Goal: Transaction & Acquisition: Purchase product/service

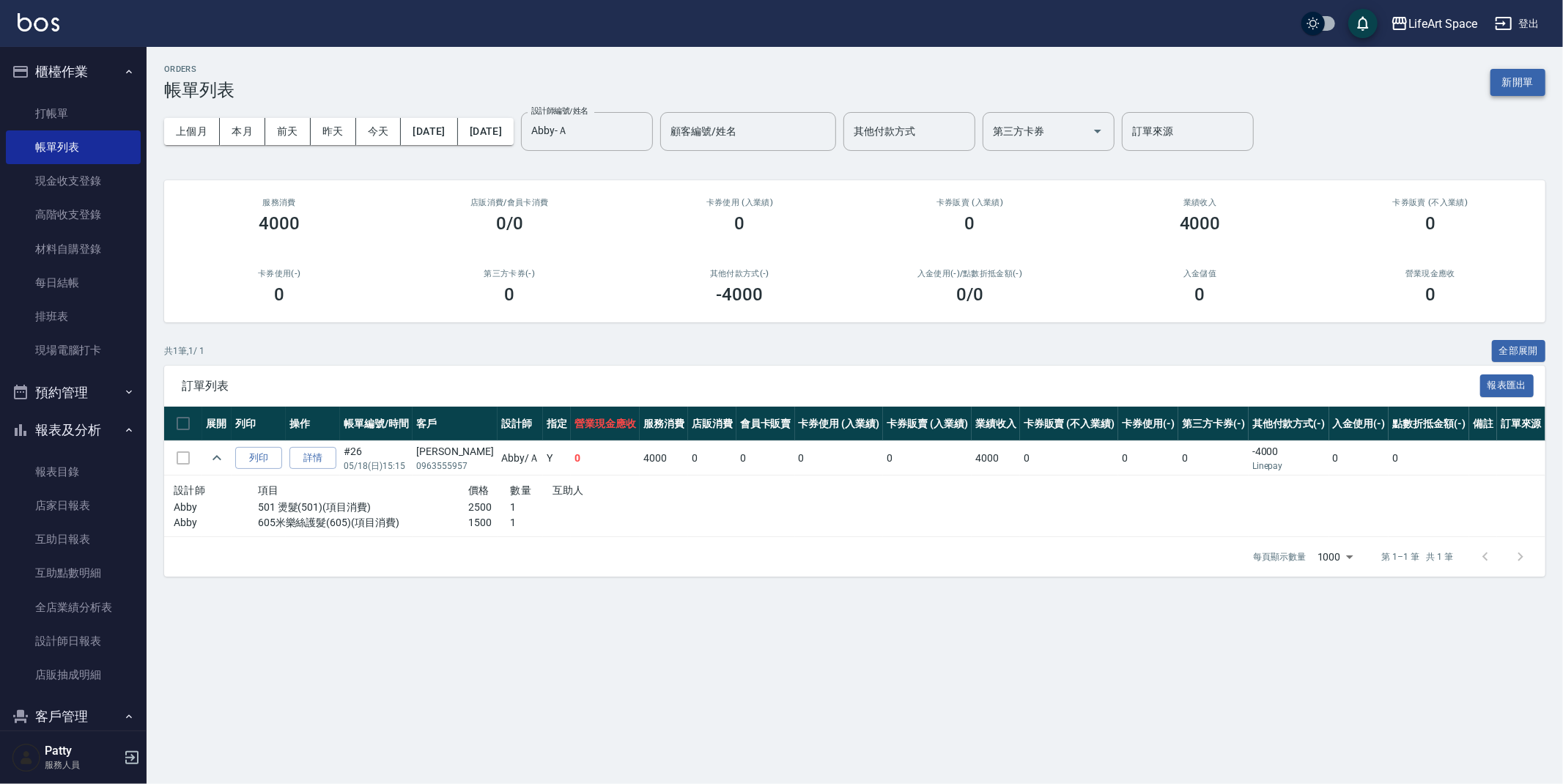
click at [1507, 74] on button "新開單" at bounding box center [1517, 82] width 55 height 27
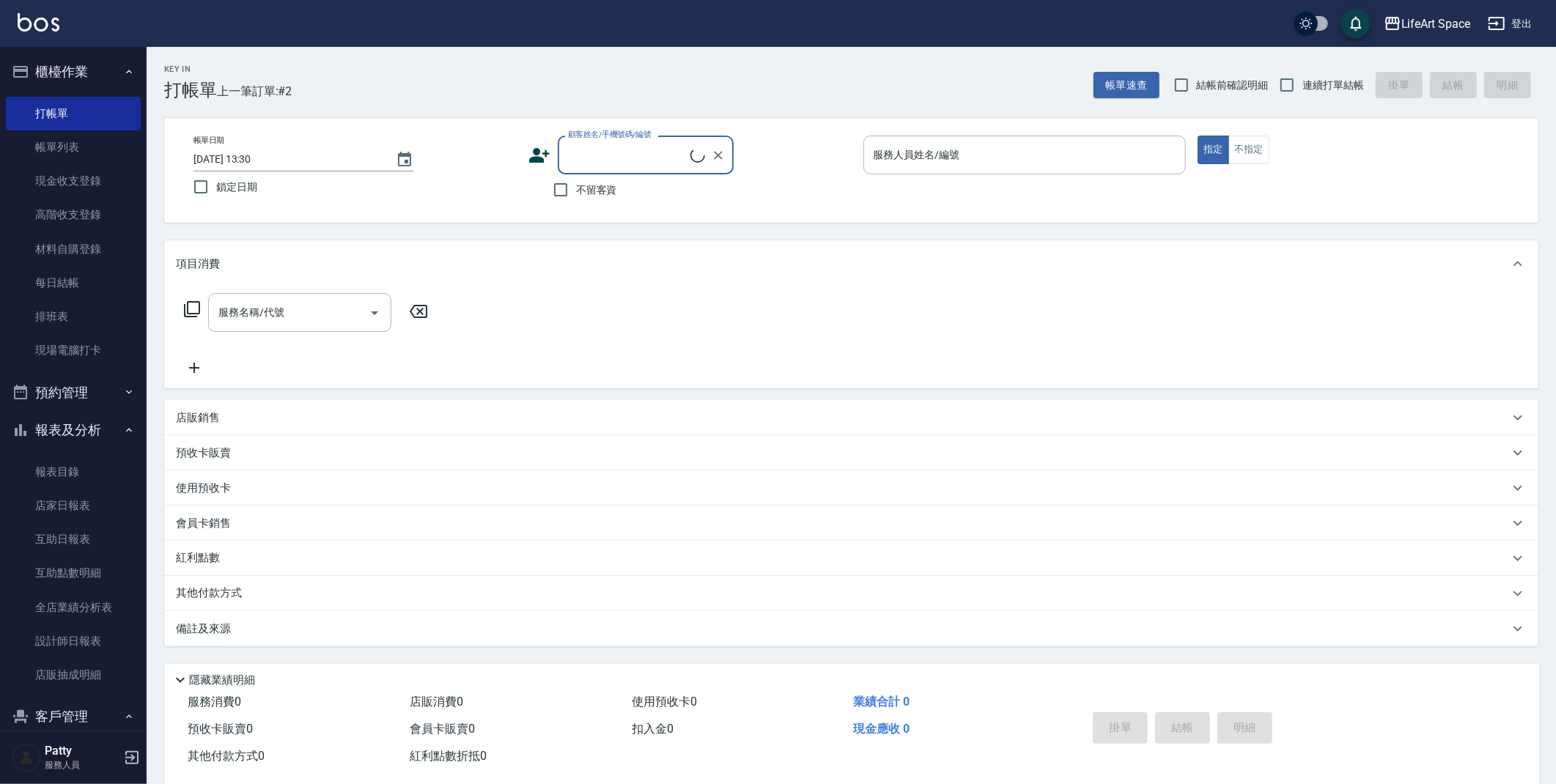
click at [631, 148] on input "顧客姓名/手機號碼/編號" at bounding box center [627, 155] width 126 height 26
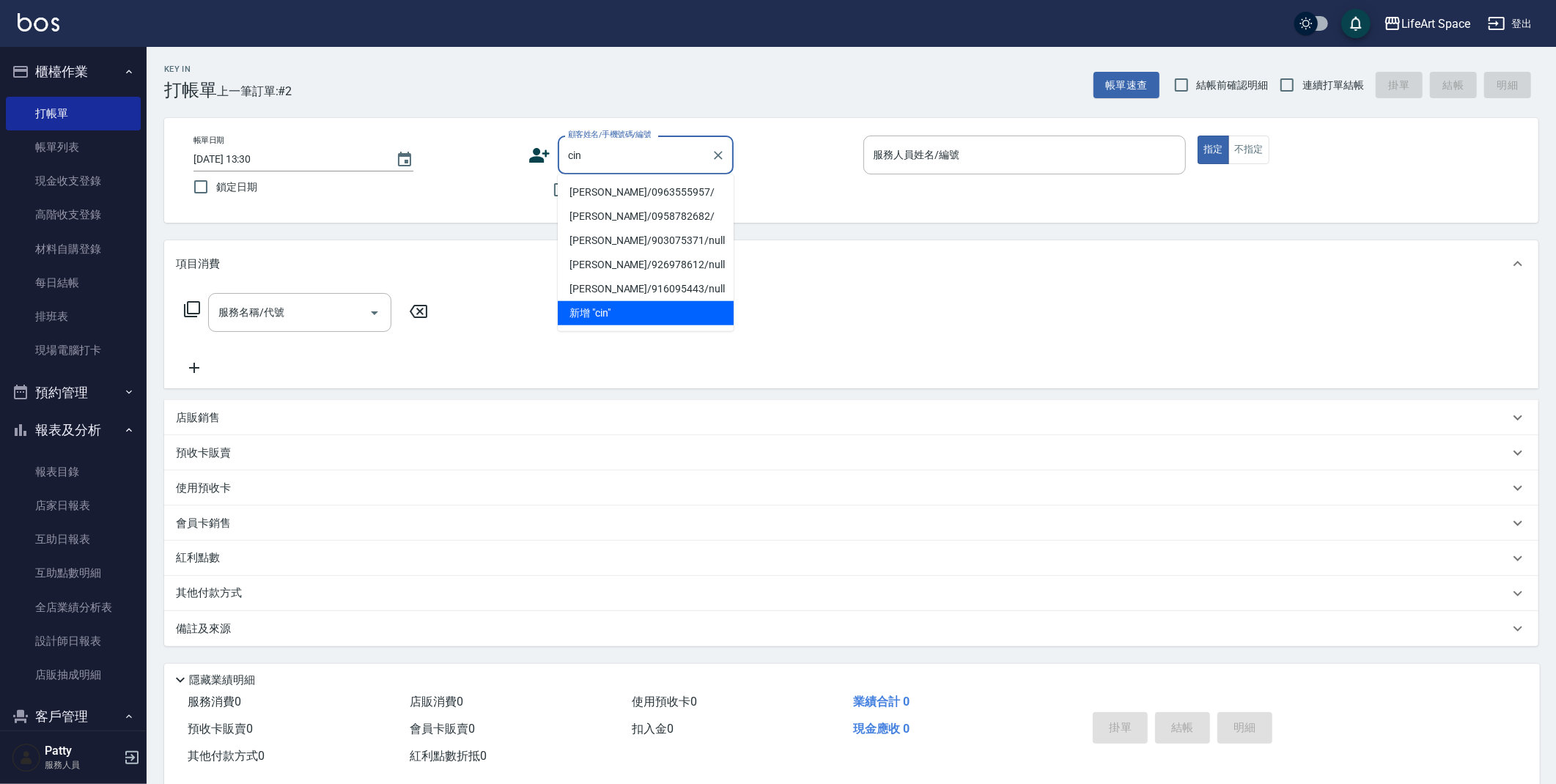
click at [653, 194] on li "[PERSON_NAME]/0963555957/" at bounding box center [645, 192] width 176 height 24
type input "[PERSON_NAME]/0963555957/"
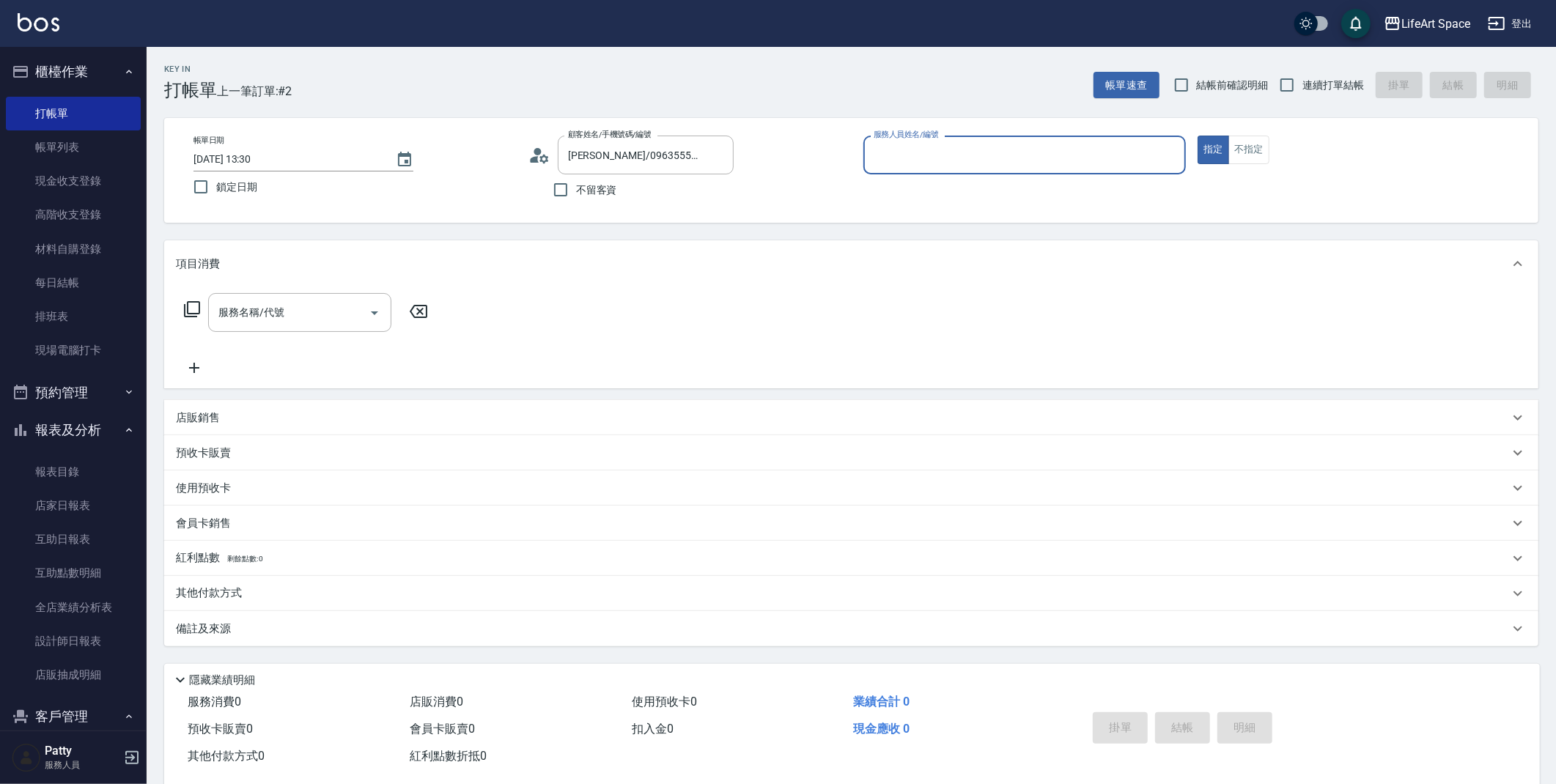
type input "Abby-Ａ"
click at [287, 323] on input "服務名稱/代號" at bounding box center [289, 312] width 148 height 26
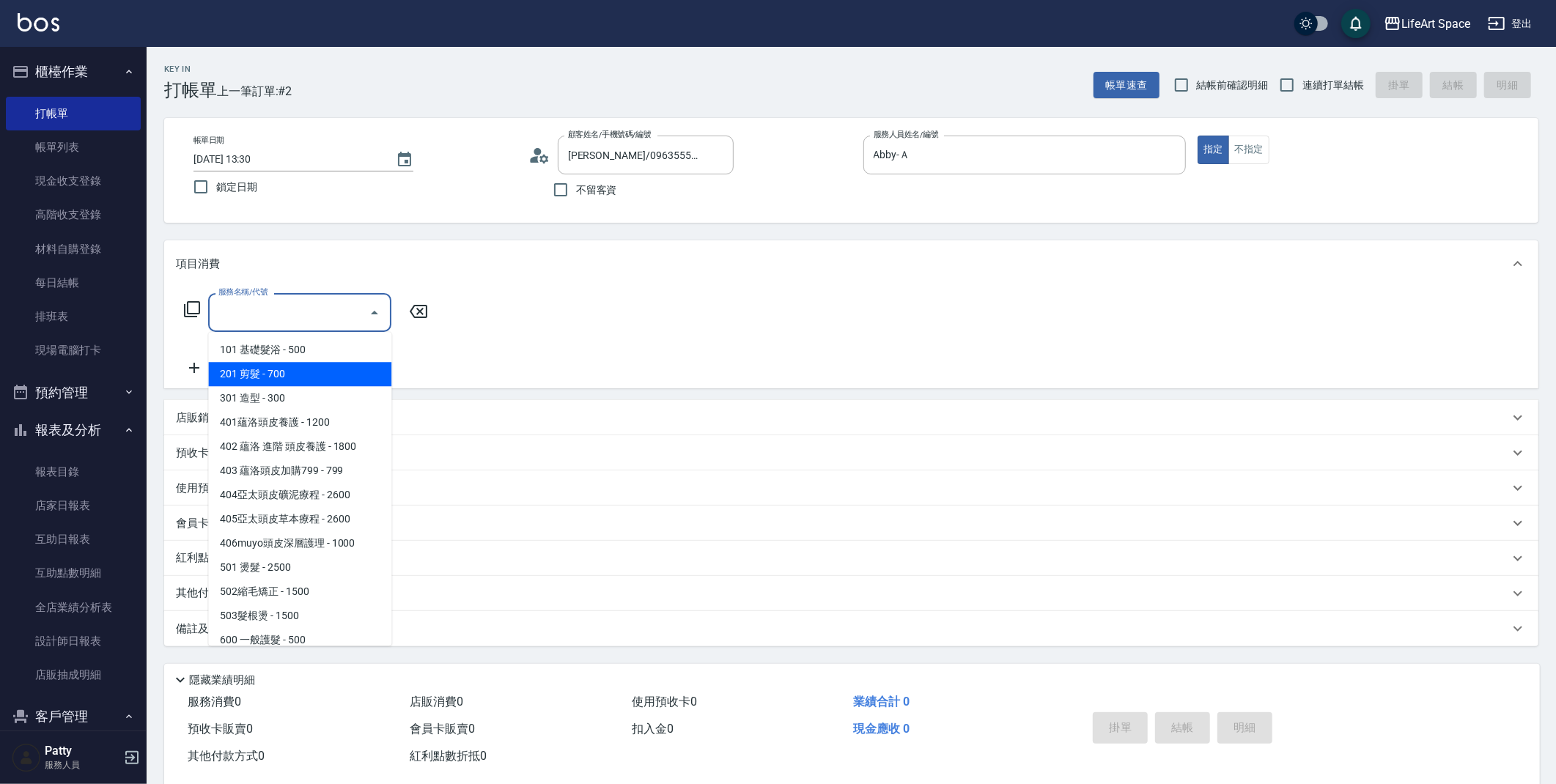
click at [280, 379] on span "201 剪髮 - 700" at bounding box center [300, 373] width 184 height 24
type input "201 剪髮(201)"
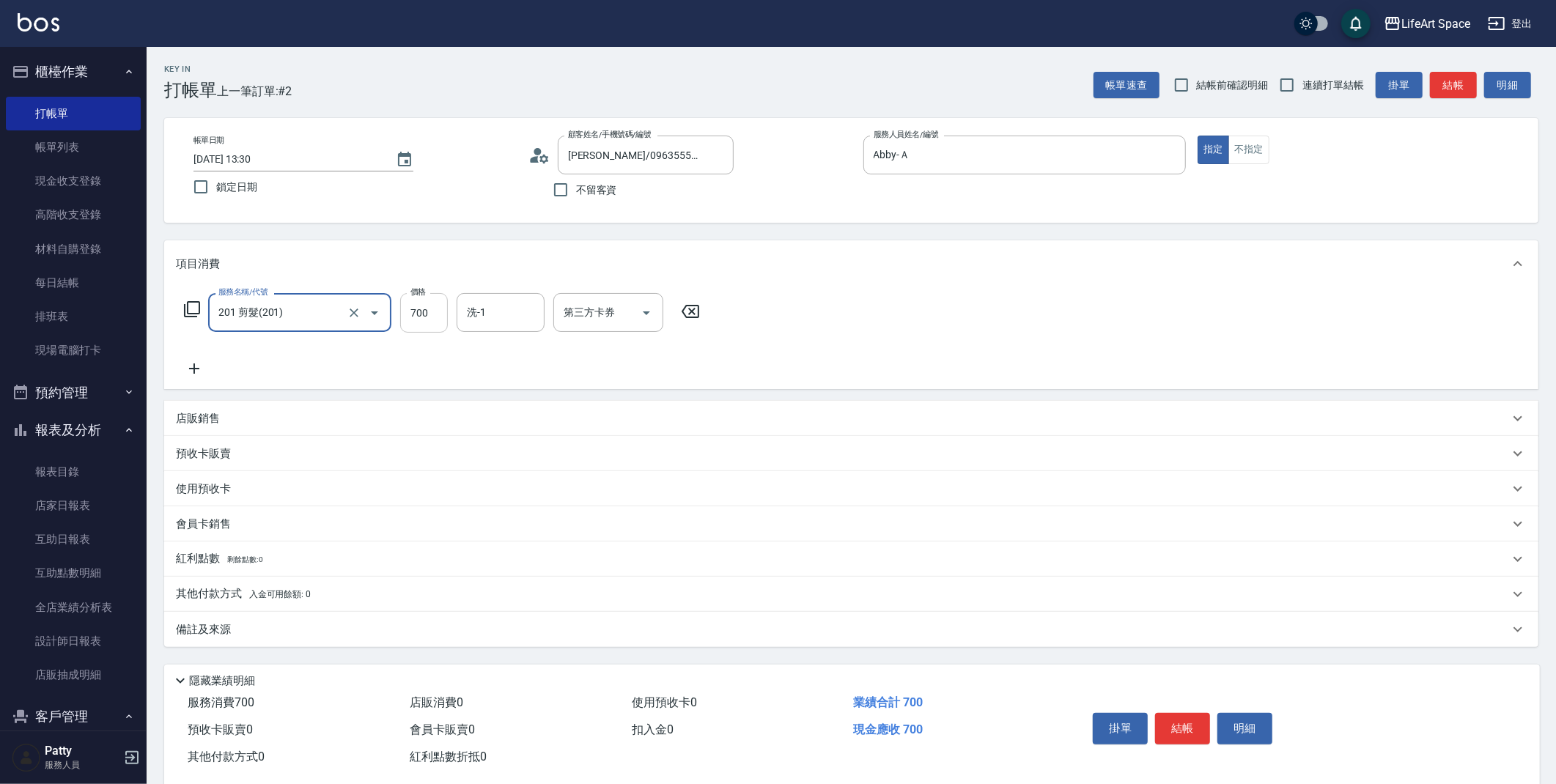
click at [436, 316] on input "700" at bounding box center [423, 312] width 47 height 40
type input "800"
click at [205, 362] on icon at bounding box center [195, 368] width 37 height 18
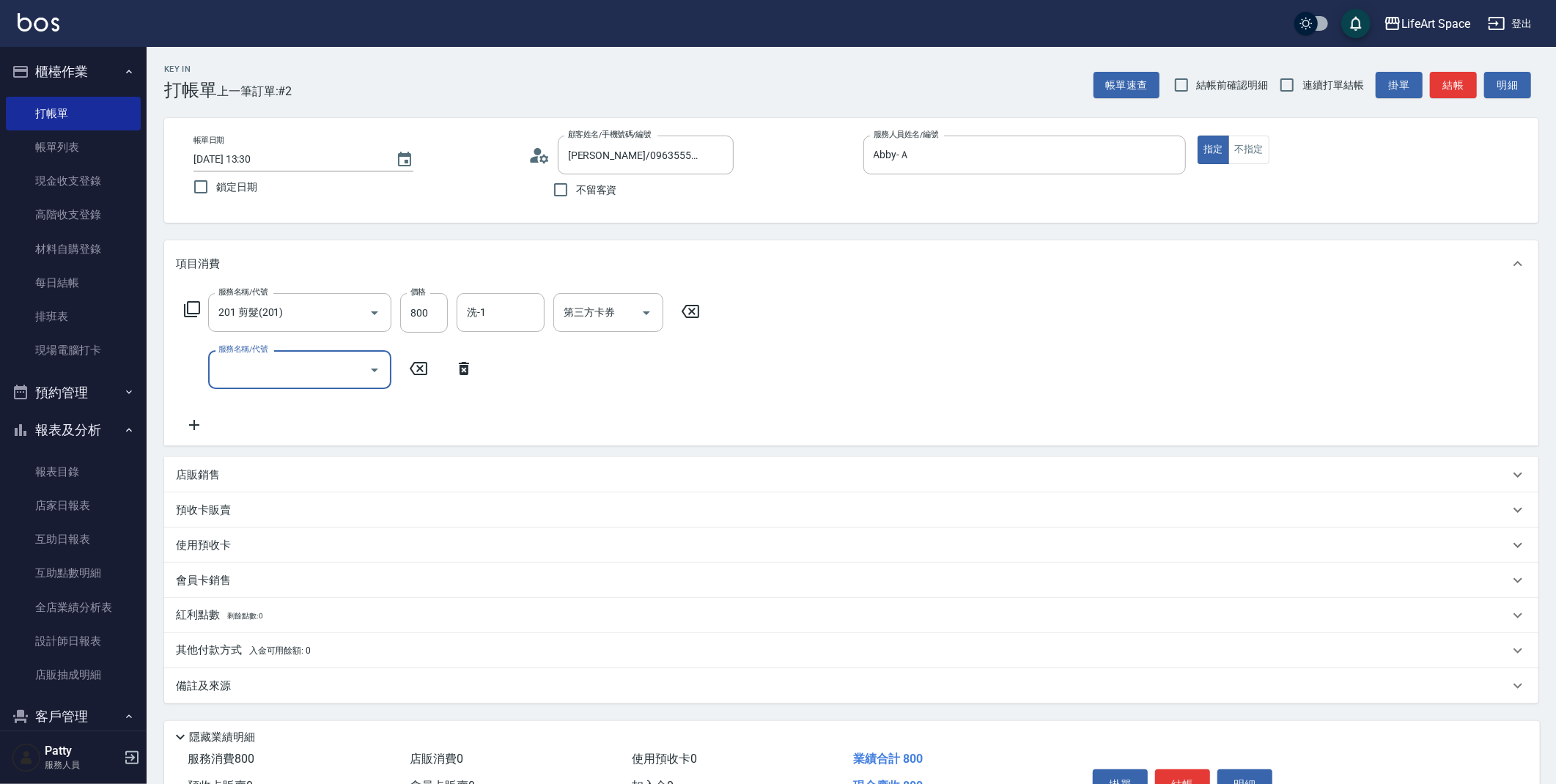
drag, startPoint x: 225, startPoint y: 383, endPoint x: 239, endPoint y: 368, distance: 20.5
click at [229, 380] on div "服務名稱/代號" at bounding box center [300, 370] width 184 height 39
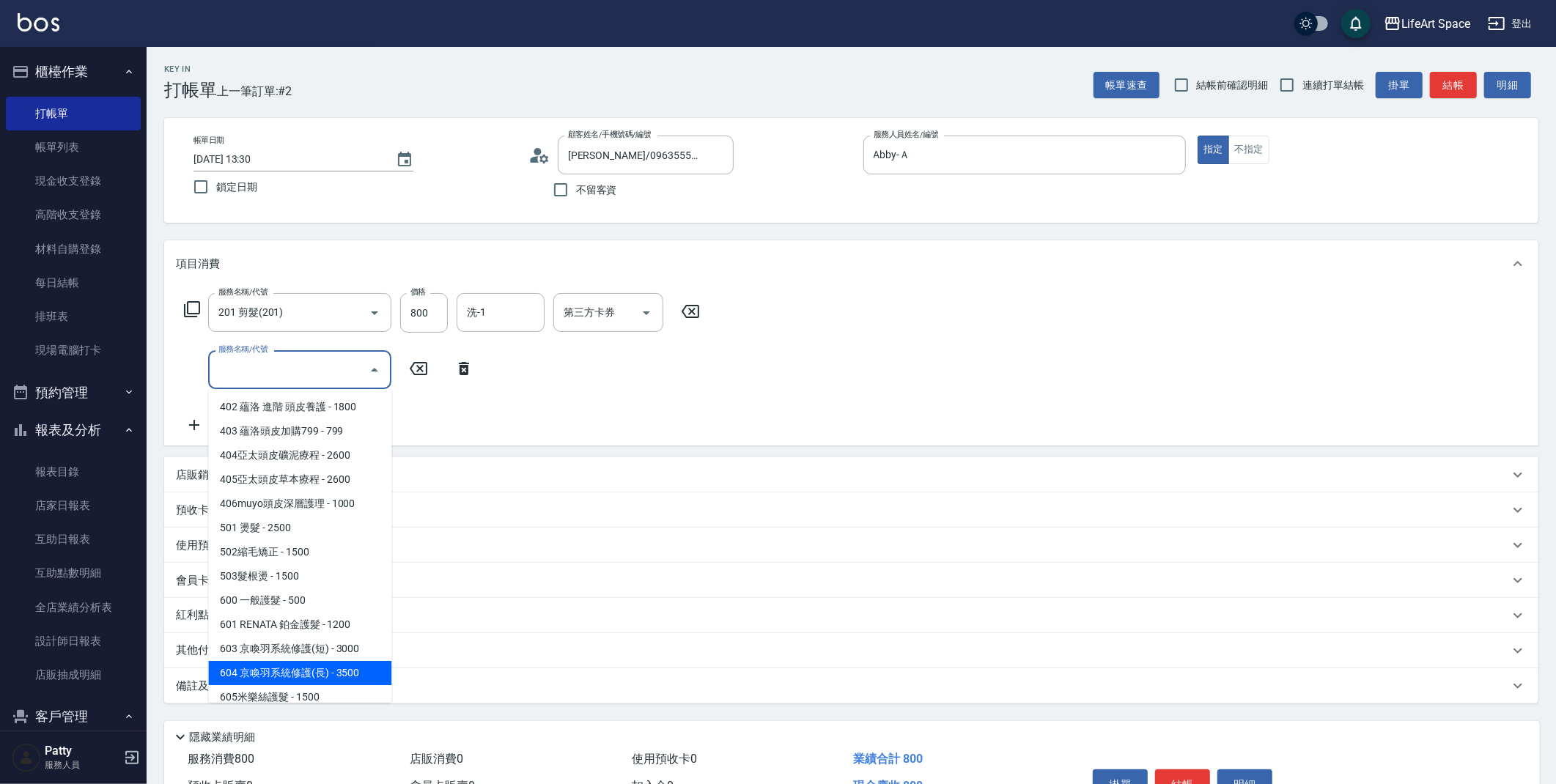
scroll to position [97, 0]
click at [306, 684] on span "605米樂絲護髮 - 1500" at bounding box center [300, 696] width 184 height 24
type input "605米樂絲護髮(605)"
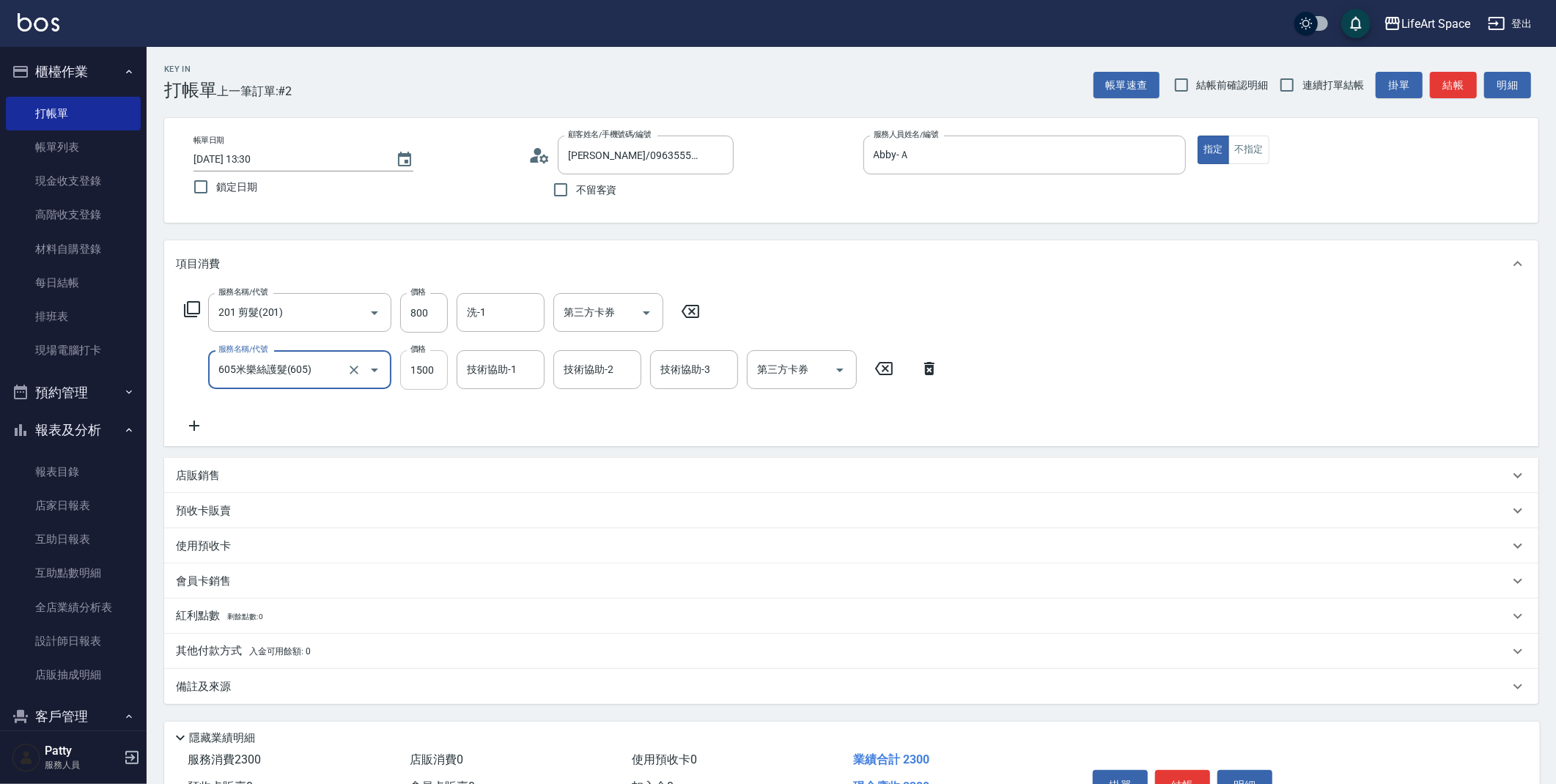
click at [434, 387] on input "1500" at bounding box center [423, 370] width 47 height 40
type input "1800"
click at [243, 651] on p "其他付款方式 入金可用餘額: 0" at bounding box center [243, 651] width 134 height 16
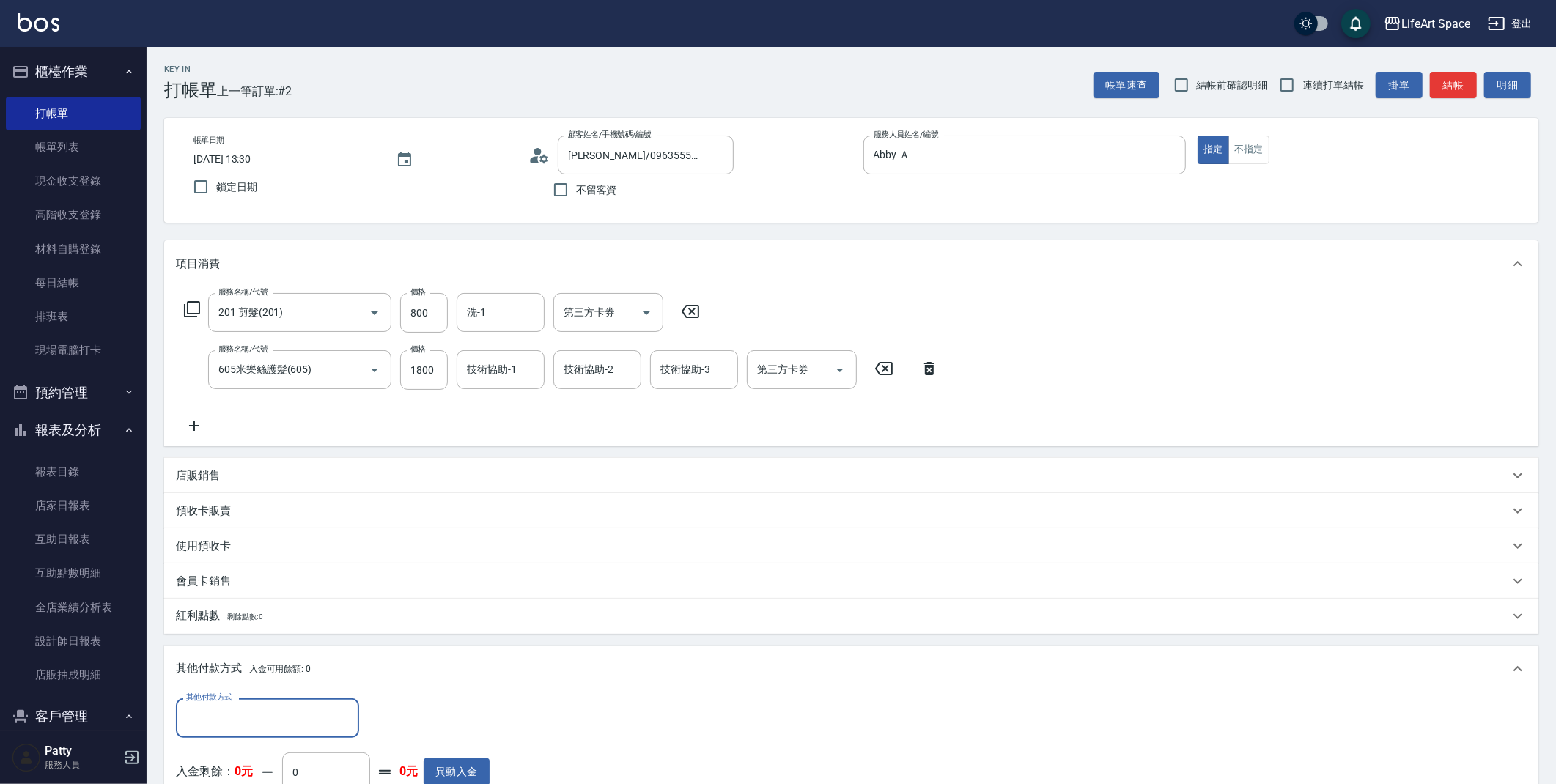
scroll to position [0, 0]
click at [329, 707] on input "其他付款方式" at bounding box center [267, 717] width 170 height 26
click at [303, 606] on span "轉帳" at bounding box center [268, 607] width 184 height 24
type input "轉帳"
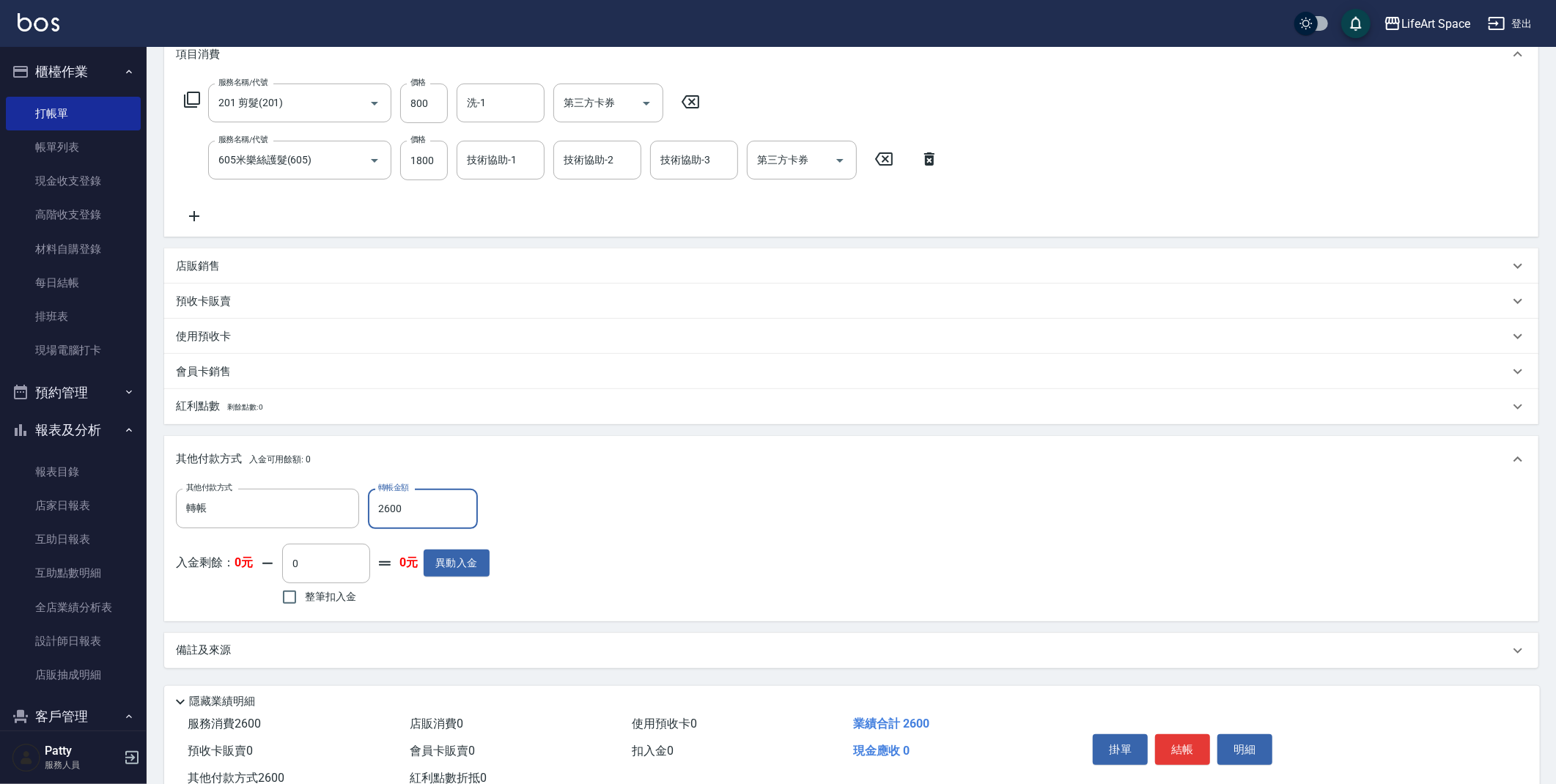
scroll to position [257, 0]
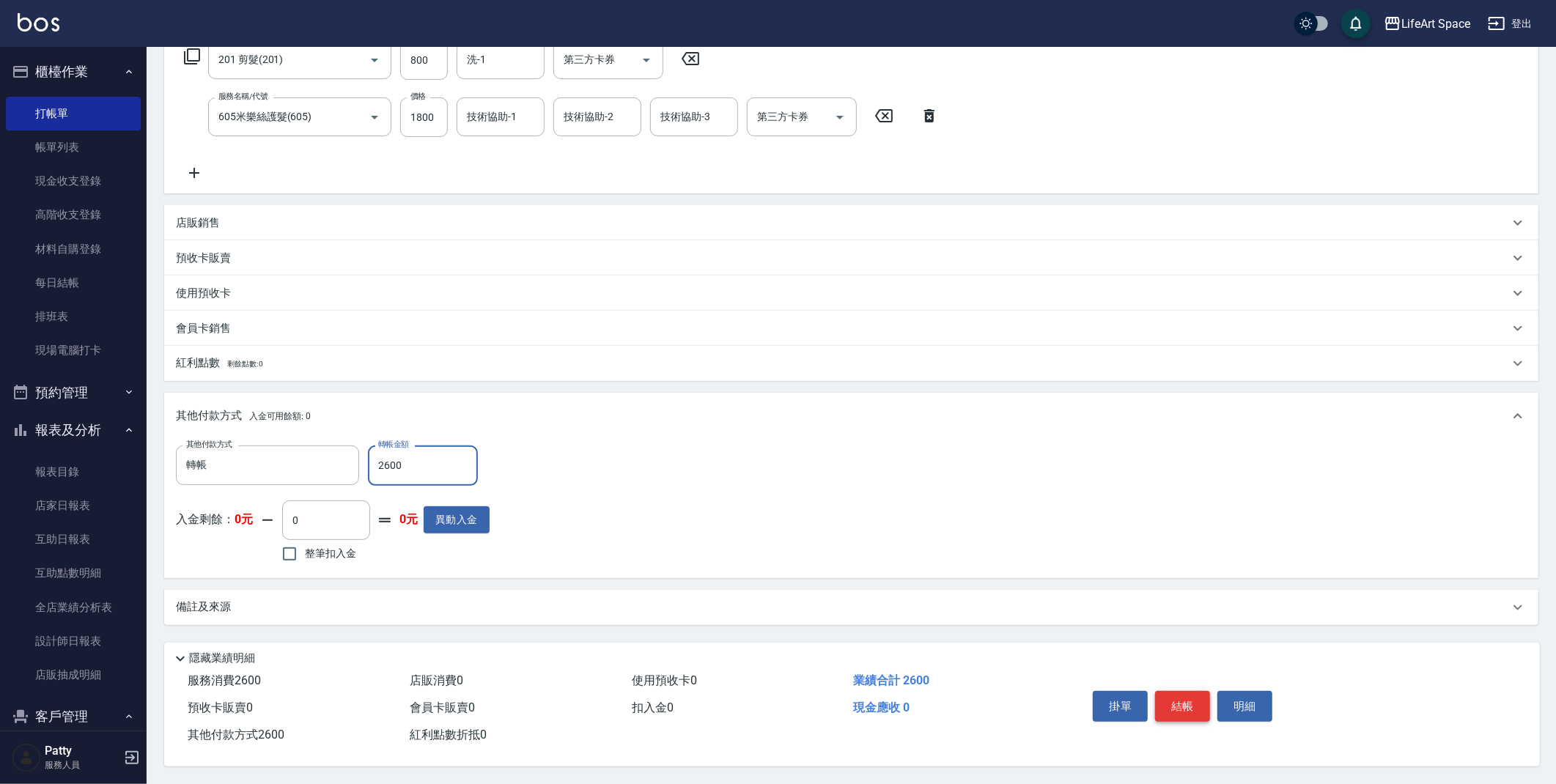
type input "2600"
click at [1179, 700] on button "結帳" at bounding box center [1181, 705] width 55 height 31
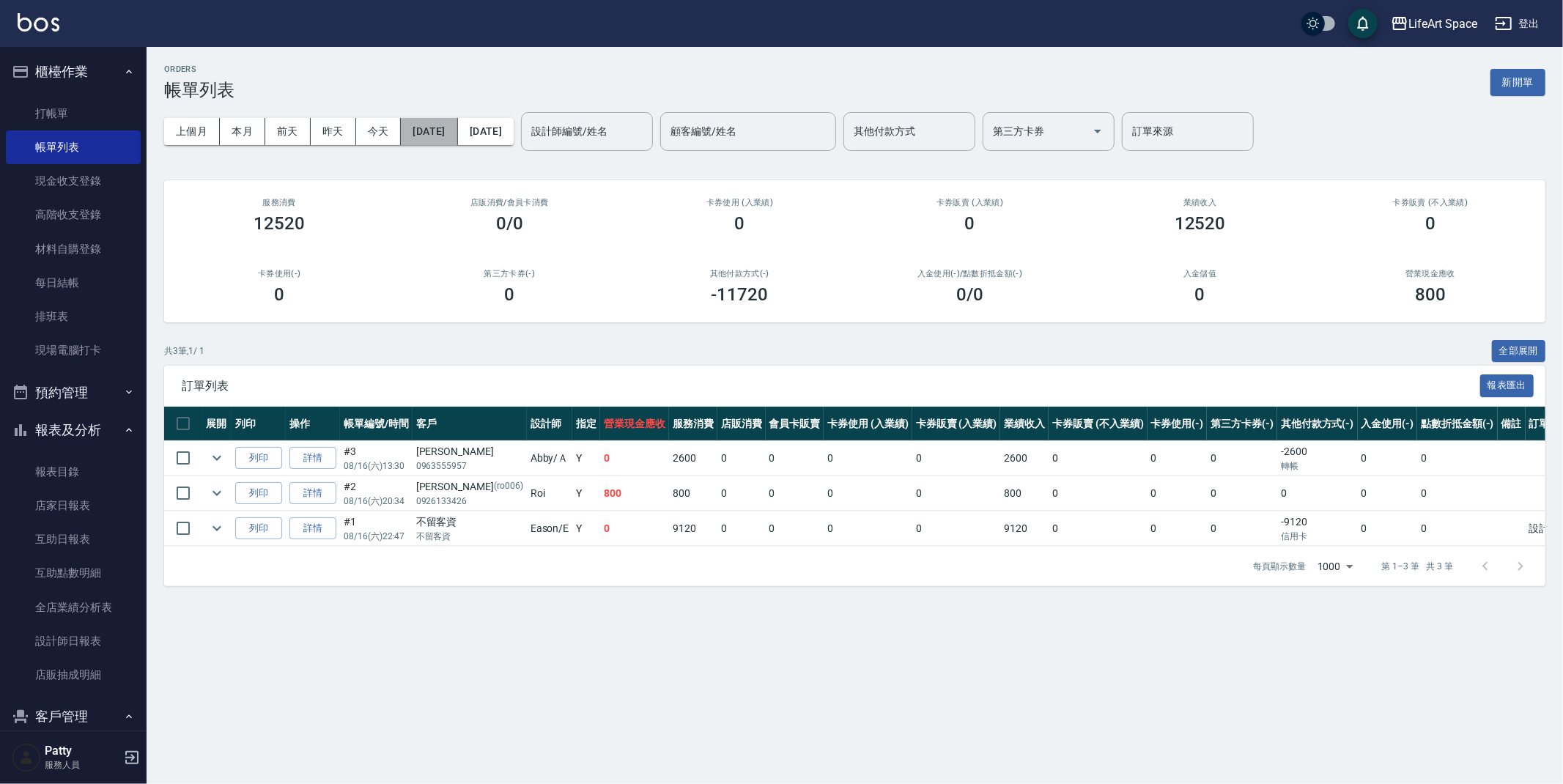
click at [442, 121] on button "[DATE]" at bounding box center [428, 131] width 57 height 27
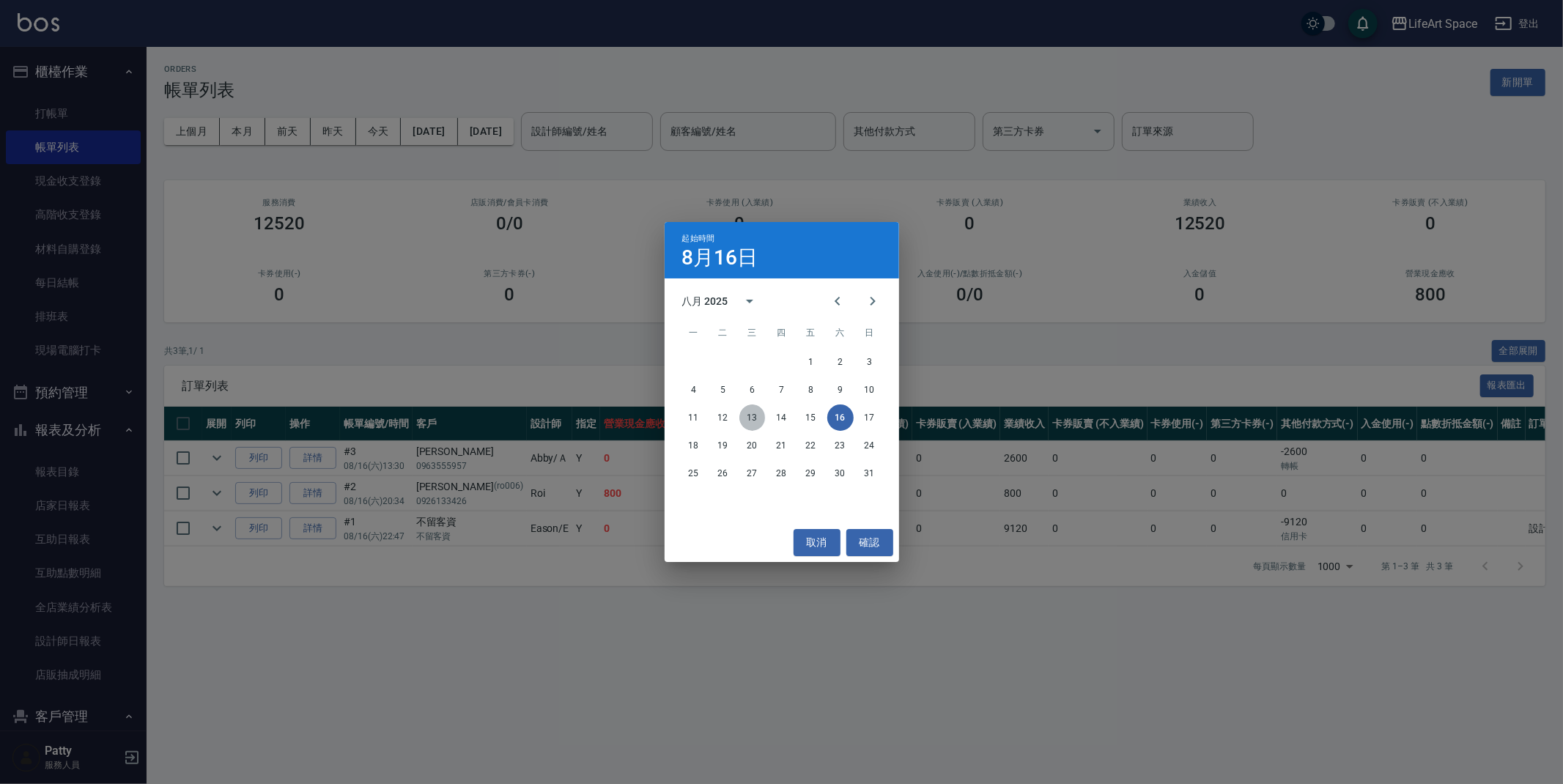
click at [750, 411] on button "13" at bounding box center [752, 417] width 26 height 26
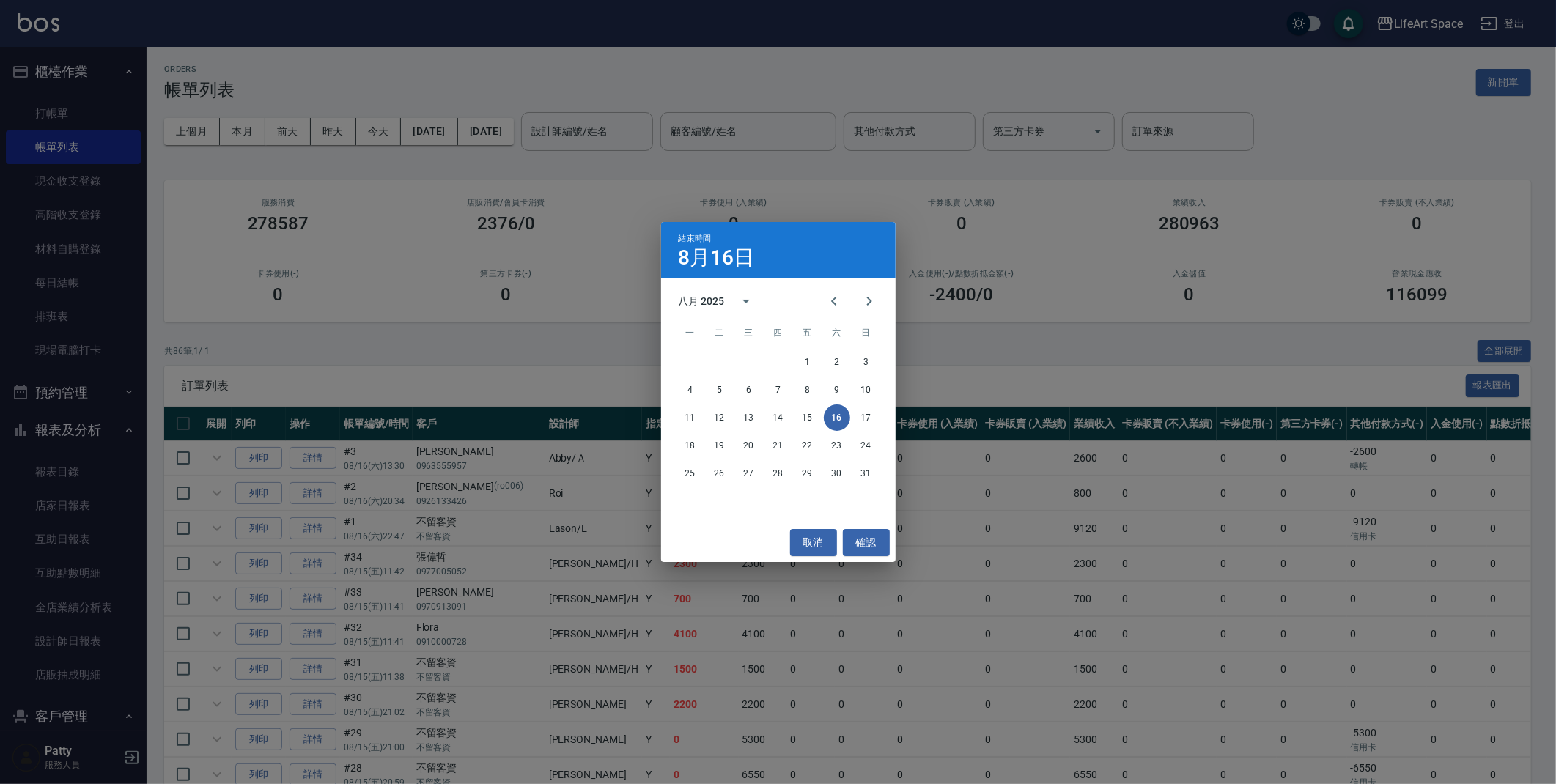
click at [835, 414] on th "會員卡販賣" at bounding box center [863, 424] width 58 height 34
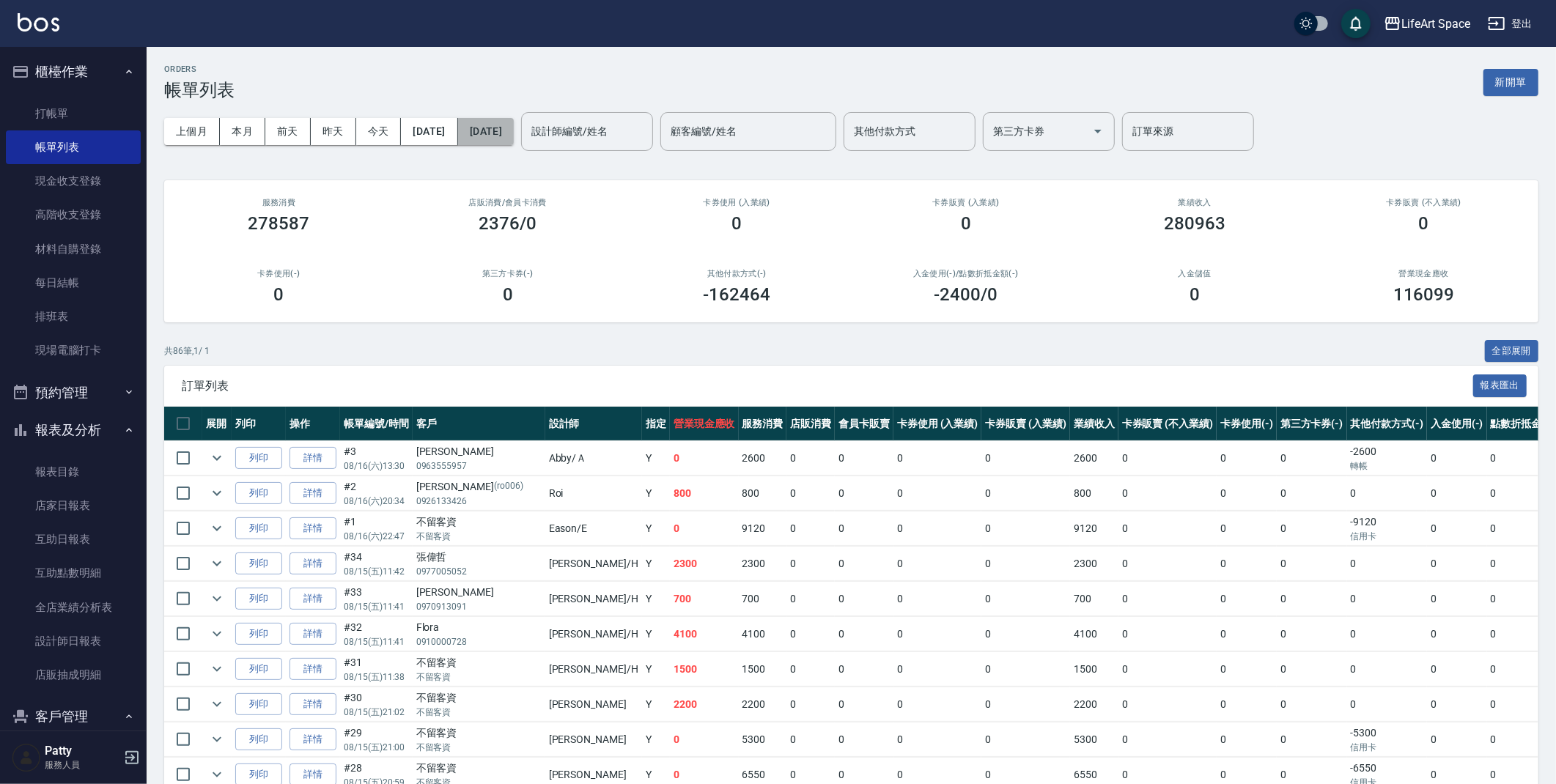
click at [514, 134] on button "[DATE]" at bounding box center [486, 131] width 56 height 27
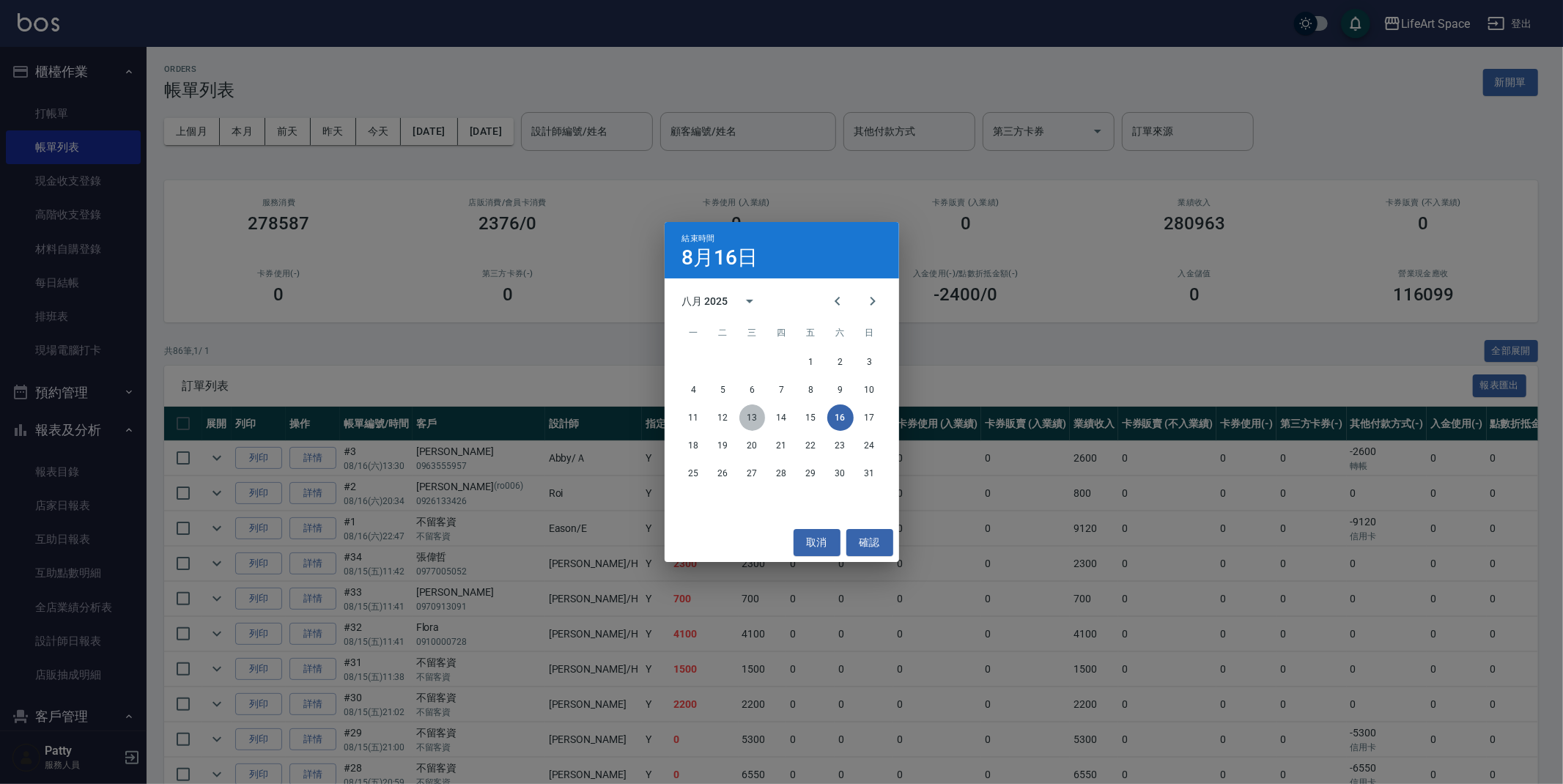
click at [756, 416] on button "13" at bounding box center [752, 417] width 26 height 26
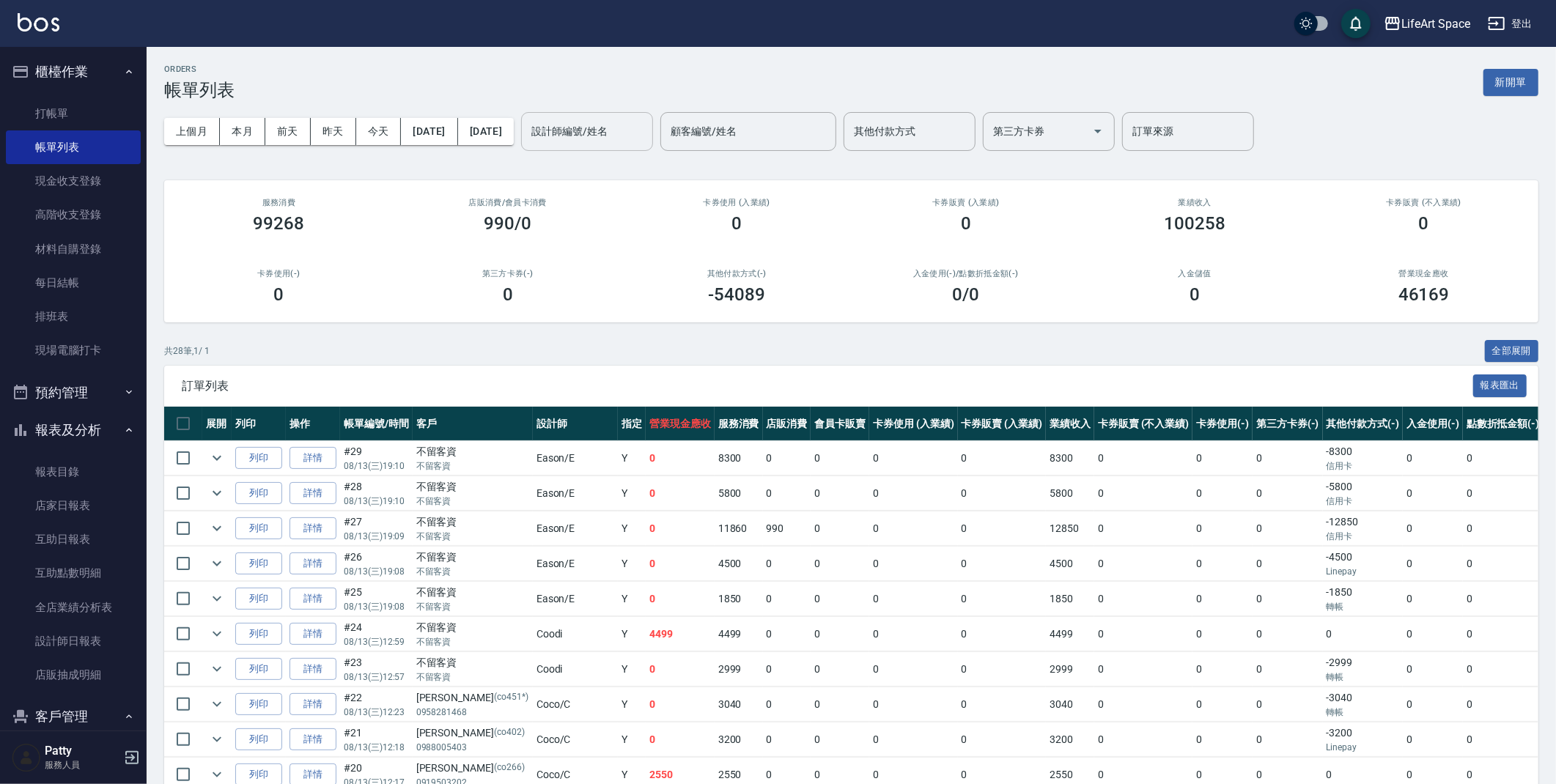
click at [625, 140] on input "設計師編號/姓名" at bounding box center [587, 132] width 119 height 26
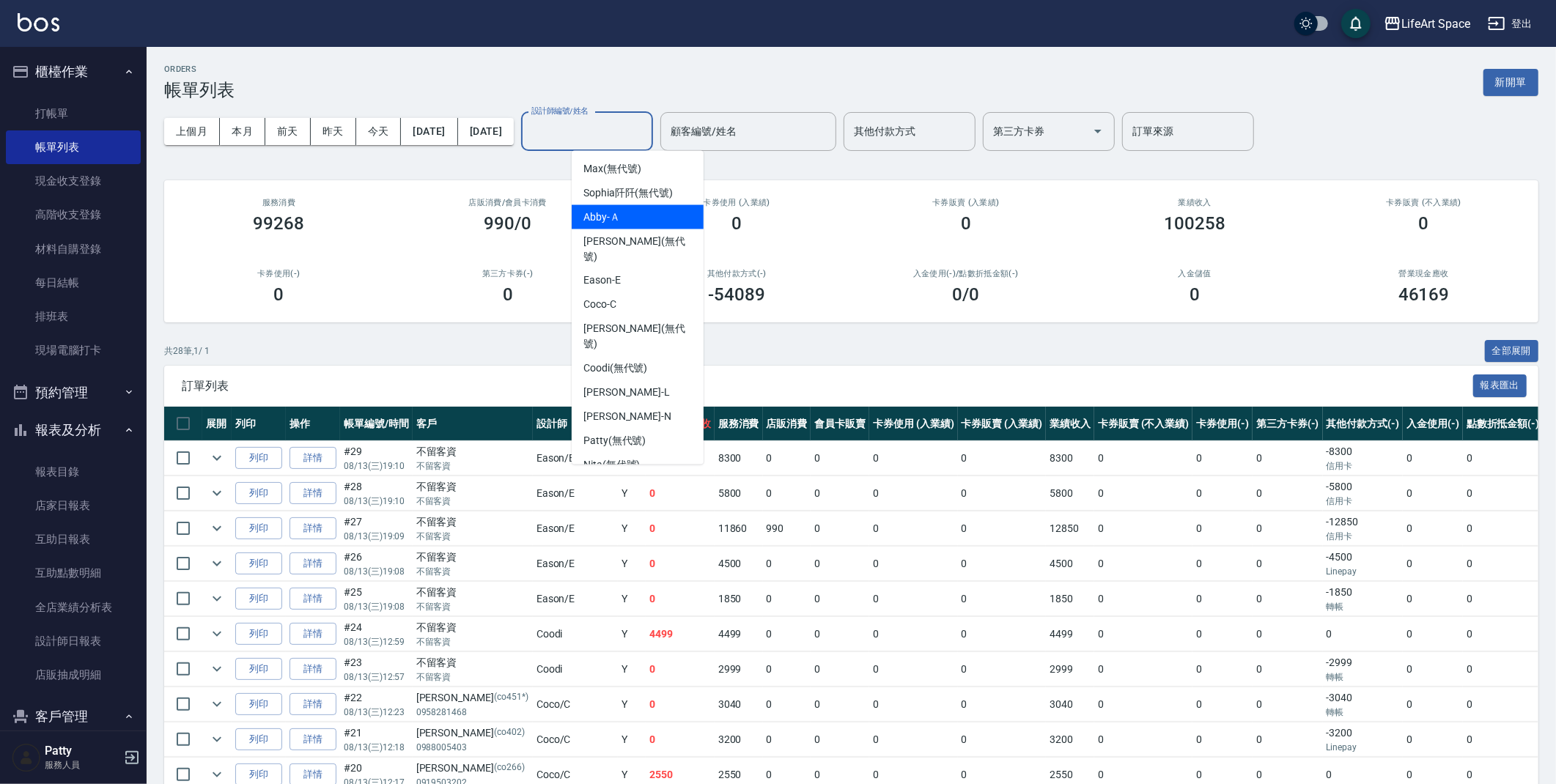
click at [641, 215] on div "Abby -Ａ" at bounding box center [637, 217] width 132 height 24
type input "Abby-Ａ"
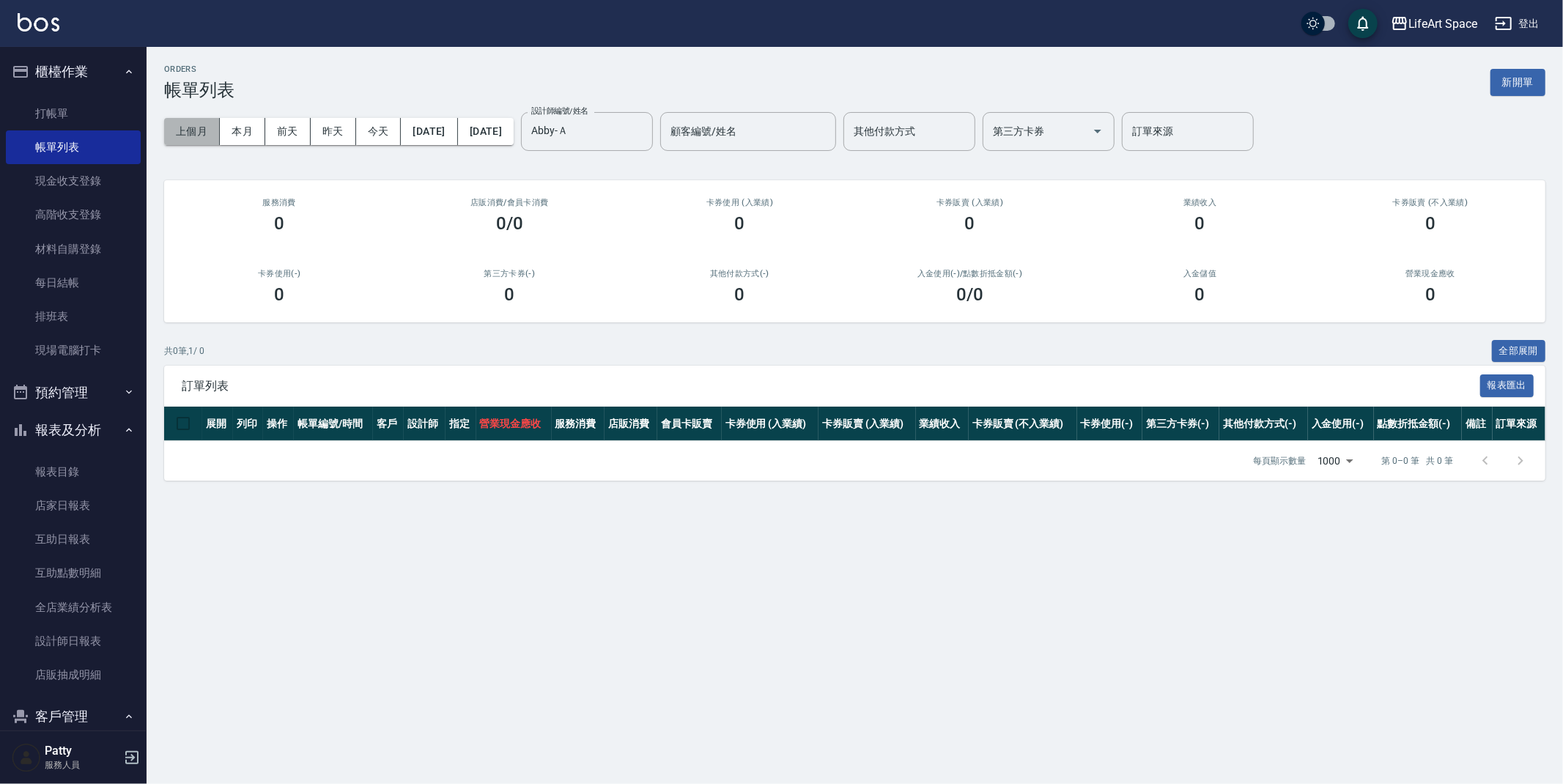
click at [193, 134] on button "上個月" at bounding box center [192, 131] width 56 height 27
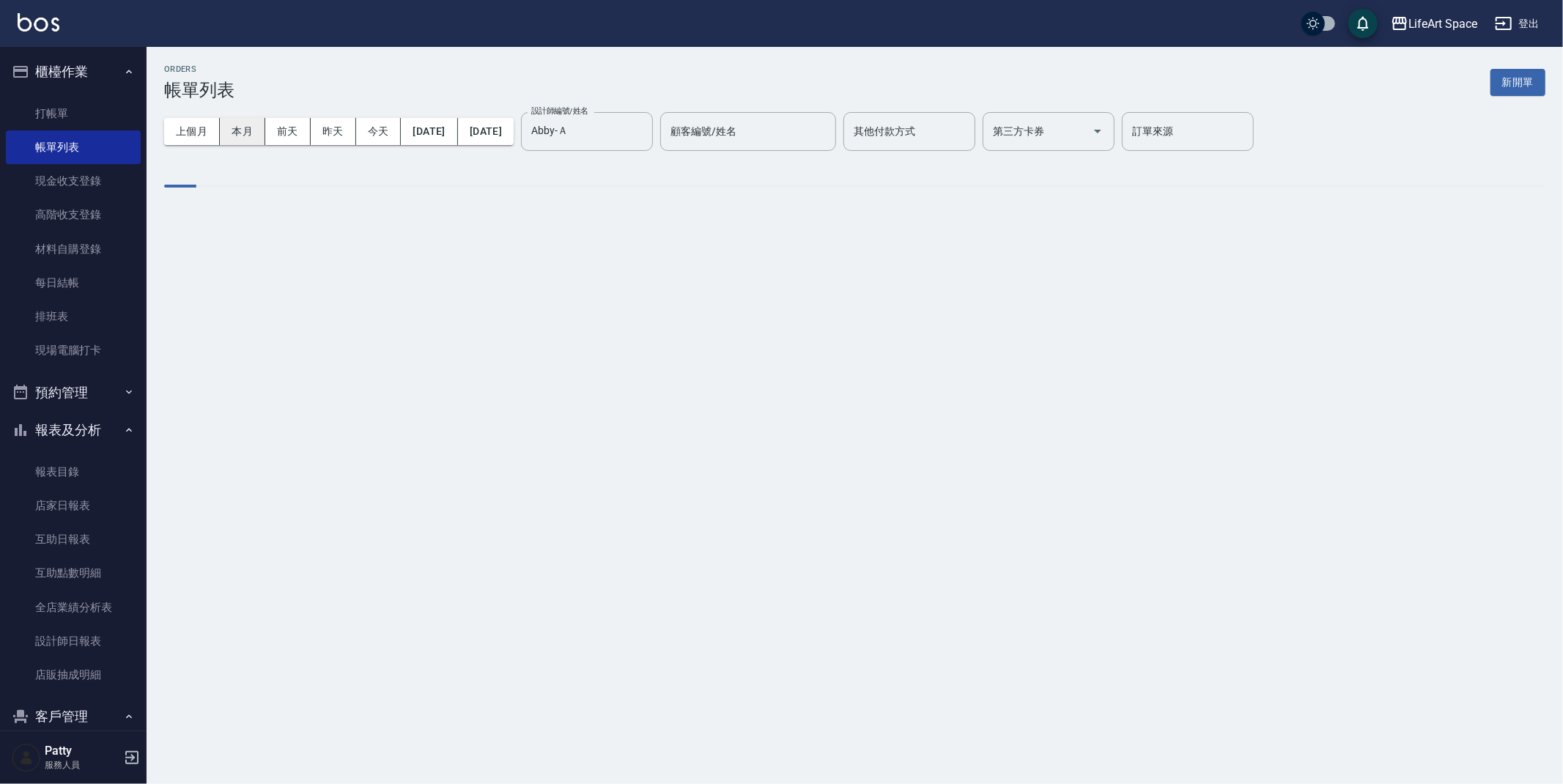
click at [254, 133] on button "本月" at bounding box center [242, 131] width 45 height 27
click at [252, 132] on button "本月" at bounding box center [242, 131] width 45 height 27
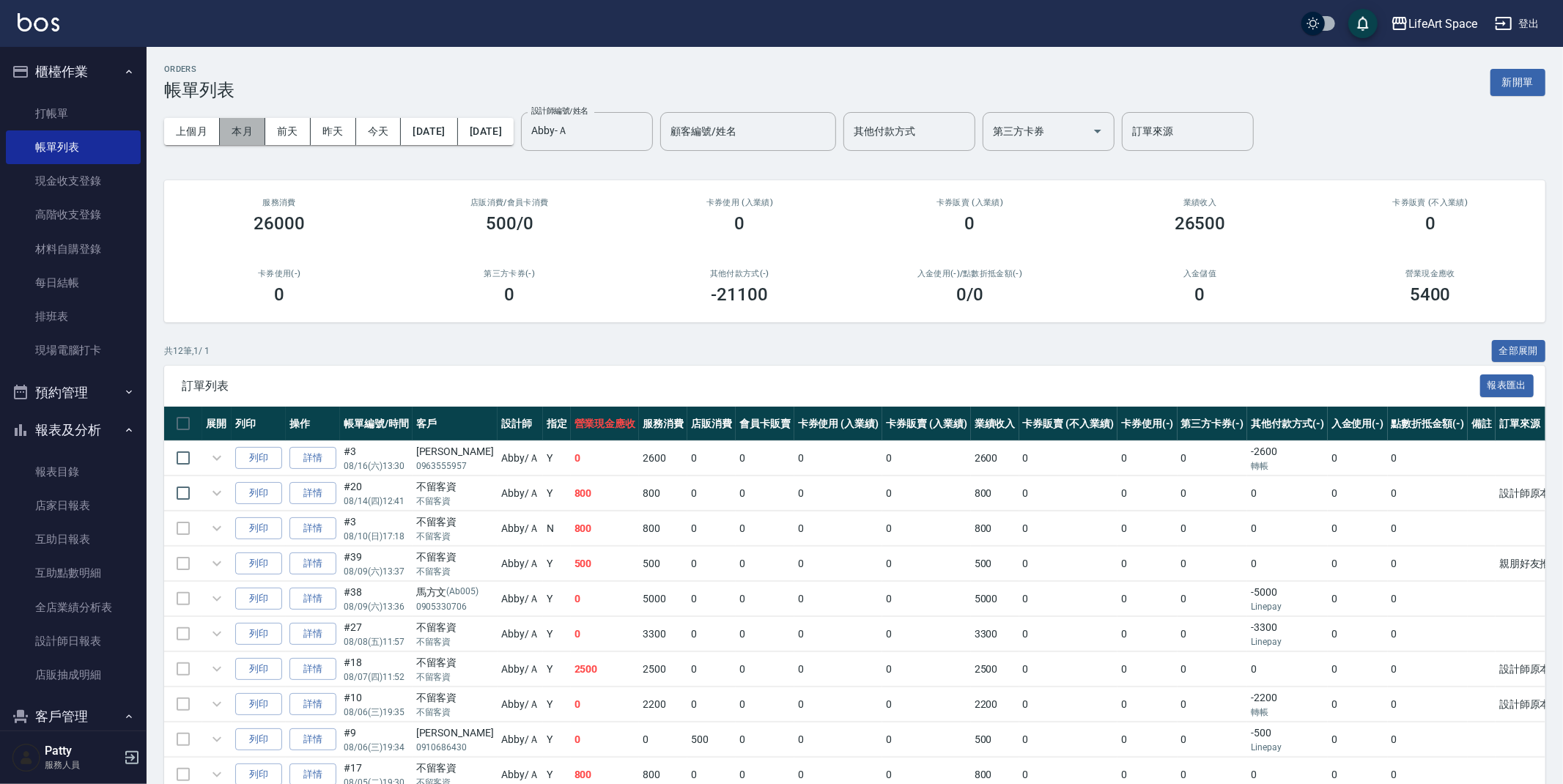
click at [252, 132] on button "本月" at bounding box center [242, 131] width 45 height 27
click at [306, 494] on link "詳情" at bounding box center [312, 493] width 47 height 22
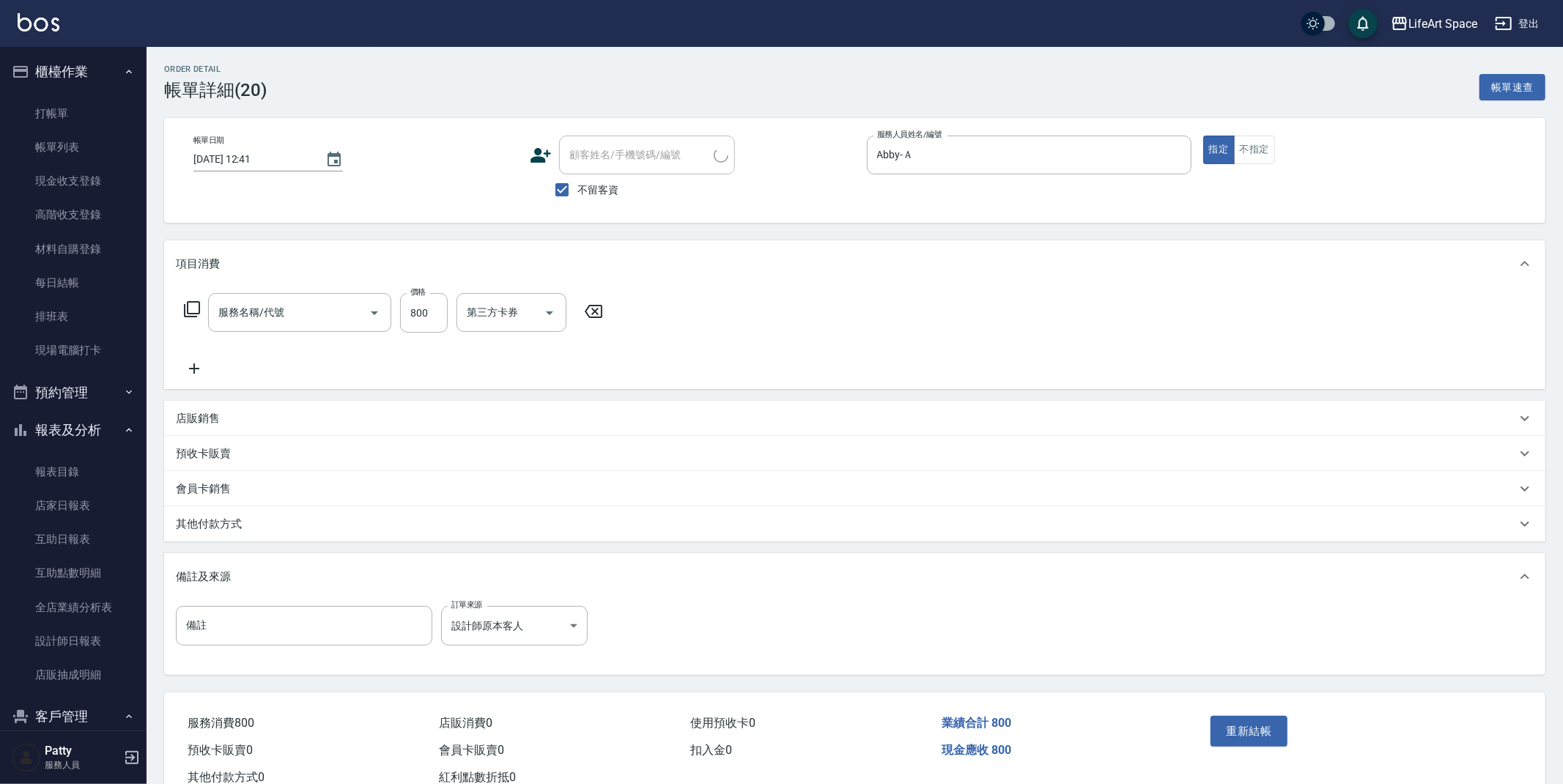
type input "[DATE] 12:41"
checkbox input "true"
type input "Abby-Ａ"
type input "設計師原本客人"
type input "201 剪髮(201)"
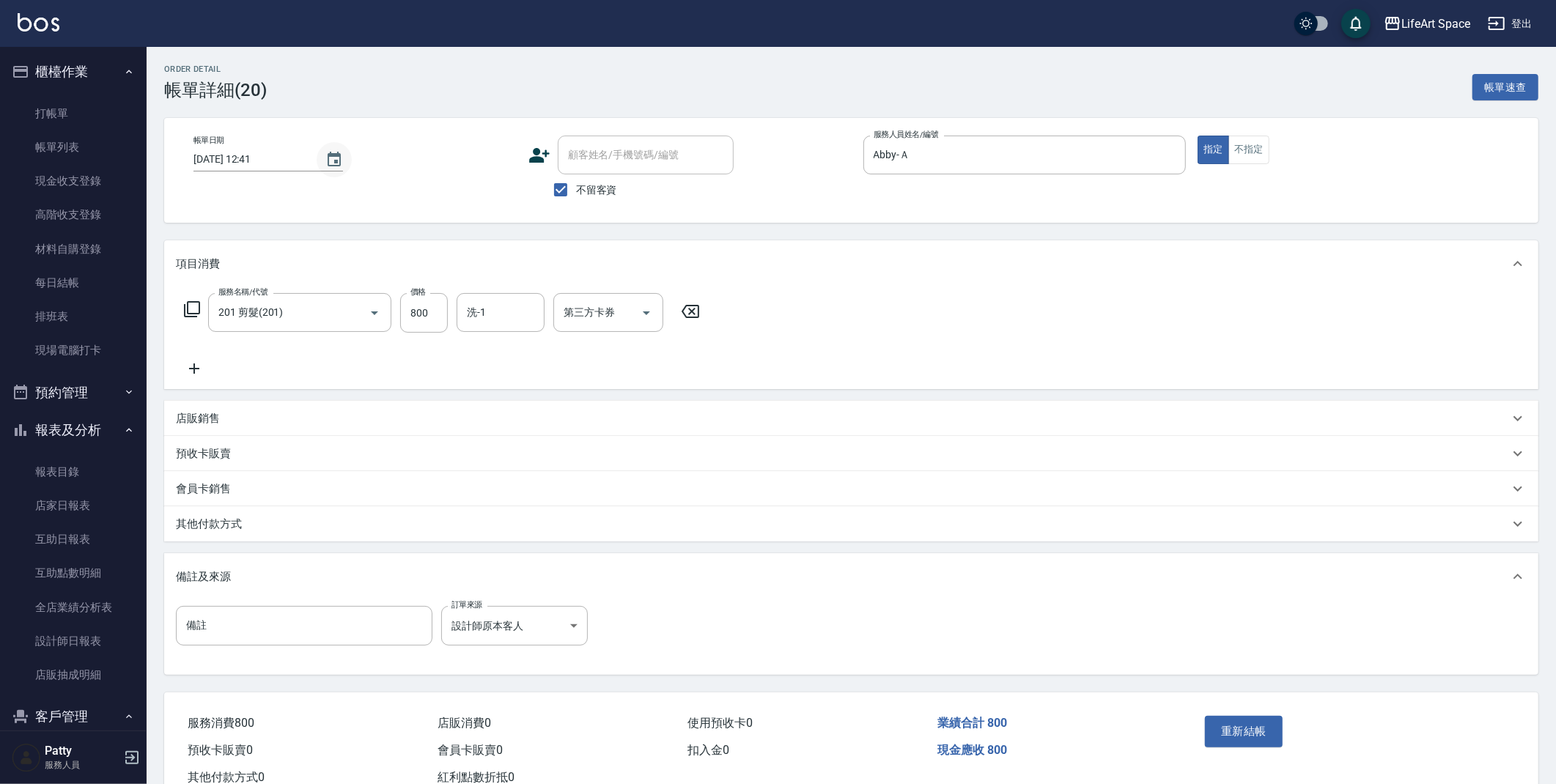
click at [338, 158] on icon "Choose date, selected date is 2025-08-14" at bounding box center [334, 159] width 13 height 15
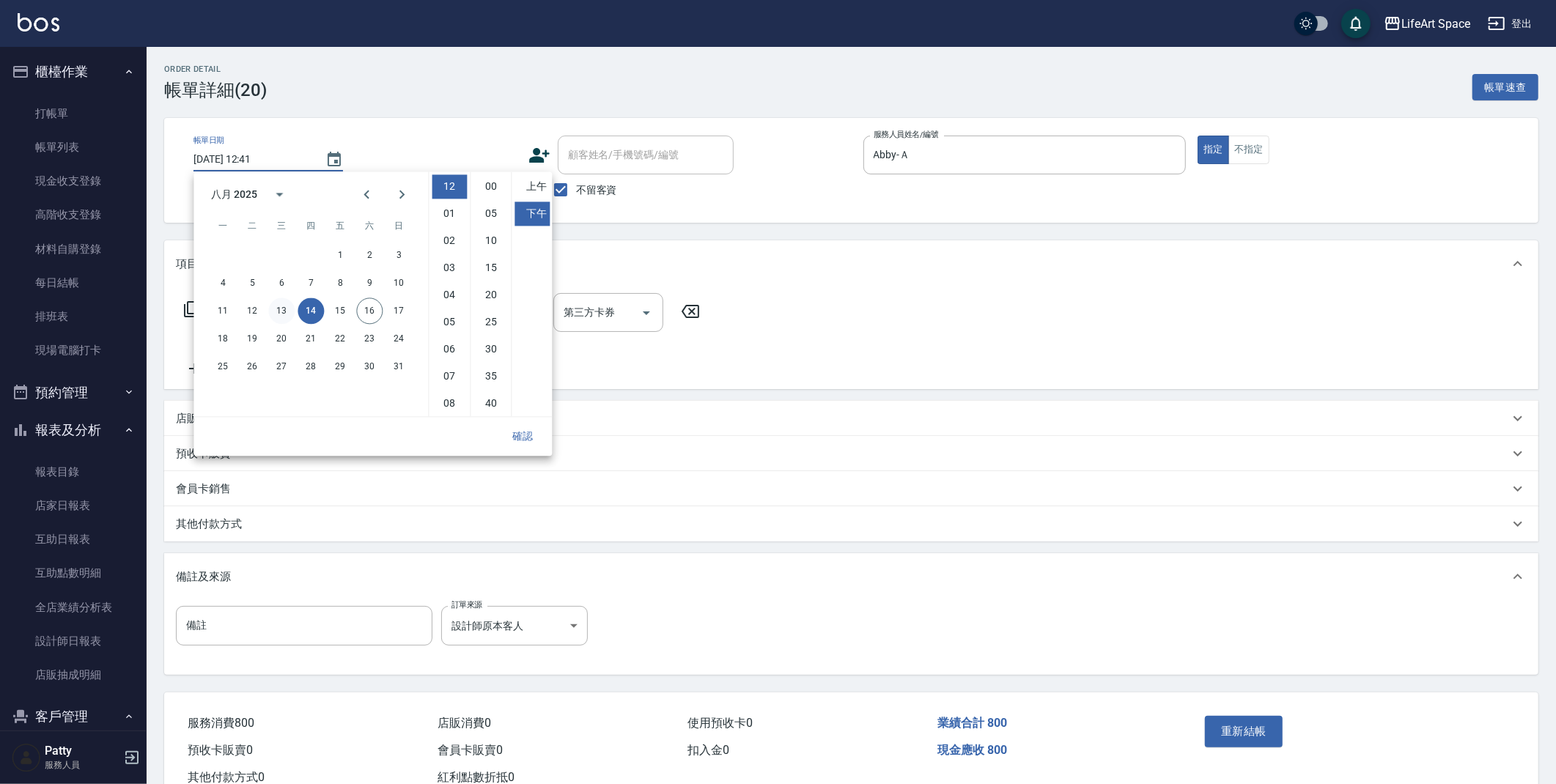
click at [289, 309] on button "13" at bounding box center [281, 310] width 26 height 26
type input "[DATE] 12:41"
click at [520, 429] on button "確認" at bounding box center [522, 436] width 47 height 27
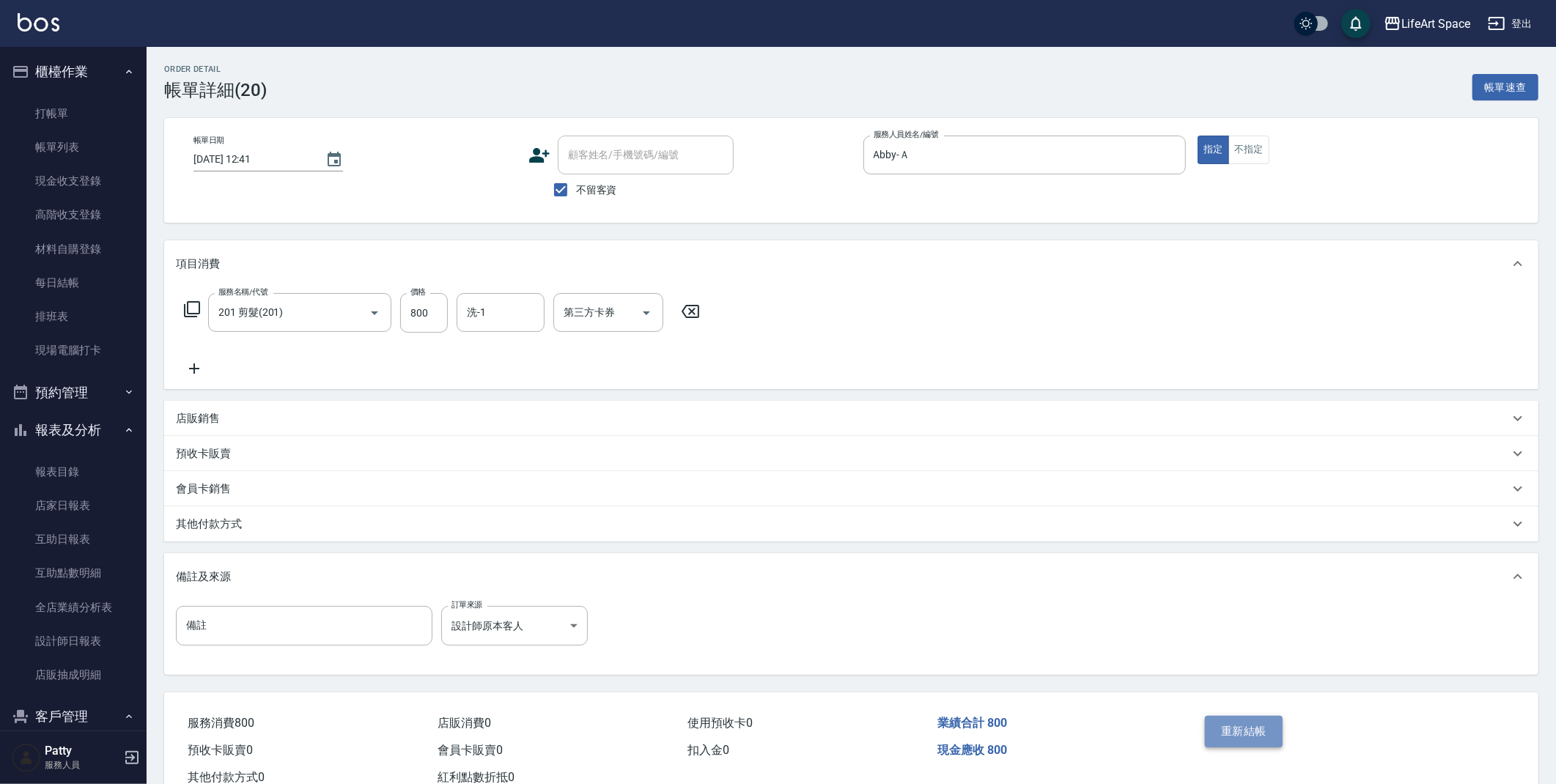
click at [1256, 728] on button "重新結帳" at bounding box center [1244, 730] width 78 height 31
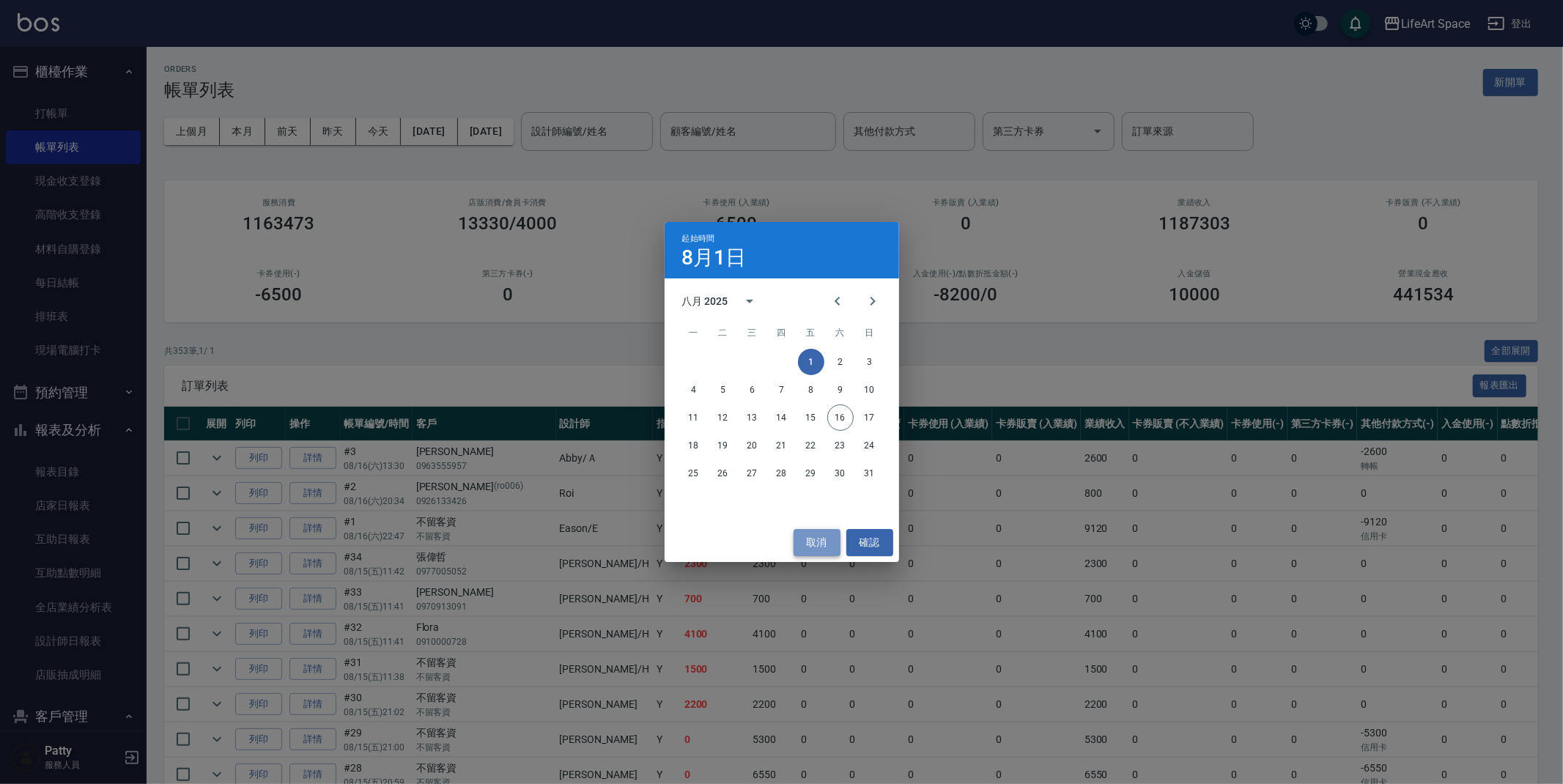
click at [807, 536] on button "取消" at bounding box center [817, 542] width 47 height 27
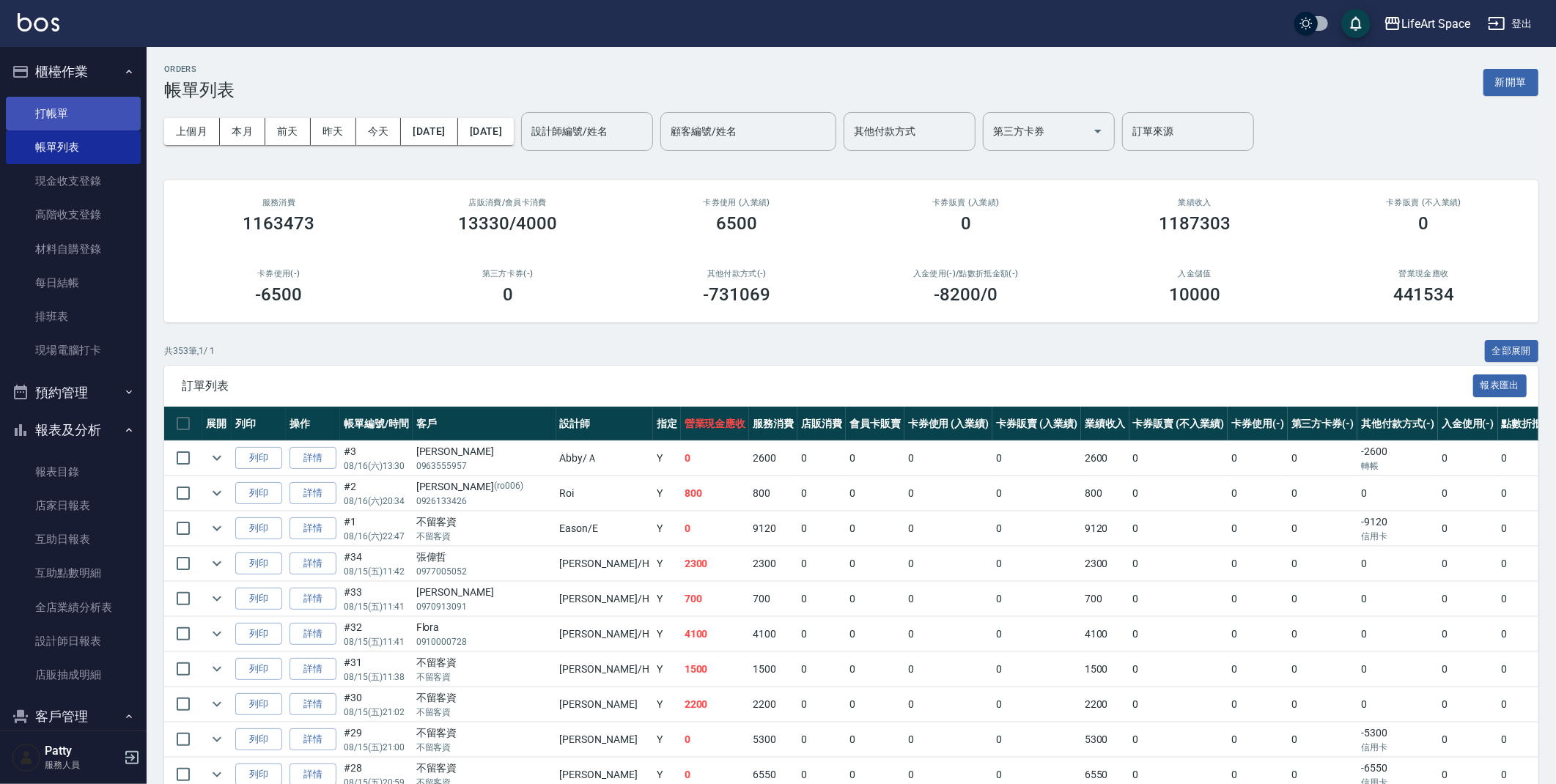
click at [68, 107] on link "打帳單" at bounding box center [72, 113] width 134 height 33
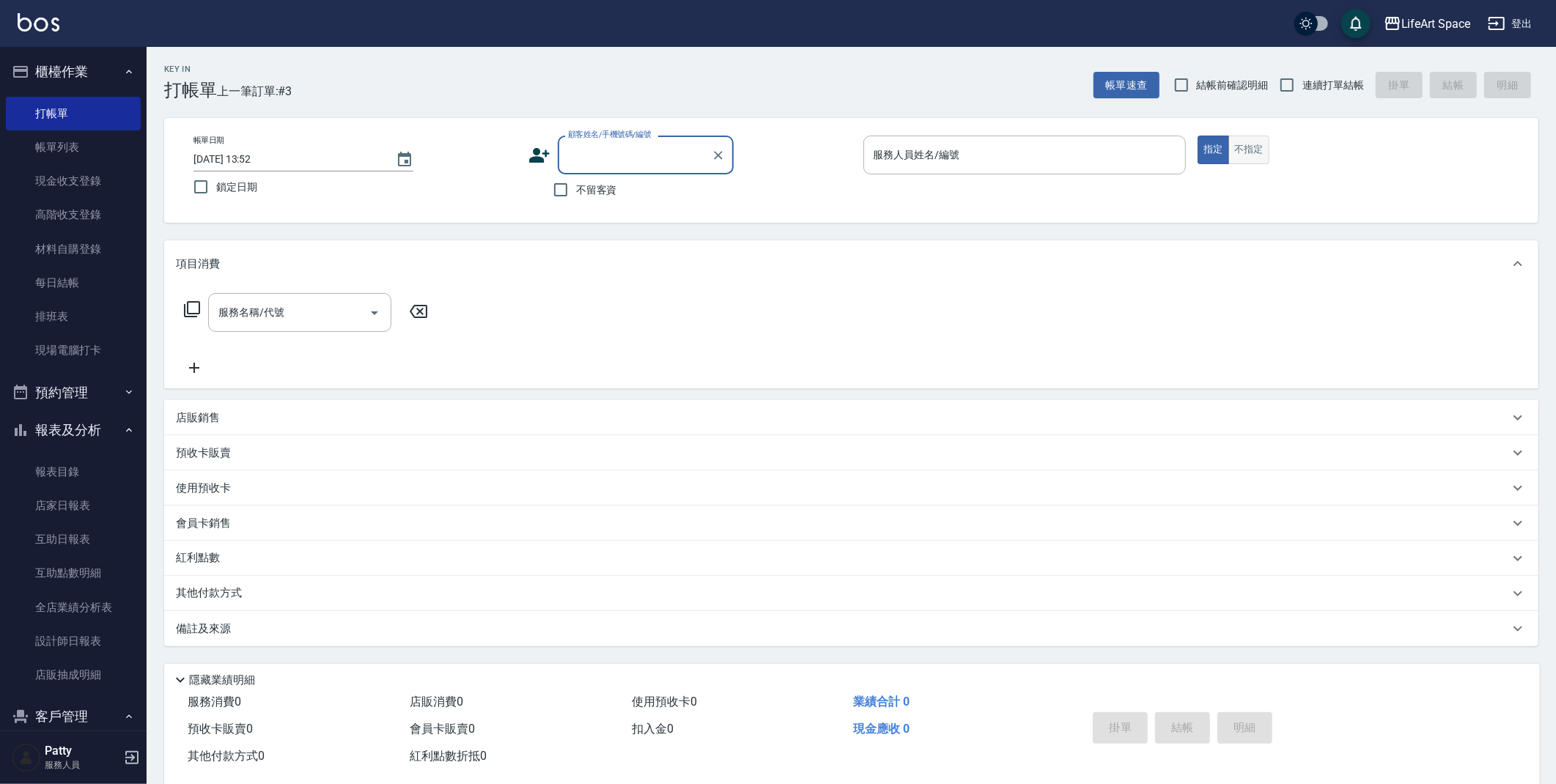
click at [1253, 144] on button "不指定" at bounding box center [1248, 149] width 41 height 29
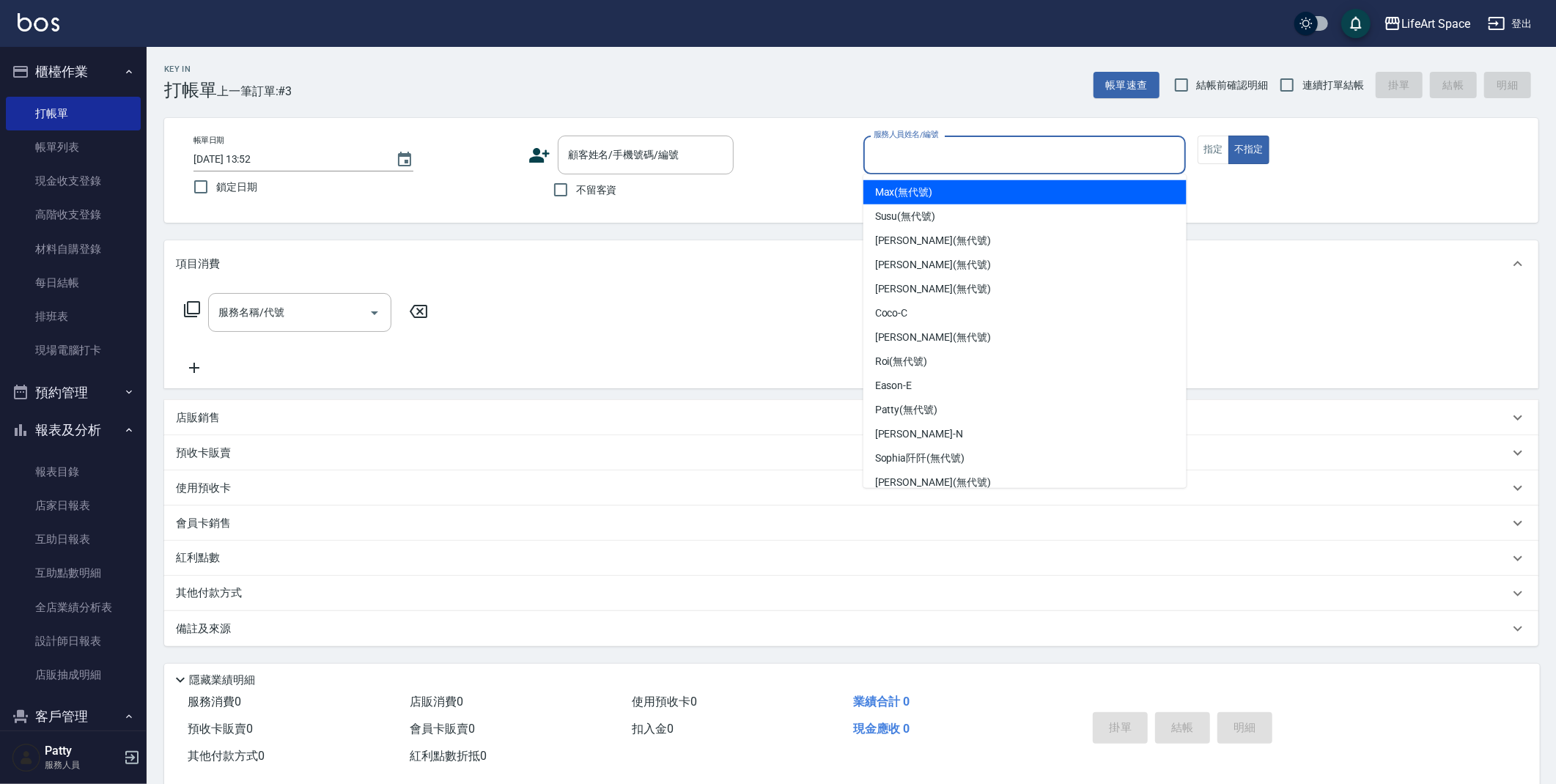
click at [922, 156] on input "服務人員姓名/編號" at bounding box center [1025, 155] width 310 height 26
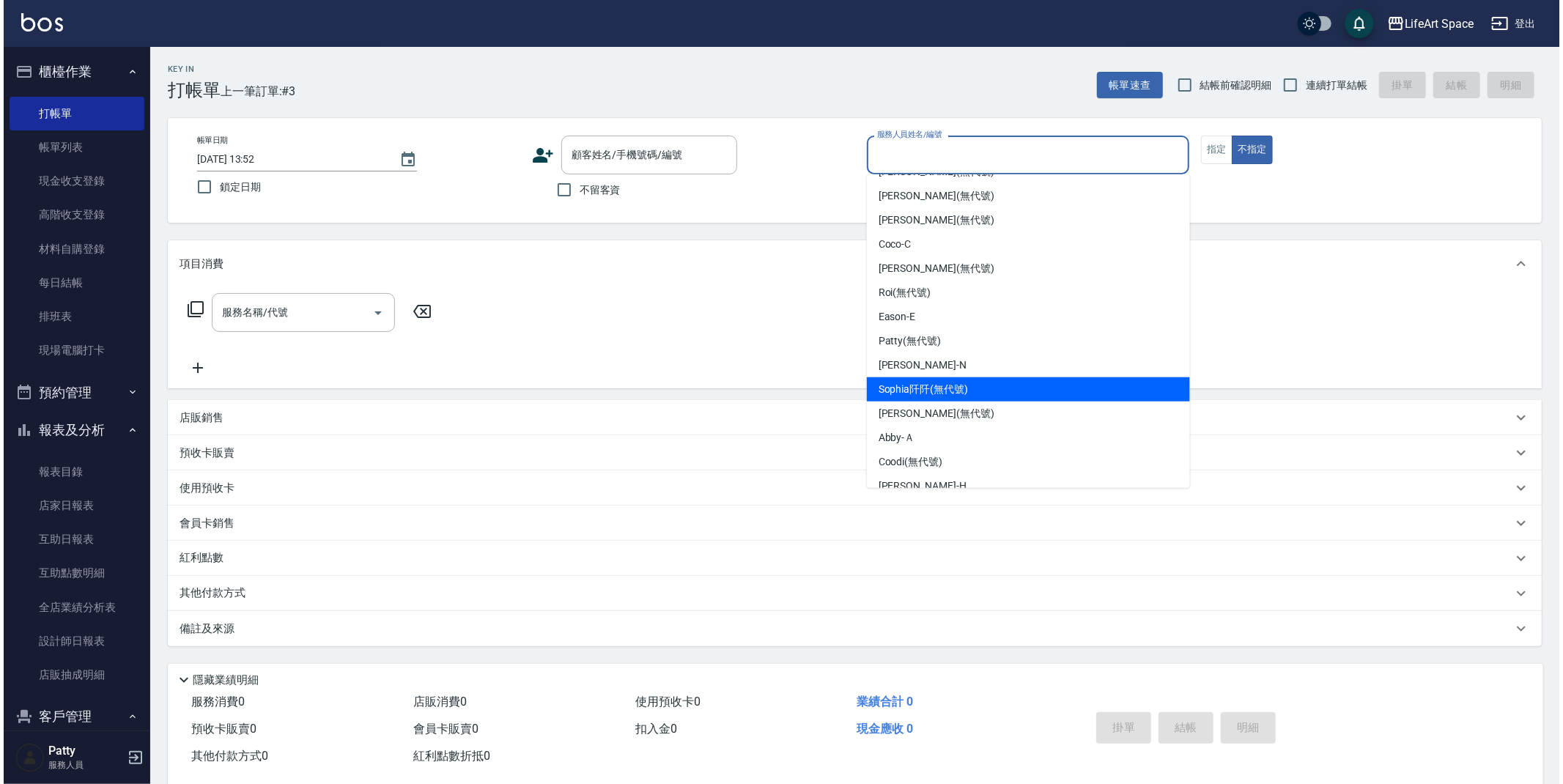
scroll to position [229, 0]
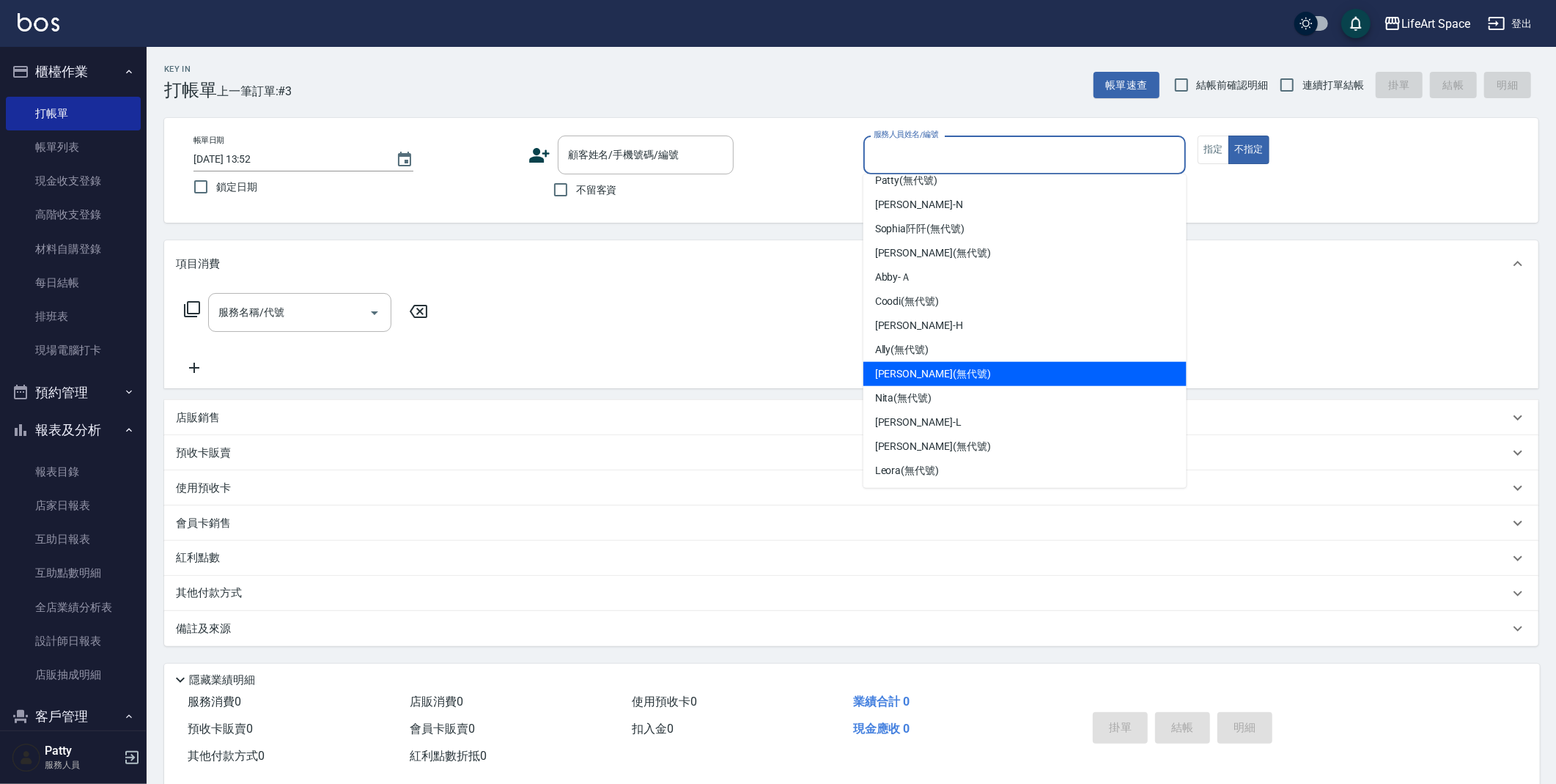
click at [904, 366] on span "[PERSON_NAME] (無代號)" at bounding box center [933, 373] width 116 height 16
type input "[PERSON_NAME](無代號)"
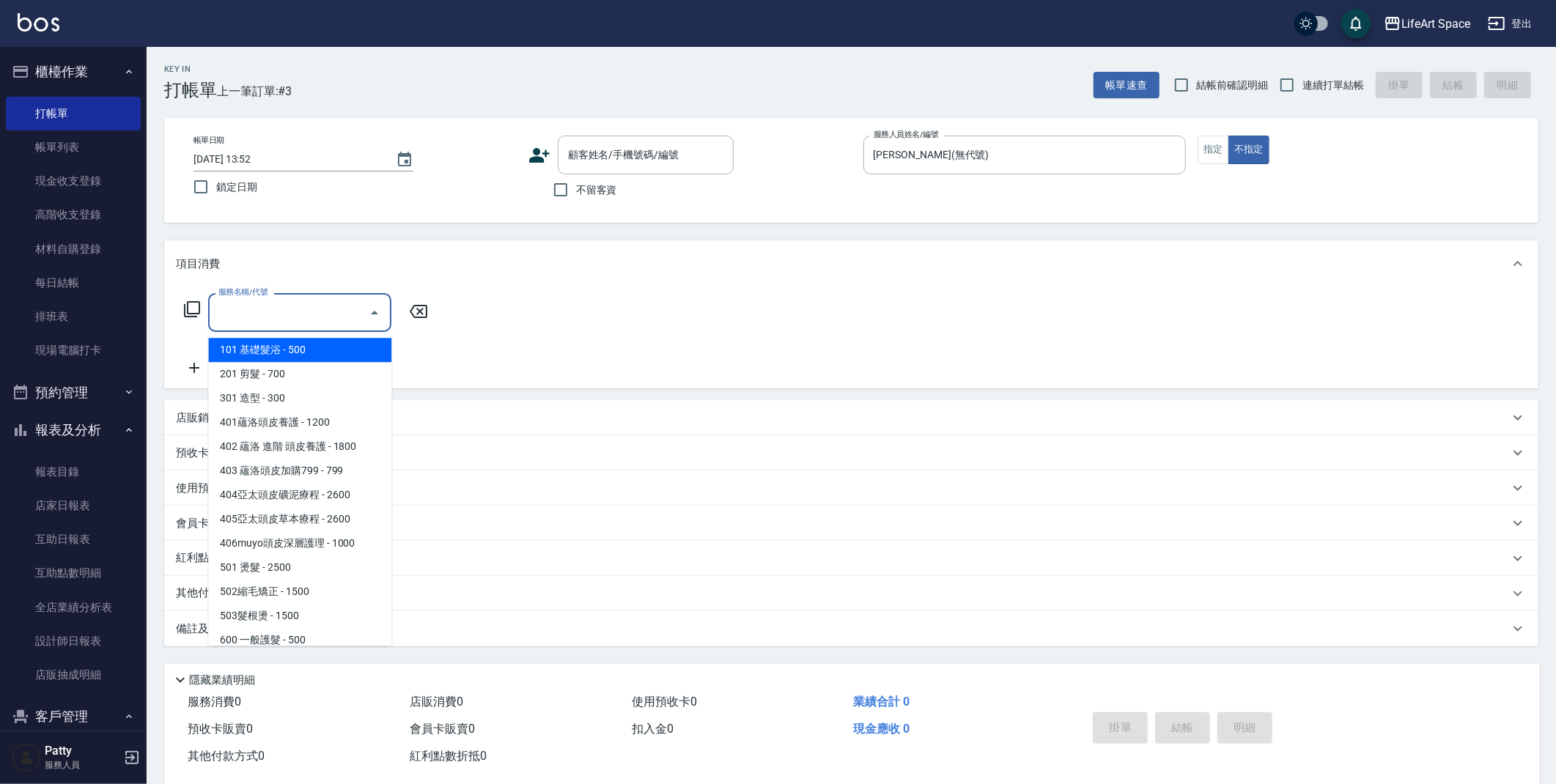
click at [281, 316] on input "服務名稱/代號" at bounding box center [289, 312] width 148 height 26
click at [285, 375] on span "201 剪髮 - 700" at bounding box center [300, 373] width 184 height 24
type input "201 剪髮(201)"
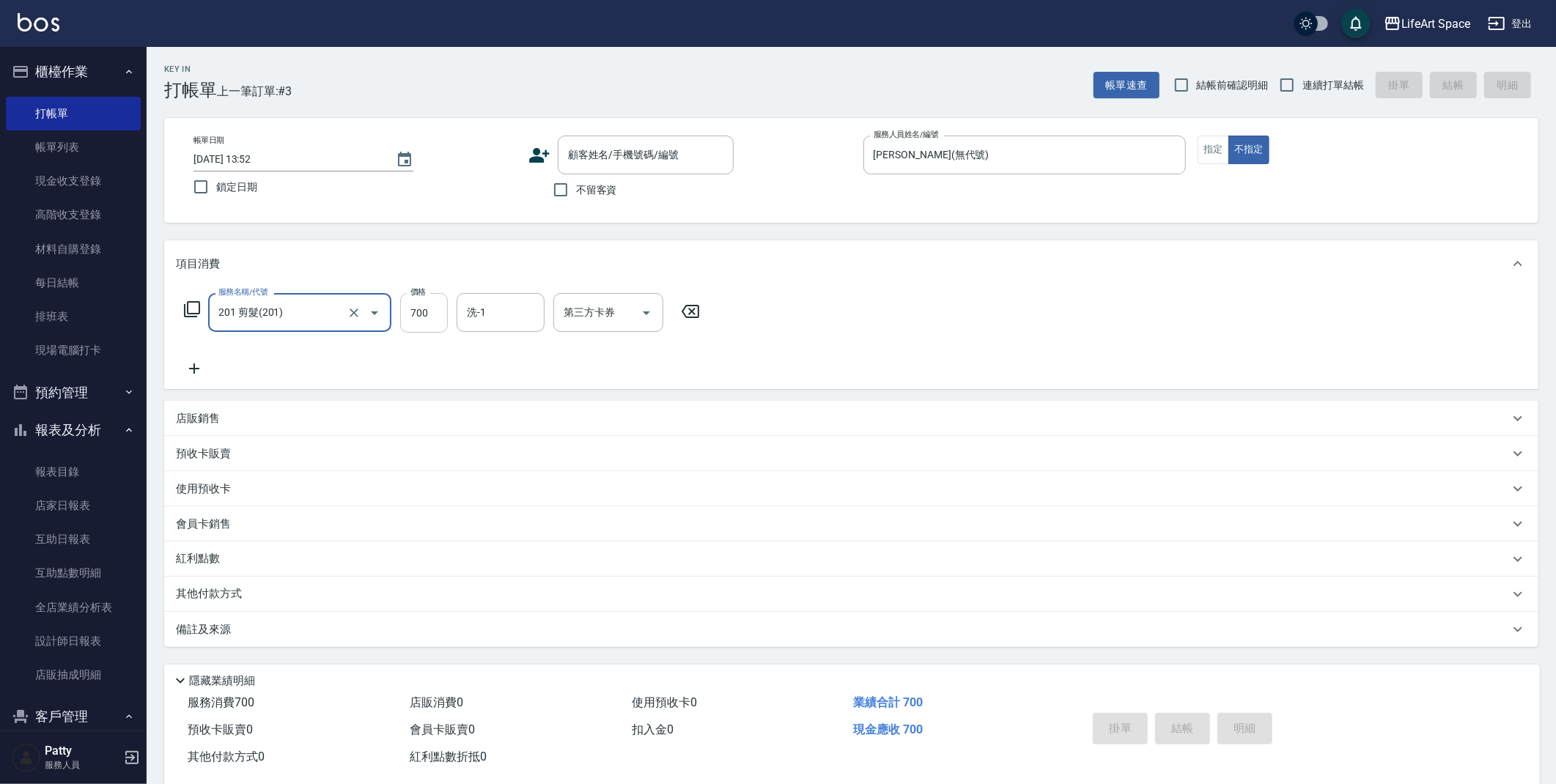
click at [434, 310] on input "700" at bounding box center [423, 312] width 47 height 40
type input "800"
click at [561, 192] on input "不留客資" at bounding box center [560, 189] width 31 height 31
checkbox input "true"
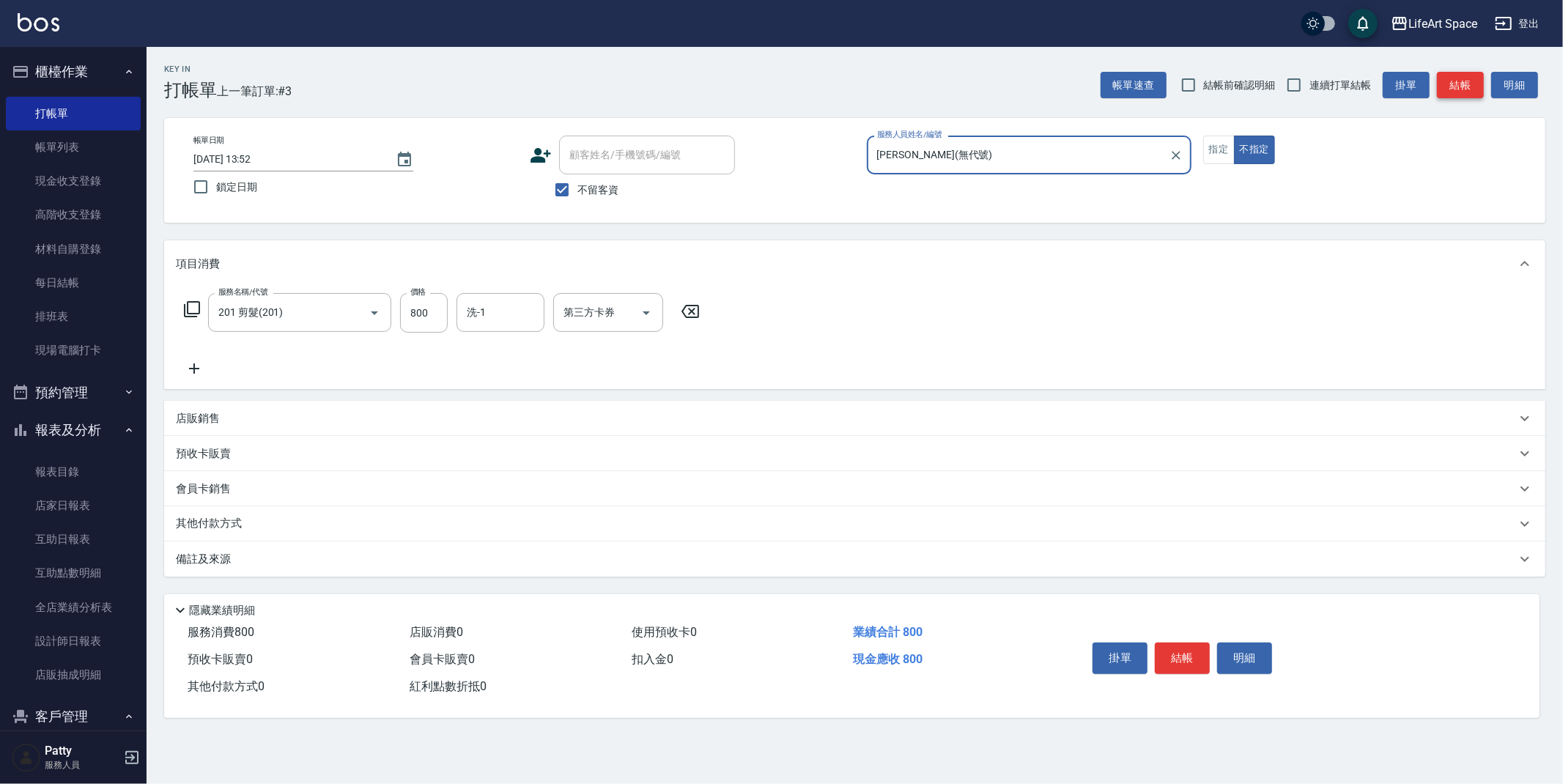
click at [1467, 82] on button "結帳" at bounding box center [1460, 84] width 47 height 27
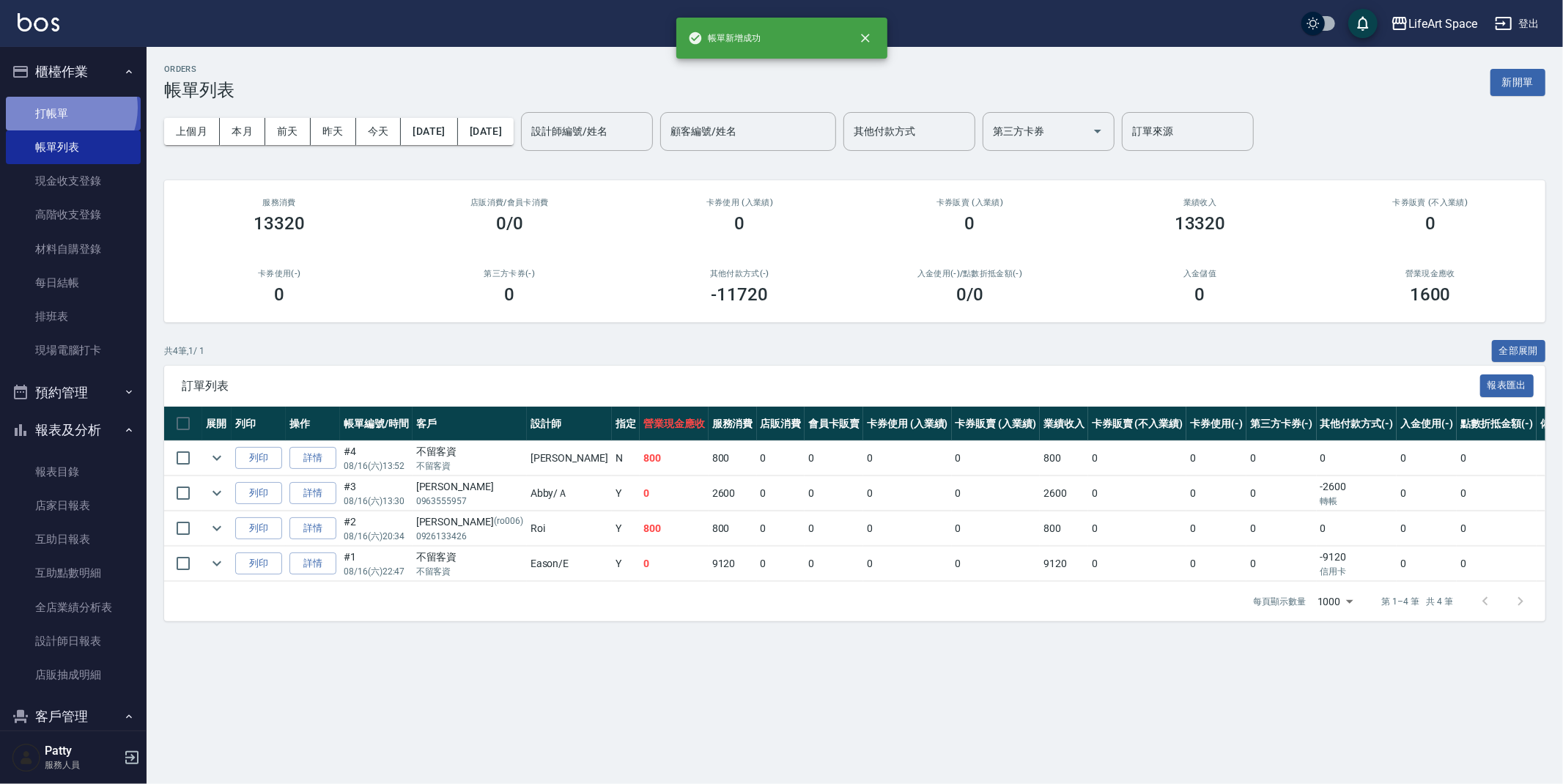
click at [61, 107] on link "打帳單" at bounding box center [72, 113] width 134 height 33
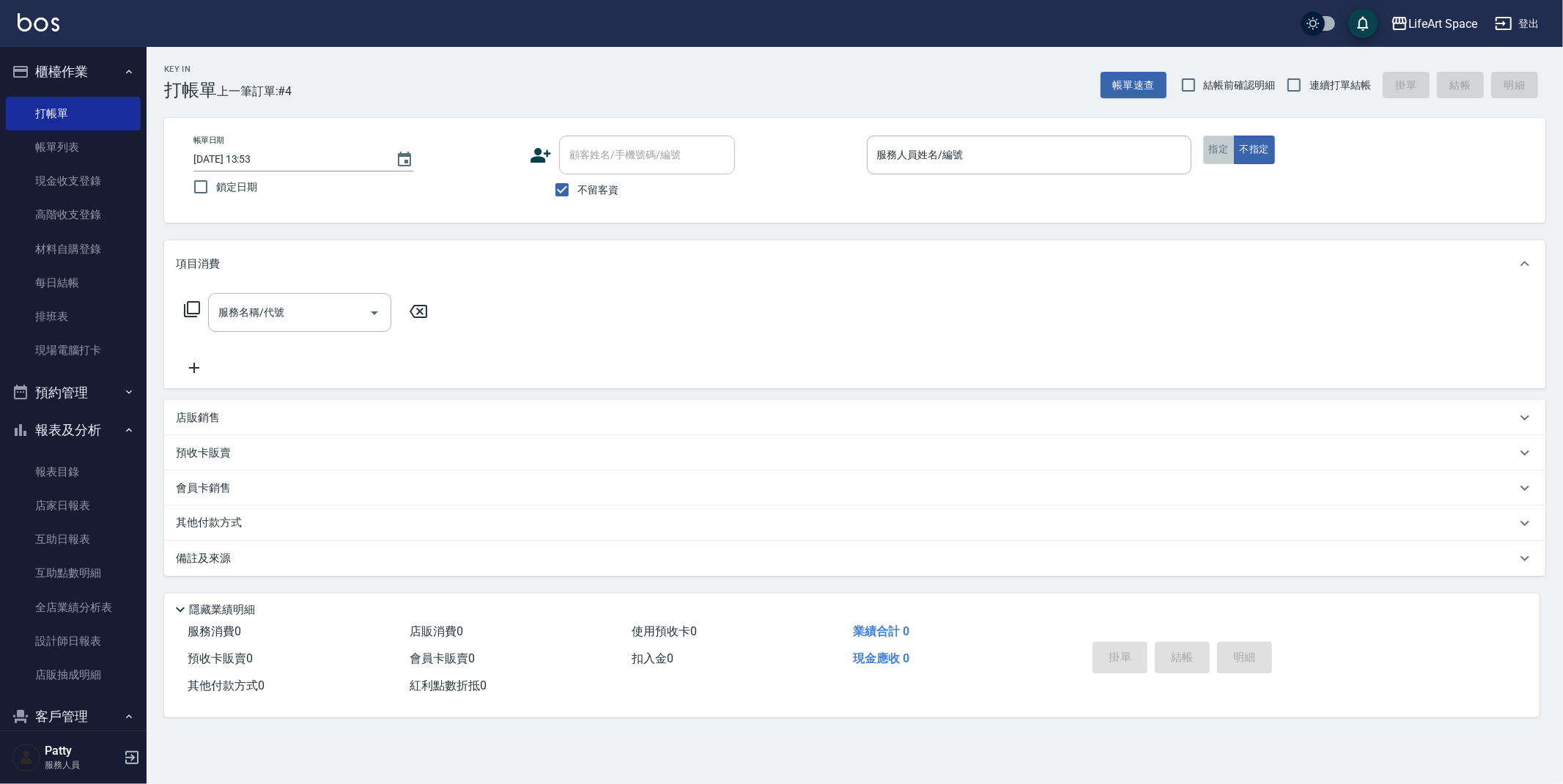
click at [1206, 152] on button "指定" at bounding box center [1219, 149] width 32 height 29
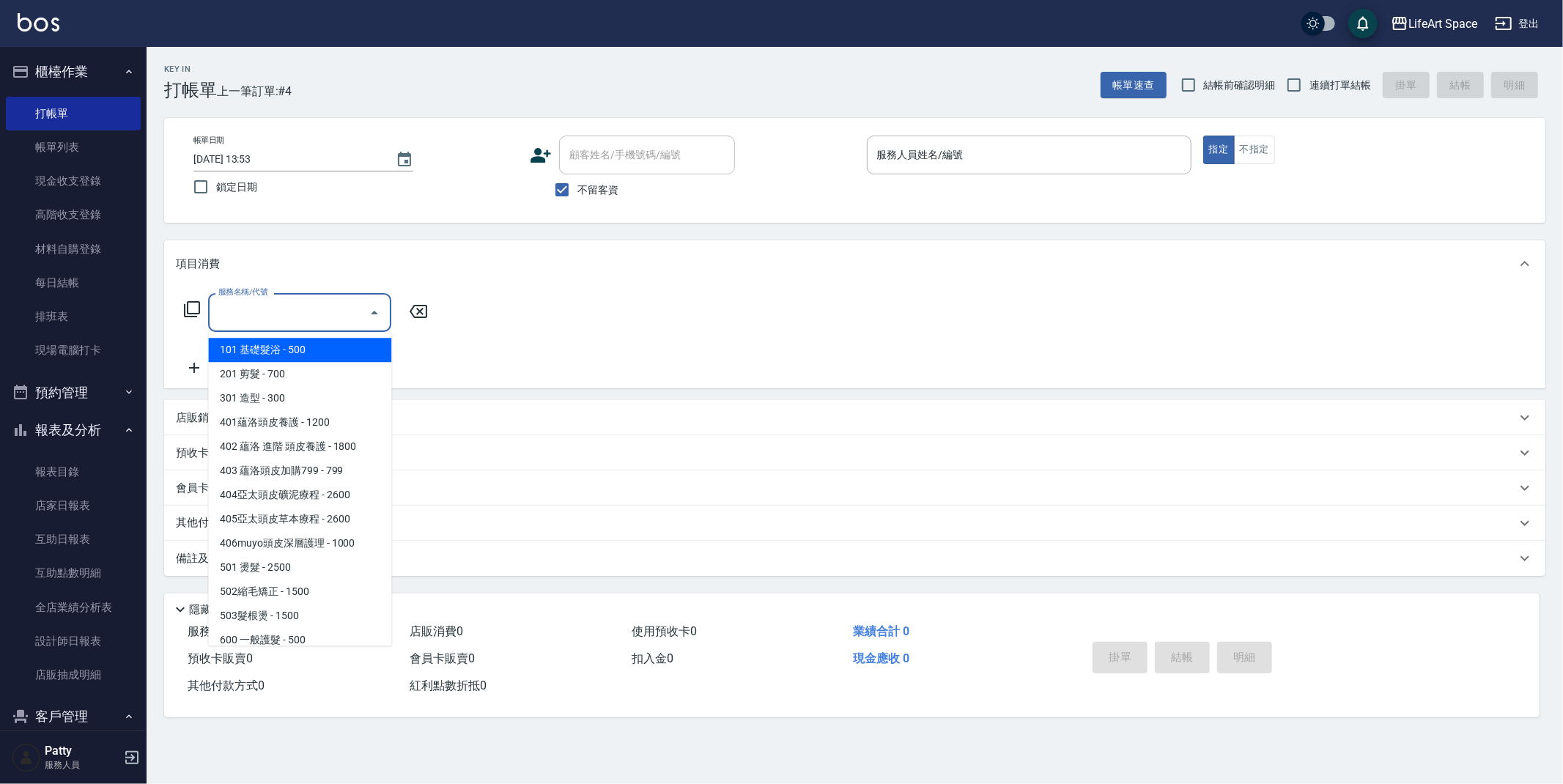
click at [304, 318] on input "服務名稱/代號" at bounding box center [289, 312] width 148 height 26
click at [289, 369] on span "201 剪髮 - 700" at bounding box center [299, 373] width 184 height 24
type input "201 剪髮(201)"
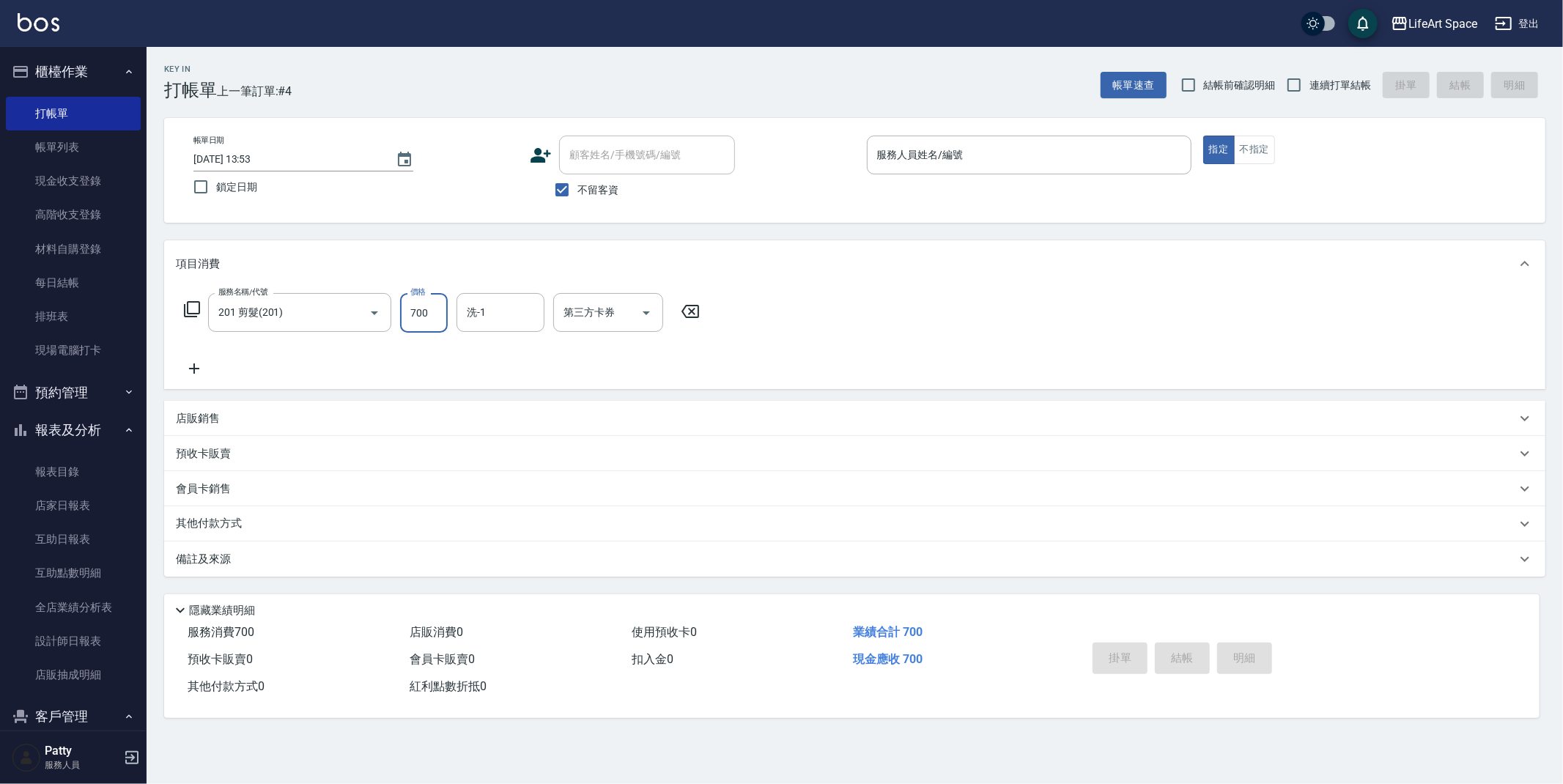
click at [426, 312] on input "700" at bounding box center [423, 312] width 47 height 40
type input "7"
type input "50"
click at [1203, 135] on button "指定" at bounding box center [1219, 149] width 32 height 29
type button "true"
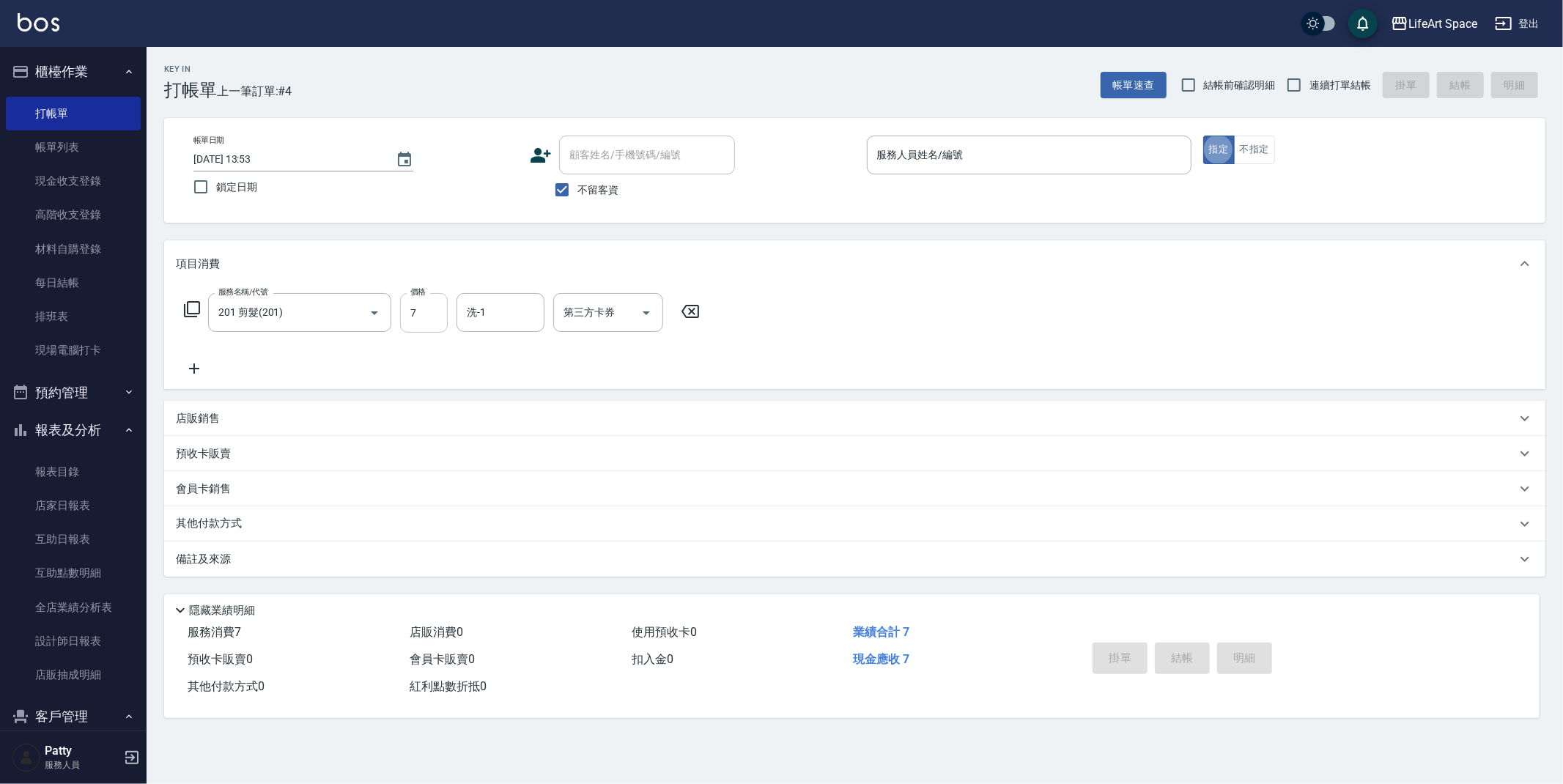
click at [426, 306] on input "7" at bounding box center [423, 312] width 47 height 40
type input "75"
type input "0"
click at [1203, 135] on button "指定" at bounding box center [1219, 149] width 32 height 29
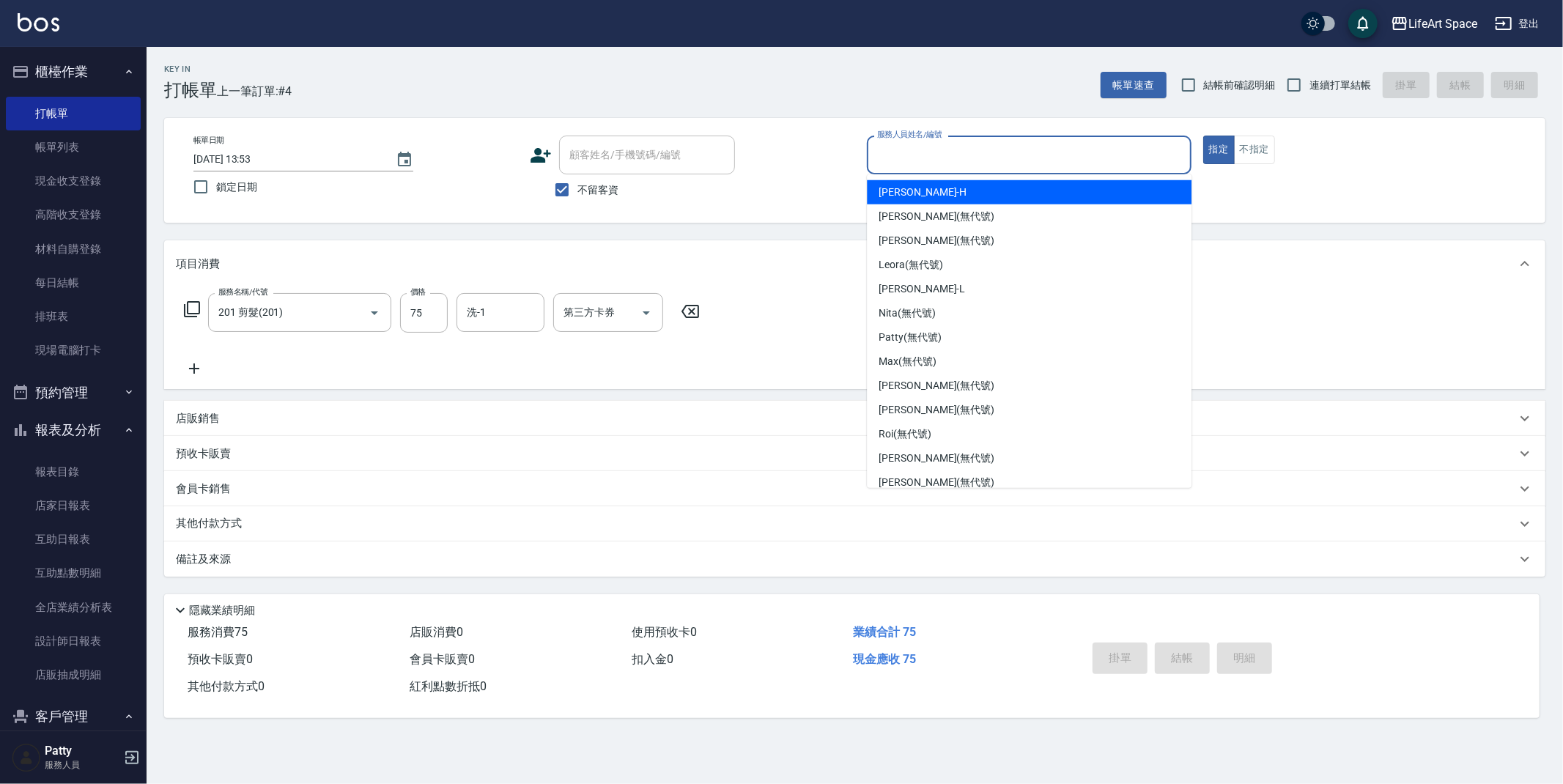
click at [915, 158] on input "服務人員姓名/編號" at bounding box center [1029, 155] width 311 height 26
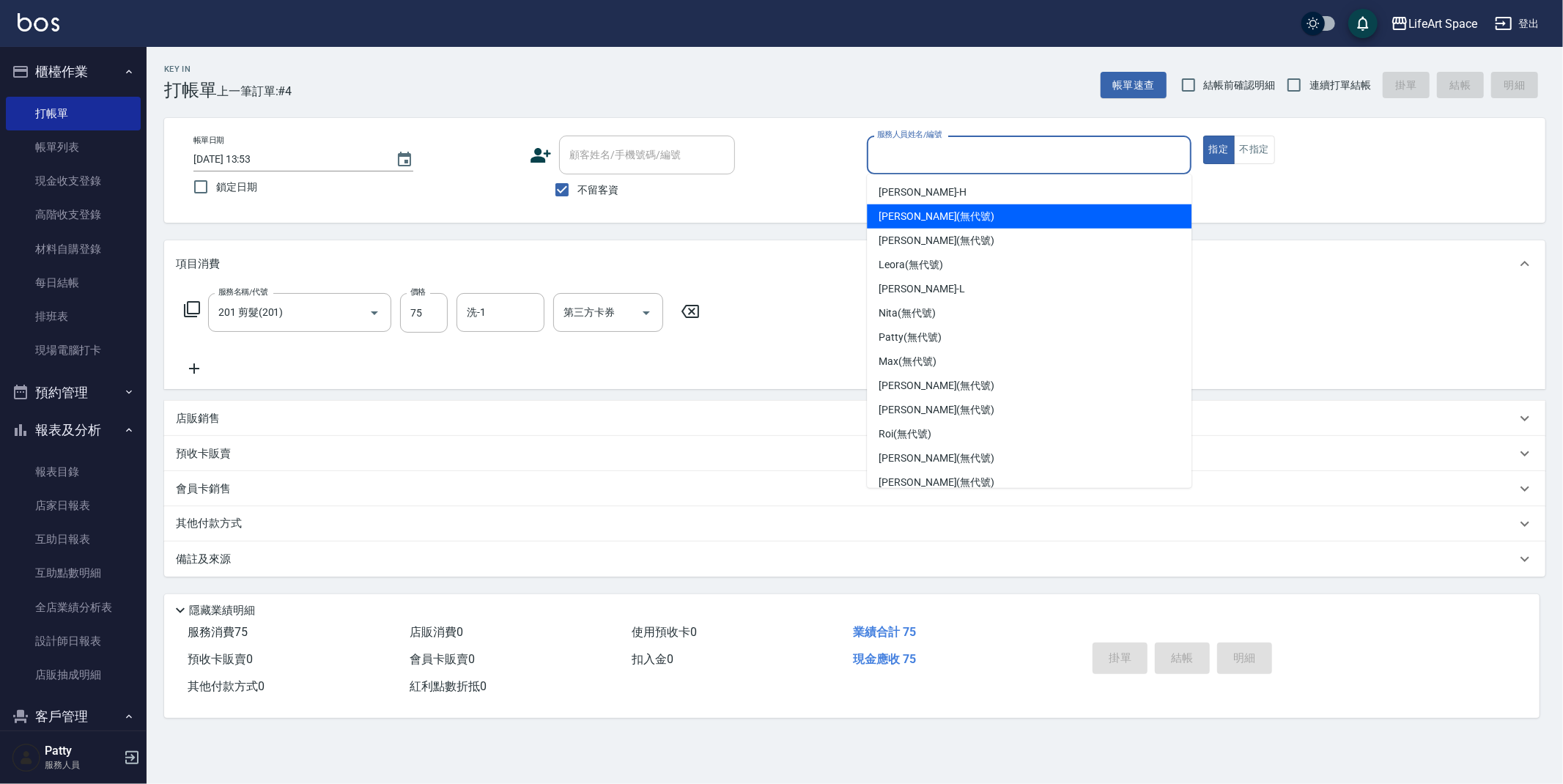
drag, startPoint x: 912, startPoint y: 218, endPoint x: 801, endPoint y: 223, distance: 111.1
click at [912, 218] on span "[PERSON_NAME] (無代號)" at bounding box center [936, 216] width 116 height 16
type input "[PERSON_NAME](無代號)"
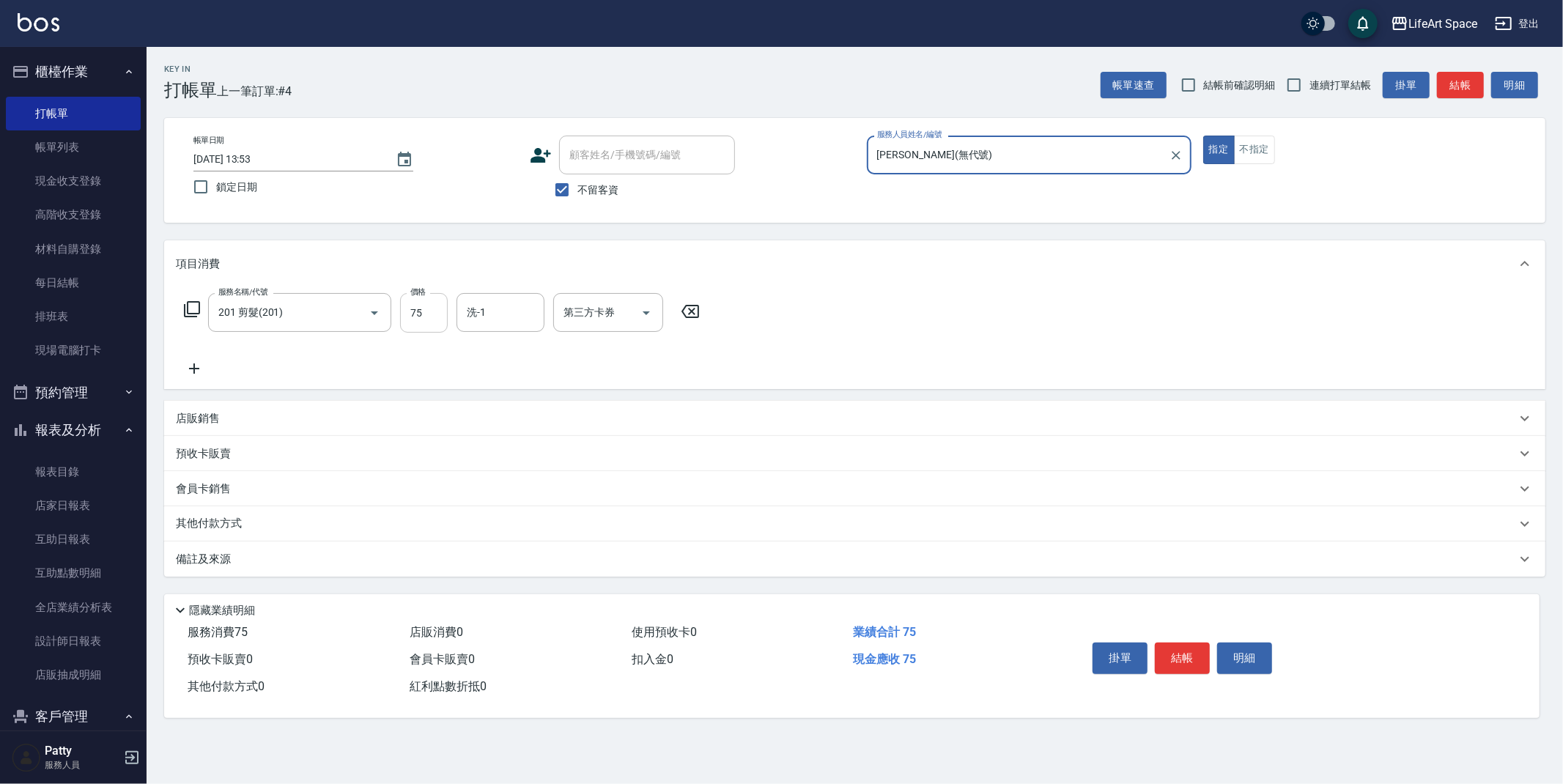
click at [426, 310] on input "75" at bounding box center [423, 312] width 47 height 40
type input "750"
click at [1196, 655] on button "結帳" at bounding box center [1181, 657] width 55 height 31
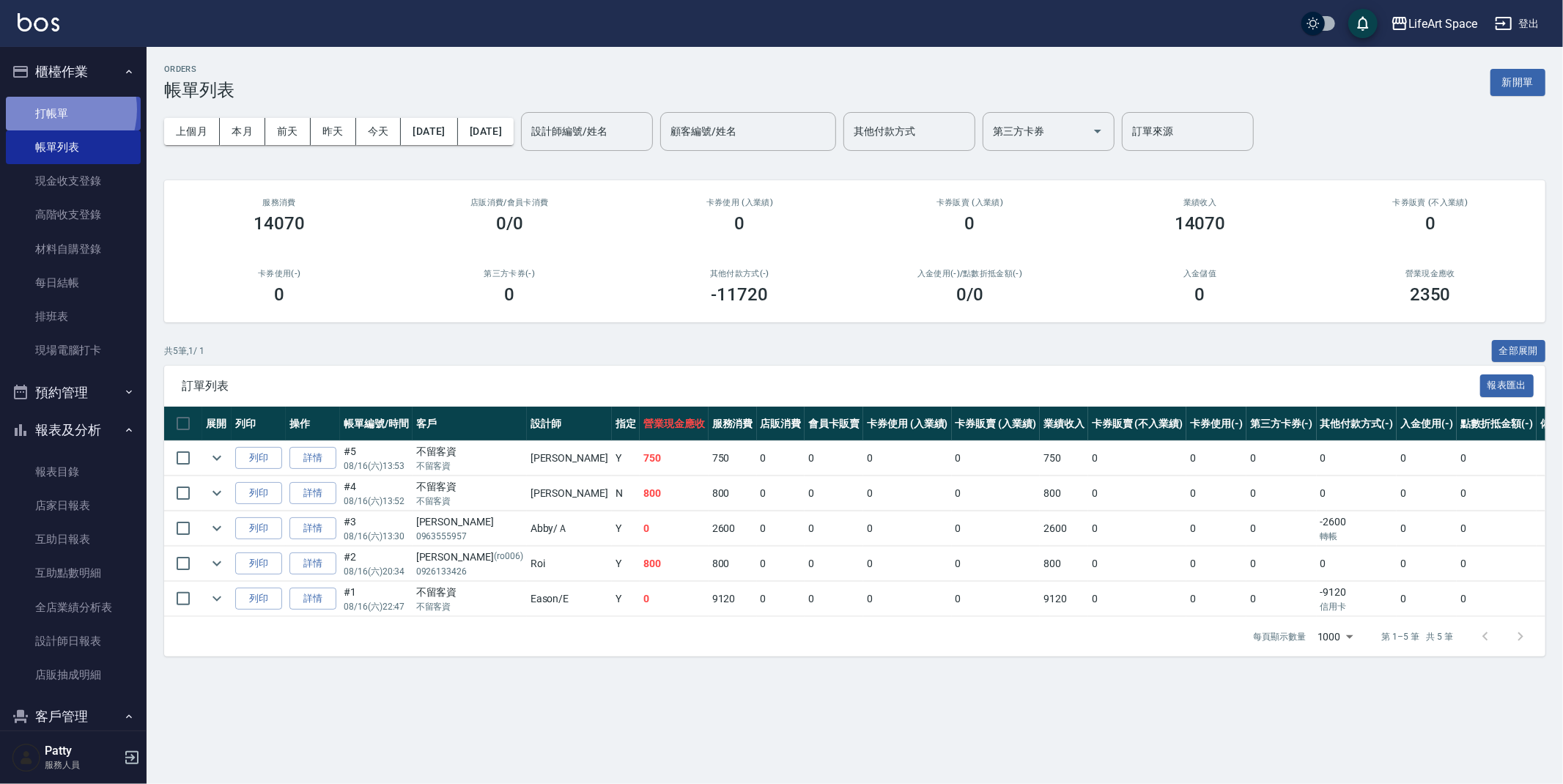
click at [50, 109] on link "打帳單" at bounding box center [72, 113] width 134 height 33
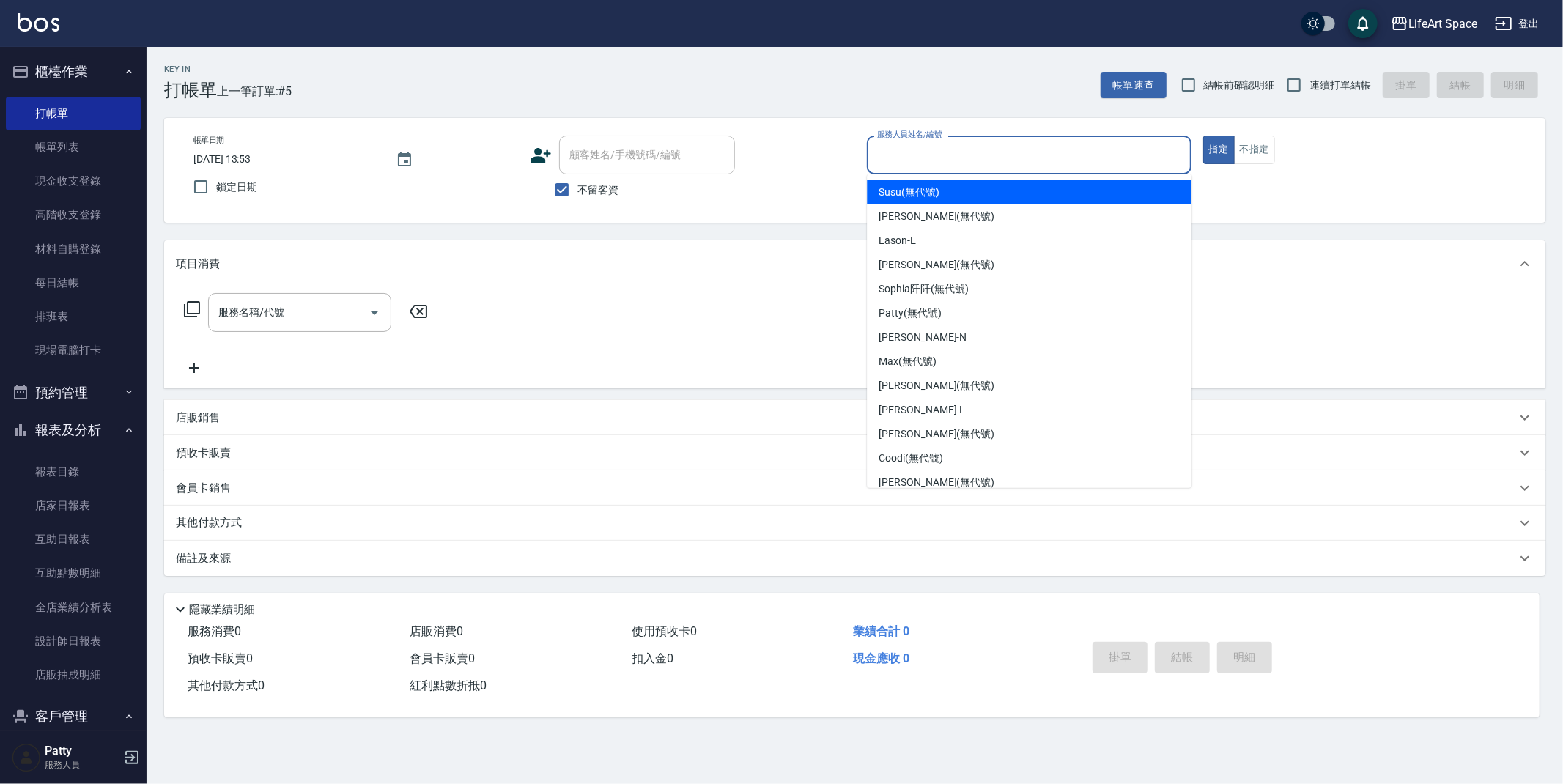
click at [908, 145] on input "服務人員姓名/編號" at bounding box center [1029, 155] width 311 height 26
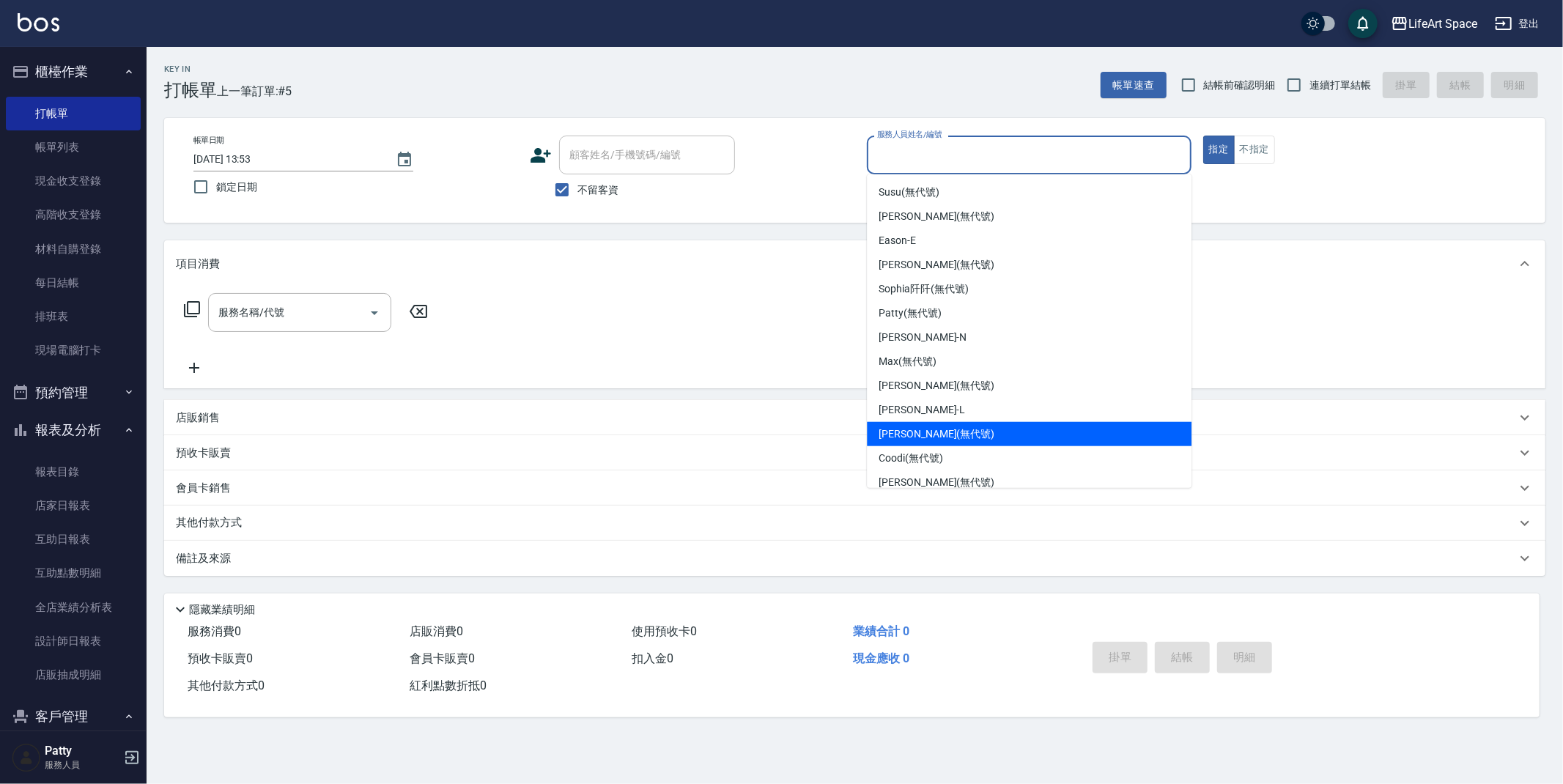
click at [912, 436] on span "[PERSON_NAME] (無代號)" at bounding box center [936, 434] width 116 height 16
type input "[PERSON_NAME](無代號)"
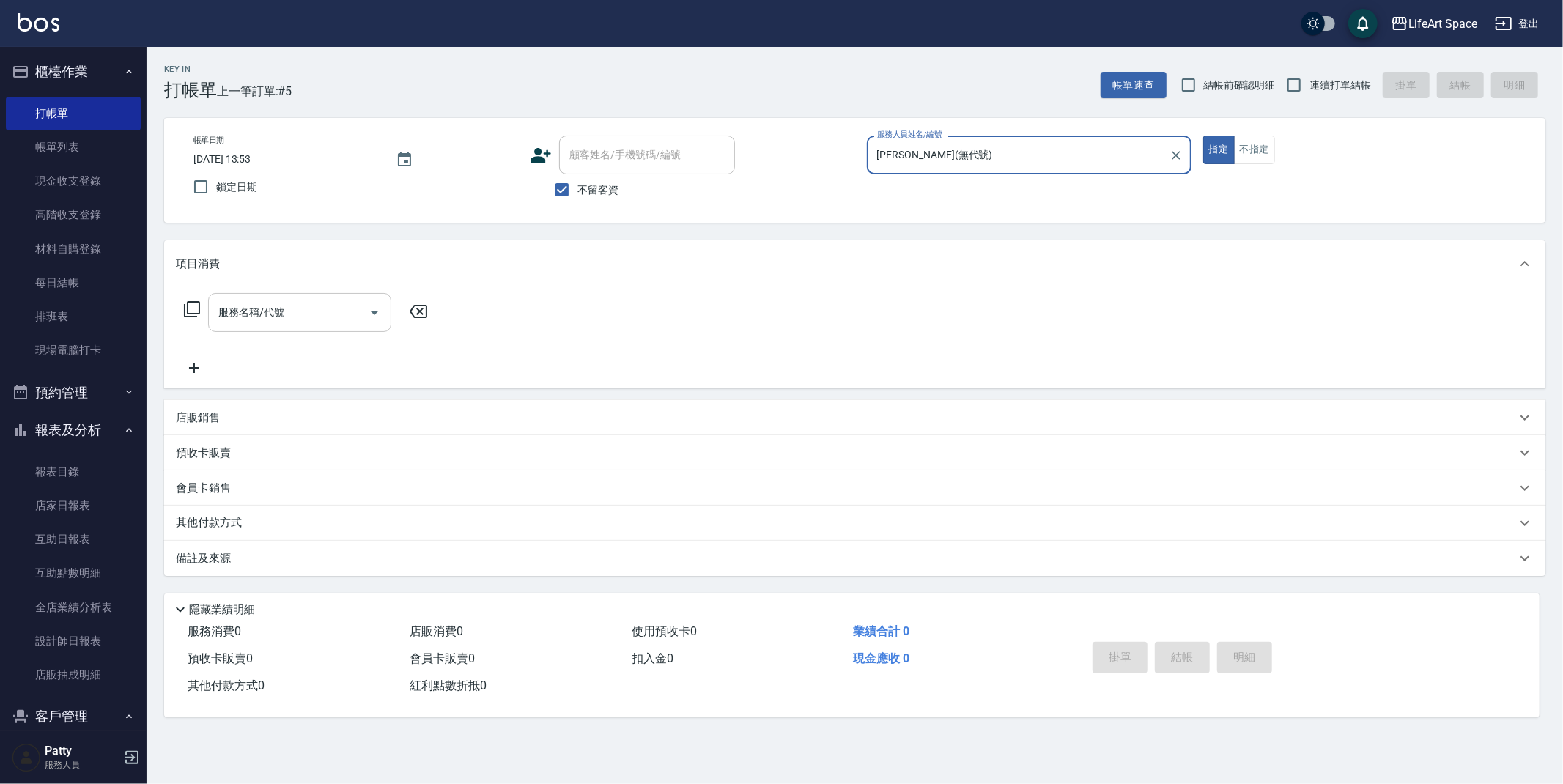
click at [297, 320] on input "服務名稱/代號" at bounding box center [289, 312] width 148 height 26
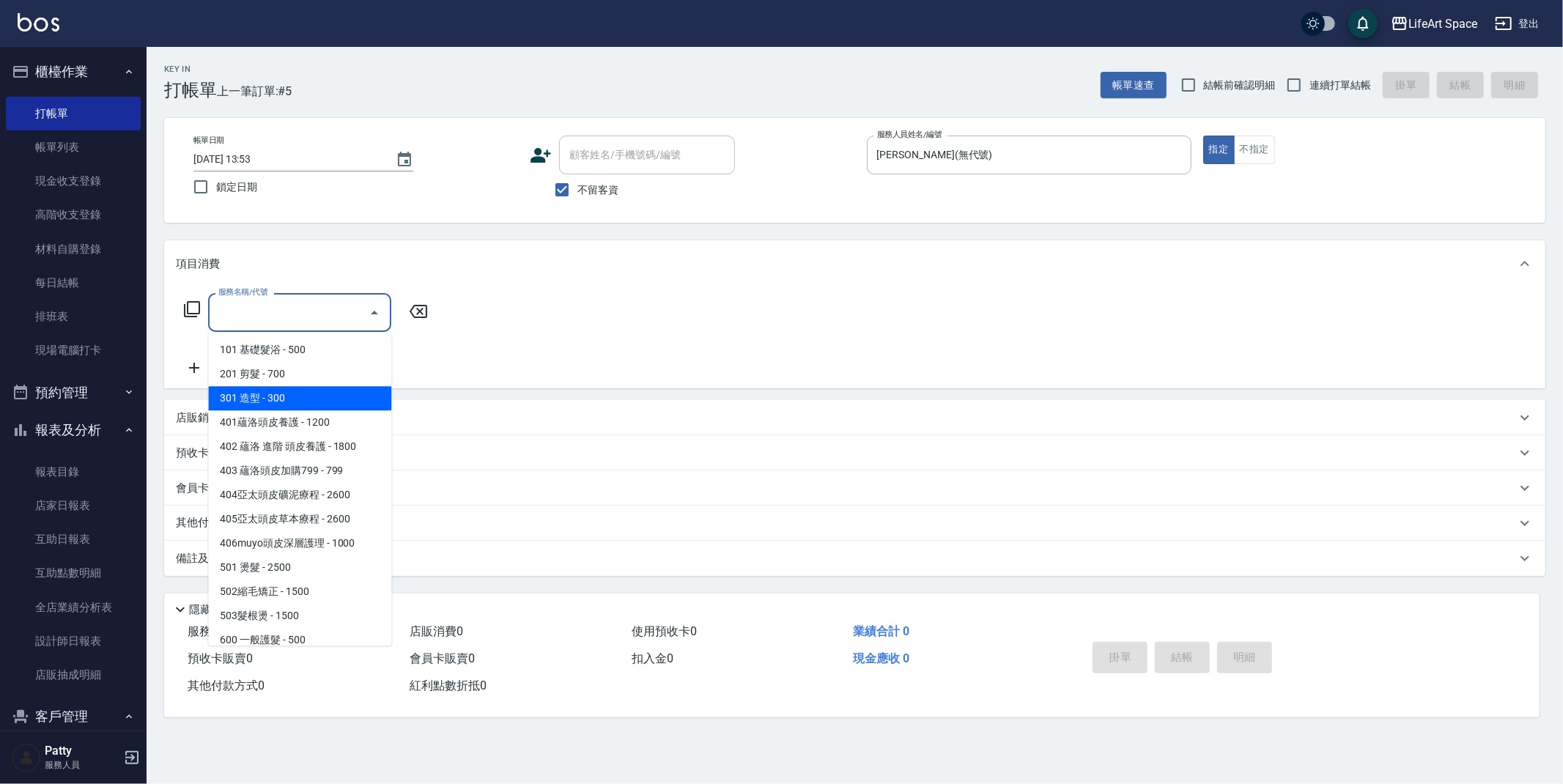
click at [301, 387] on span "301 造型 - 300" at bounding box center [299, 398] width 184 height 24
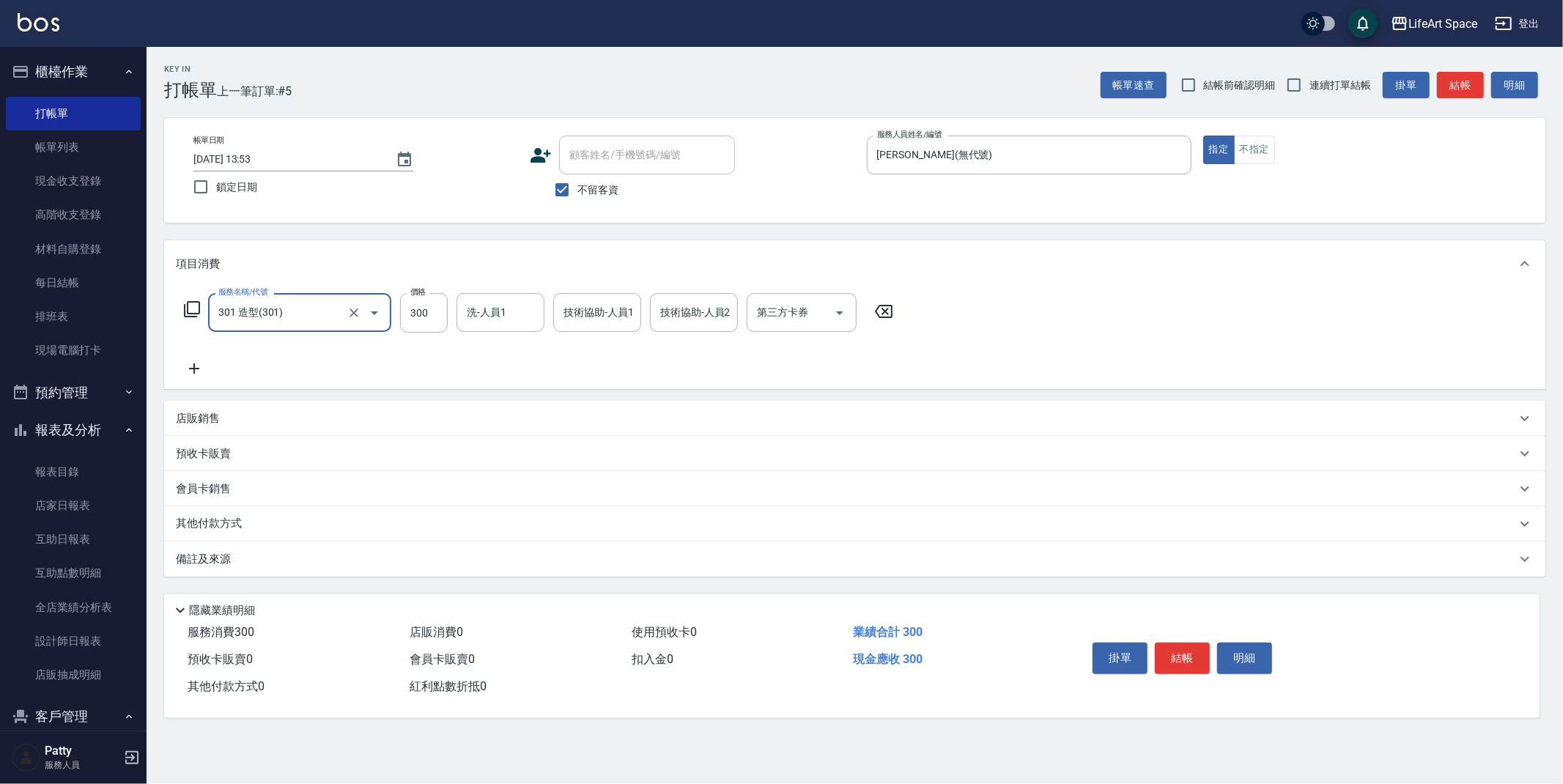
click at [309, 310] on input "301 造型(301)" at bounding box center [279, 312] width 129 height 26
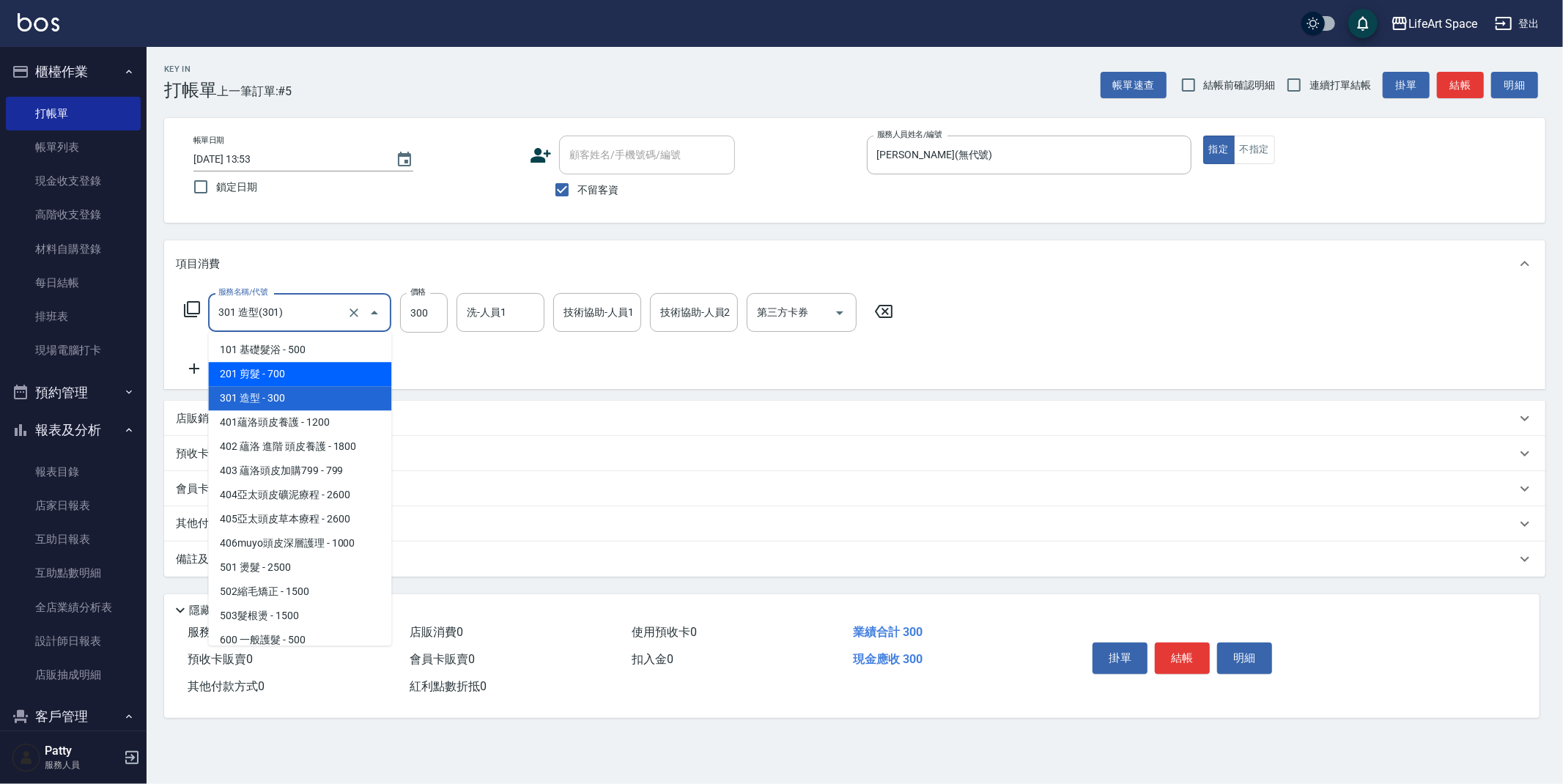
click at [312, 366] on span "201 剪髮 - 700" at bounding box center [299, 373] width 184 height 24
type input "201 剪髮(201)"
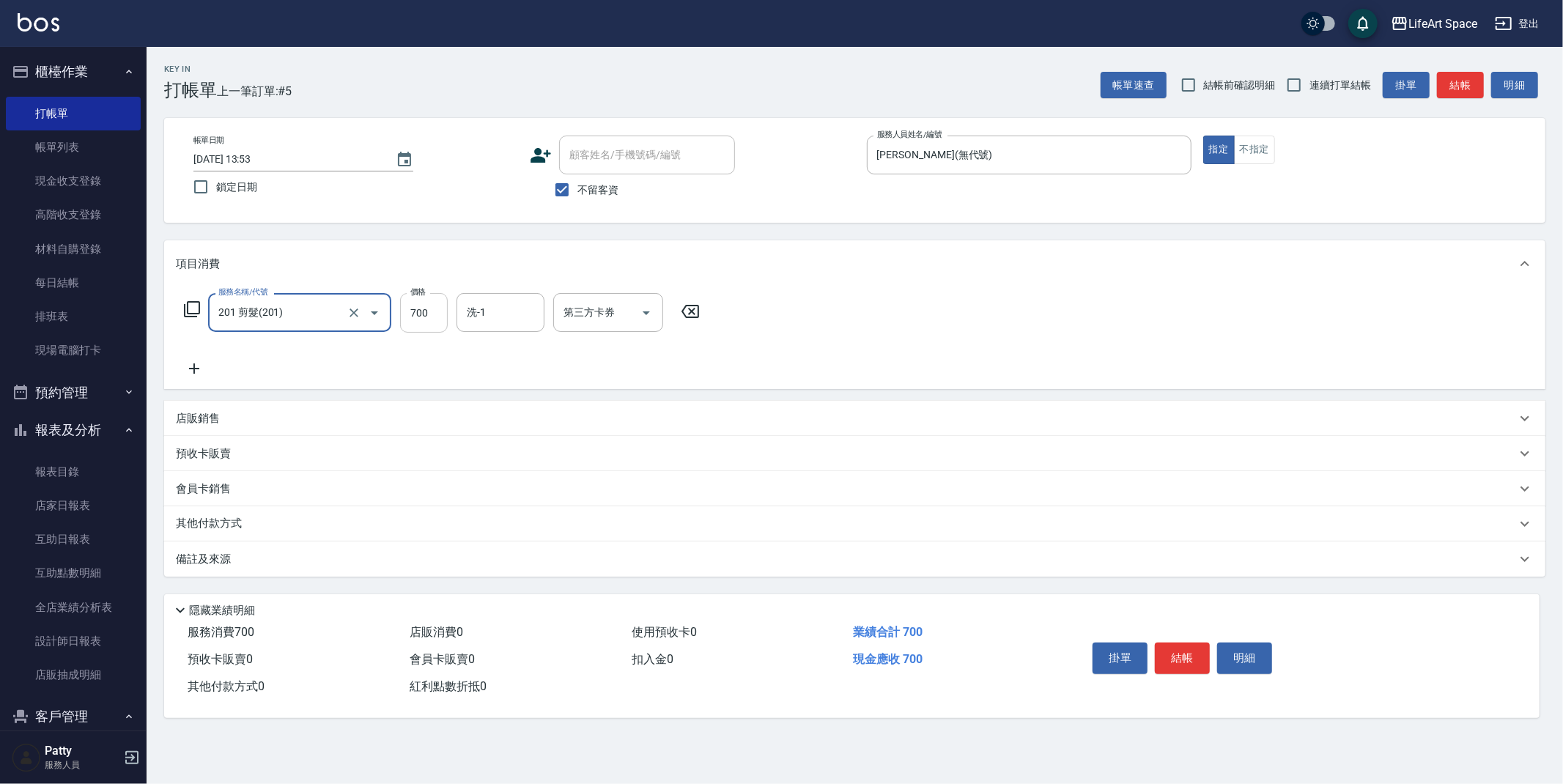
click at [429, 317] on input "700" at bounding box center [423, 312] width 47 height 40
type input "900"
click at [1195, 662] on button "結帳" at bounding box center [1181, 657] width 55 height 31
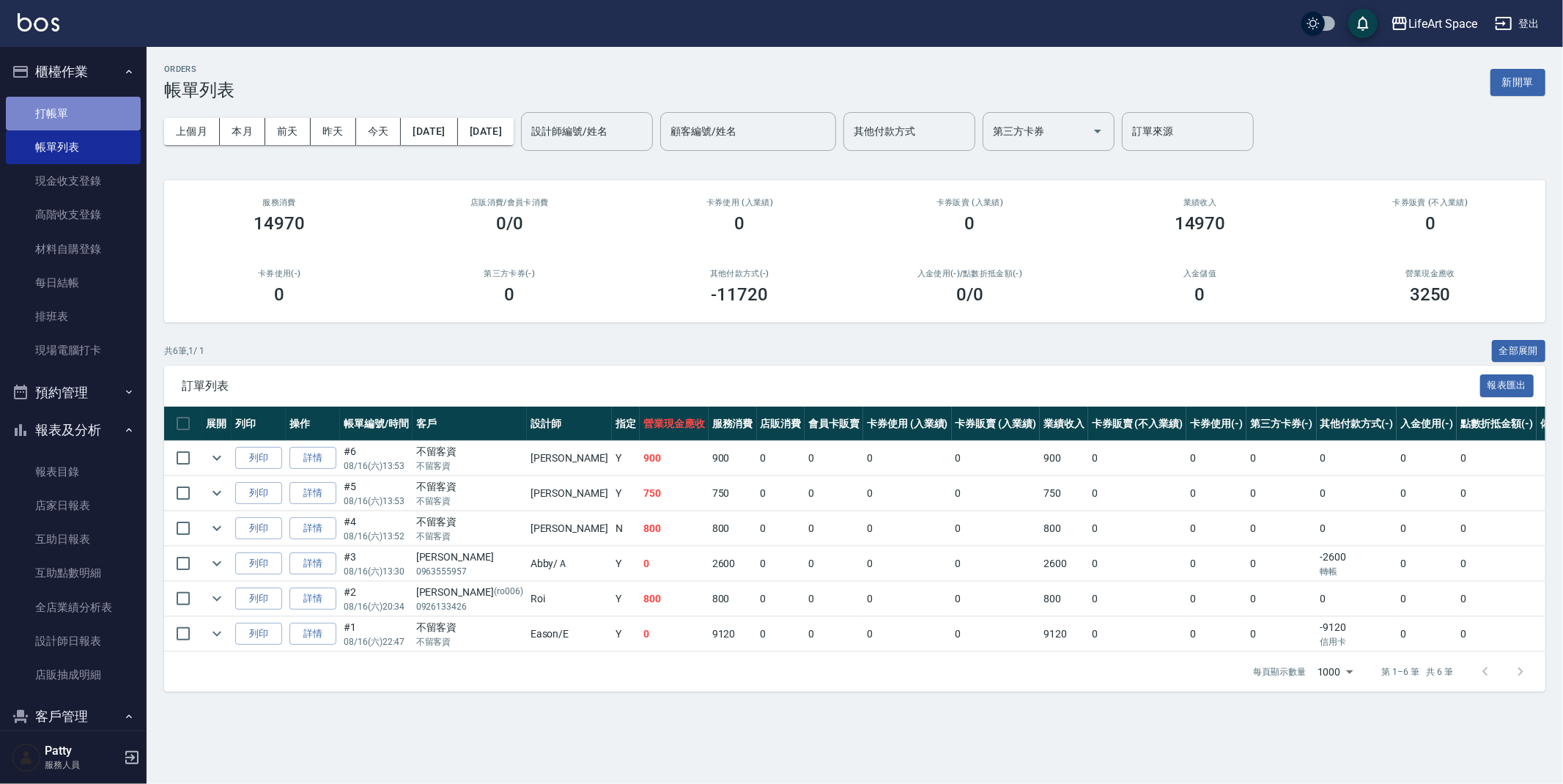
click at [72, 107] on link "打帳單" at bounding box center [72, 113] width 134 height 33
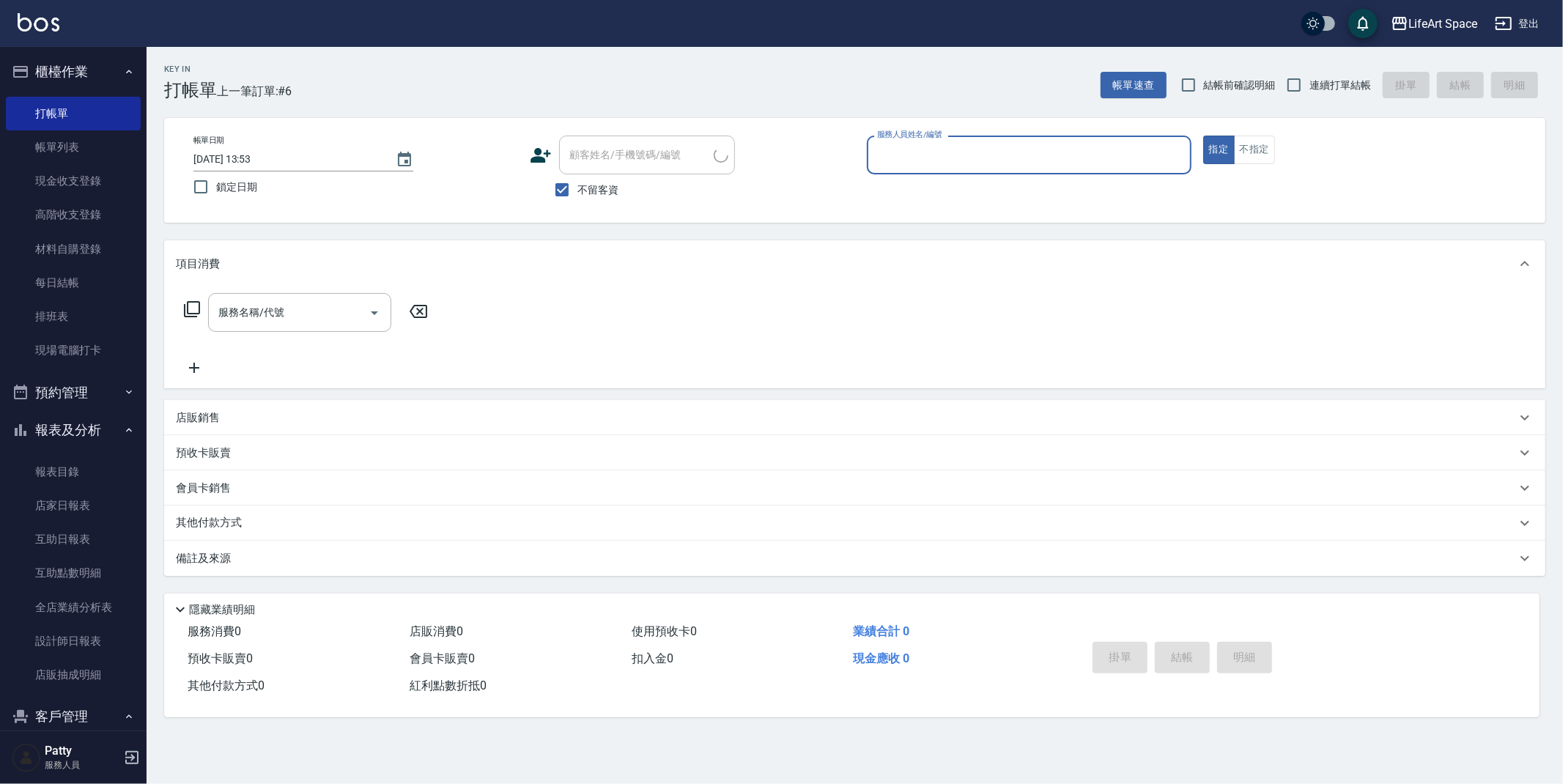
click at [995, 159] on input "服務人員姓名/編號" at bounding box center [1029, 155] width 311 height 26
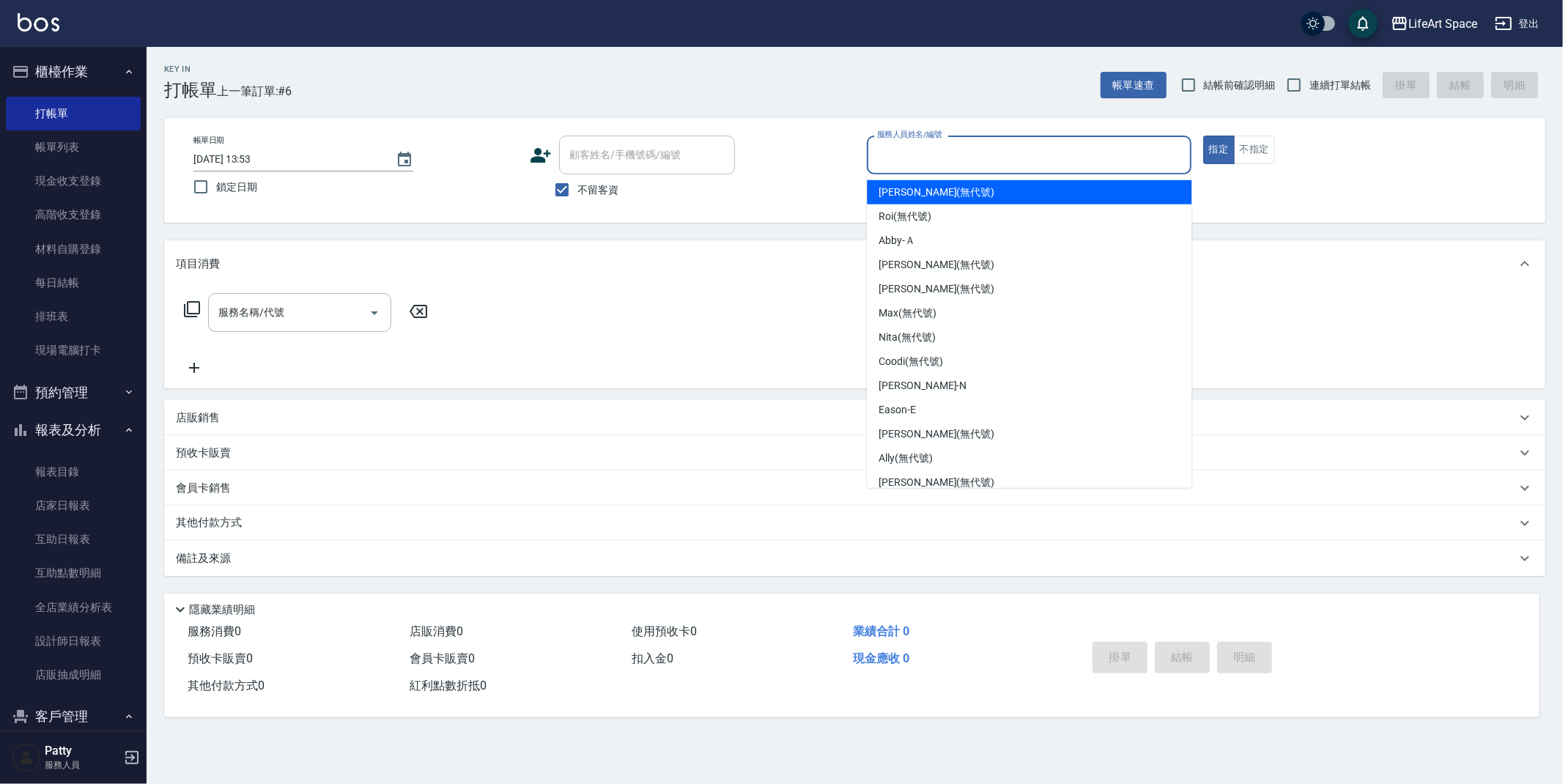
click at [929, 188] on span "[PERSON_NAME] (無代號)" at bounding box center [936, 192] width 116 height 16
type input "[PERSON_NAME](無代號)"
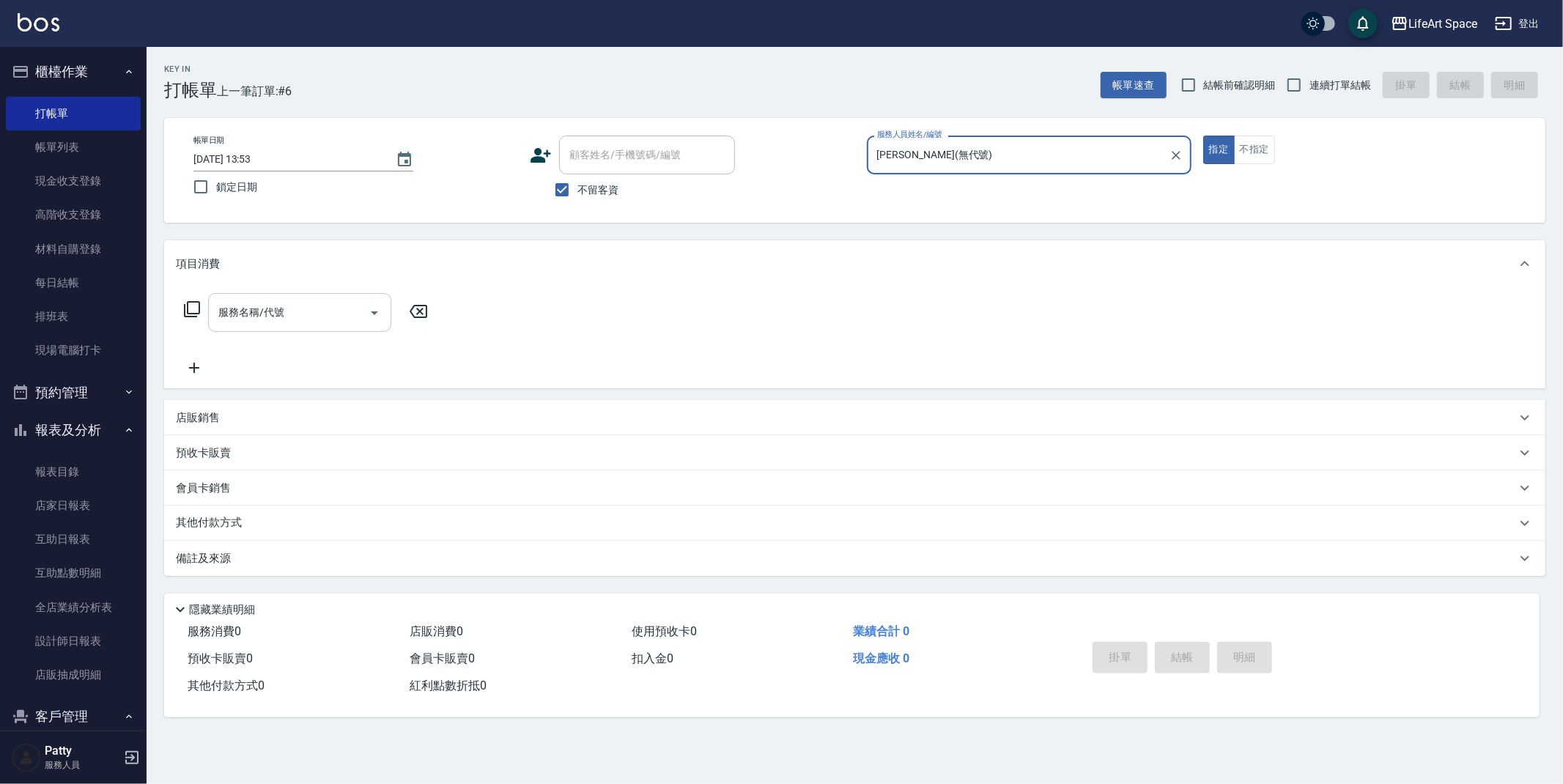
click at [283, 310] on input "服務名稱/代號" at bounding box center [289, 312] width 148 height 26
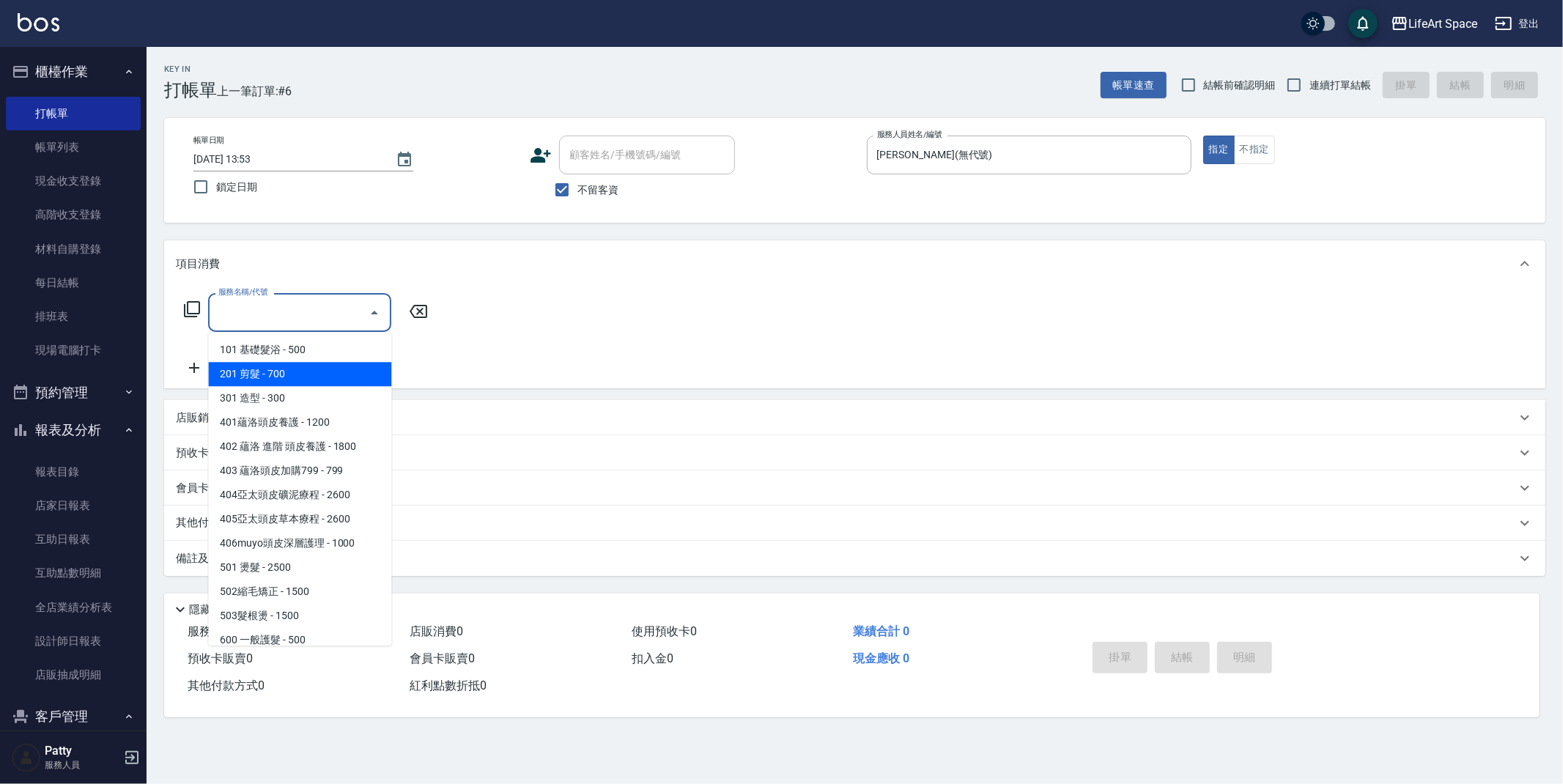
click at [286, 371] on span "201 剪髮 - 700" at bounding box center [299, 373] width 184 height 24
type input "201 剪髮(201)"
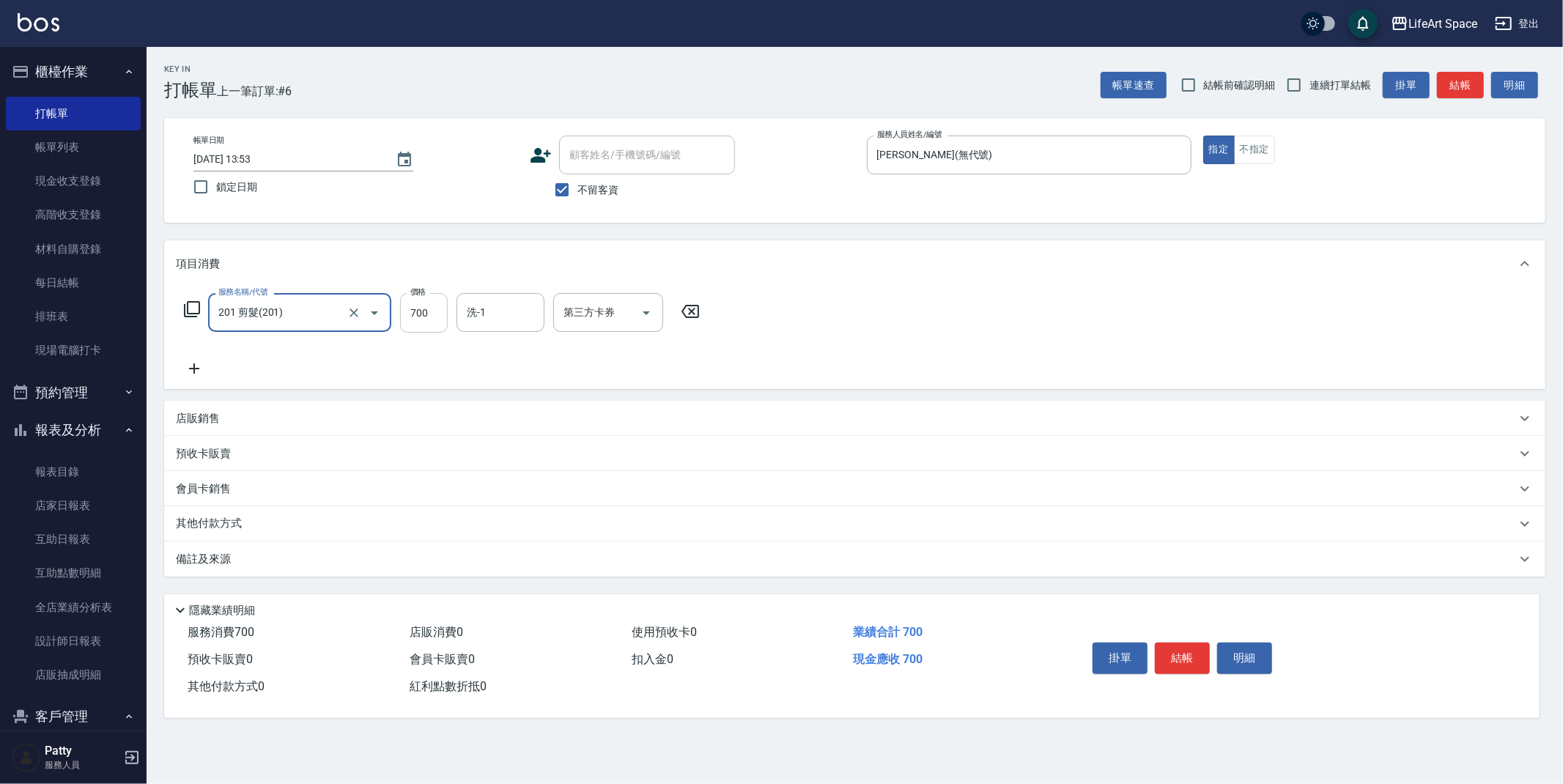
click at [441, 312] on input "700" at bounding box center [423, 312] width 47 height 40
type input "650"
click at [1196, 662] on button "結帳" at bounding box center [1181, 657] width 55 height 31
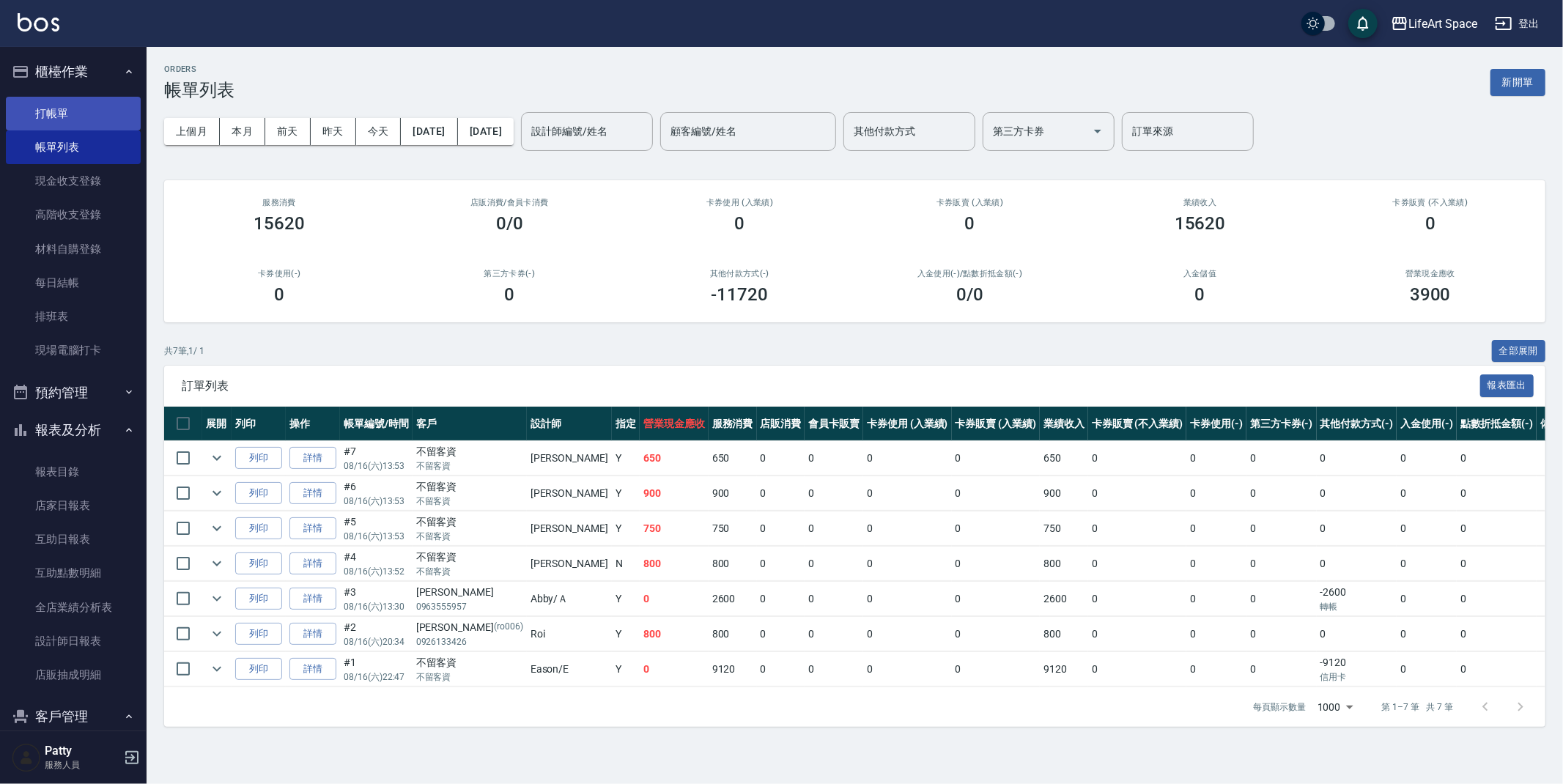
click at [63, 111] on link "打帳單" at bounding box center [72, 113] width 134 height 33
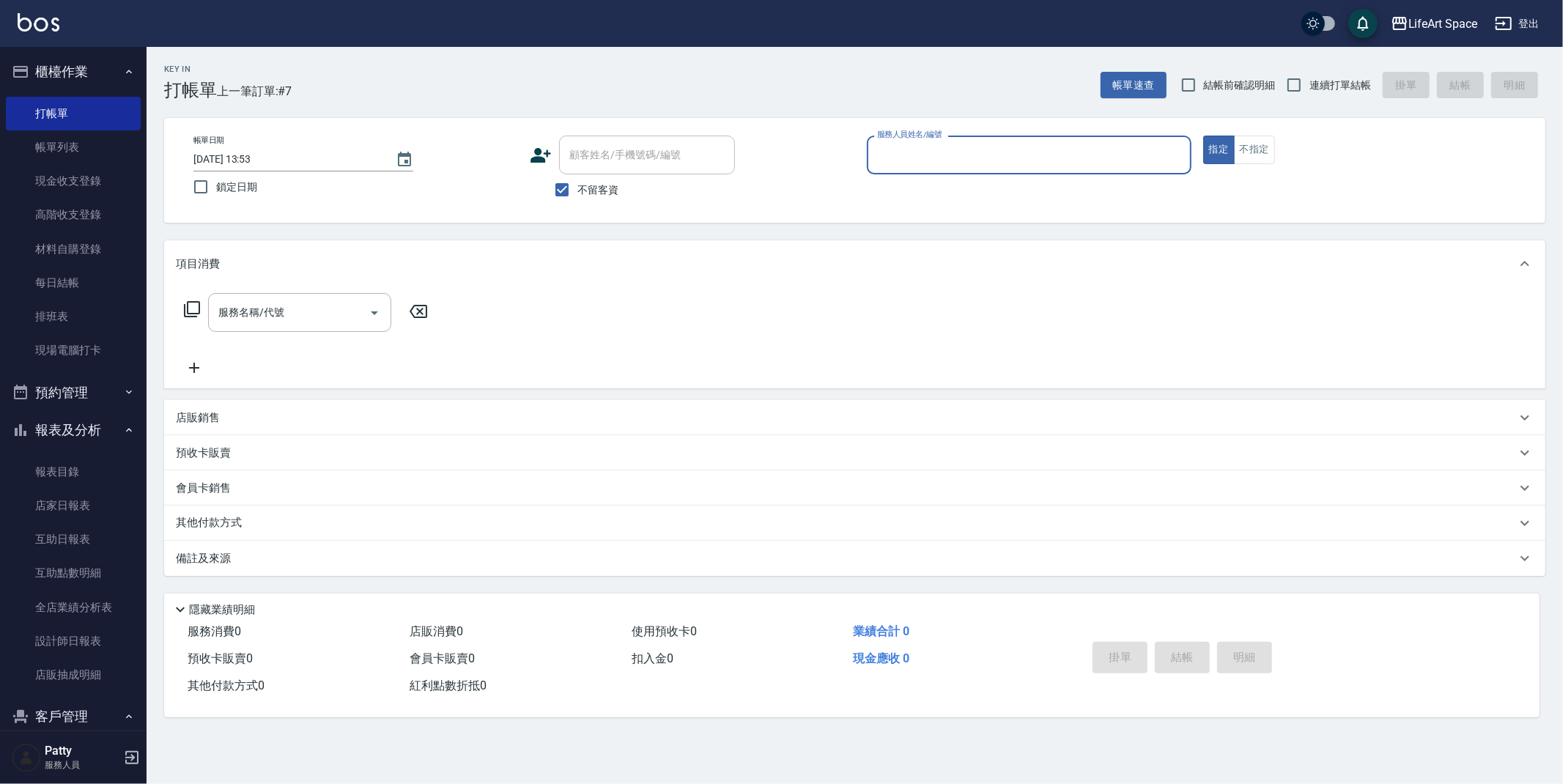
click at [929, 156] on input "服務人員姓名/編號" at bounding box center [1029, 155] width 311 height 26
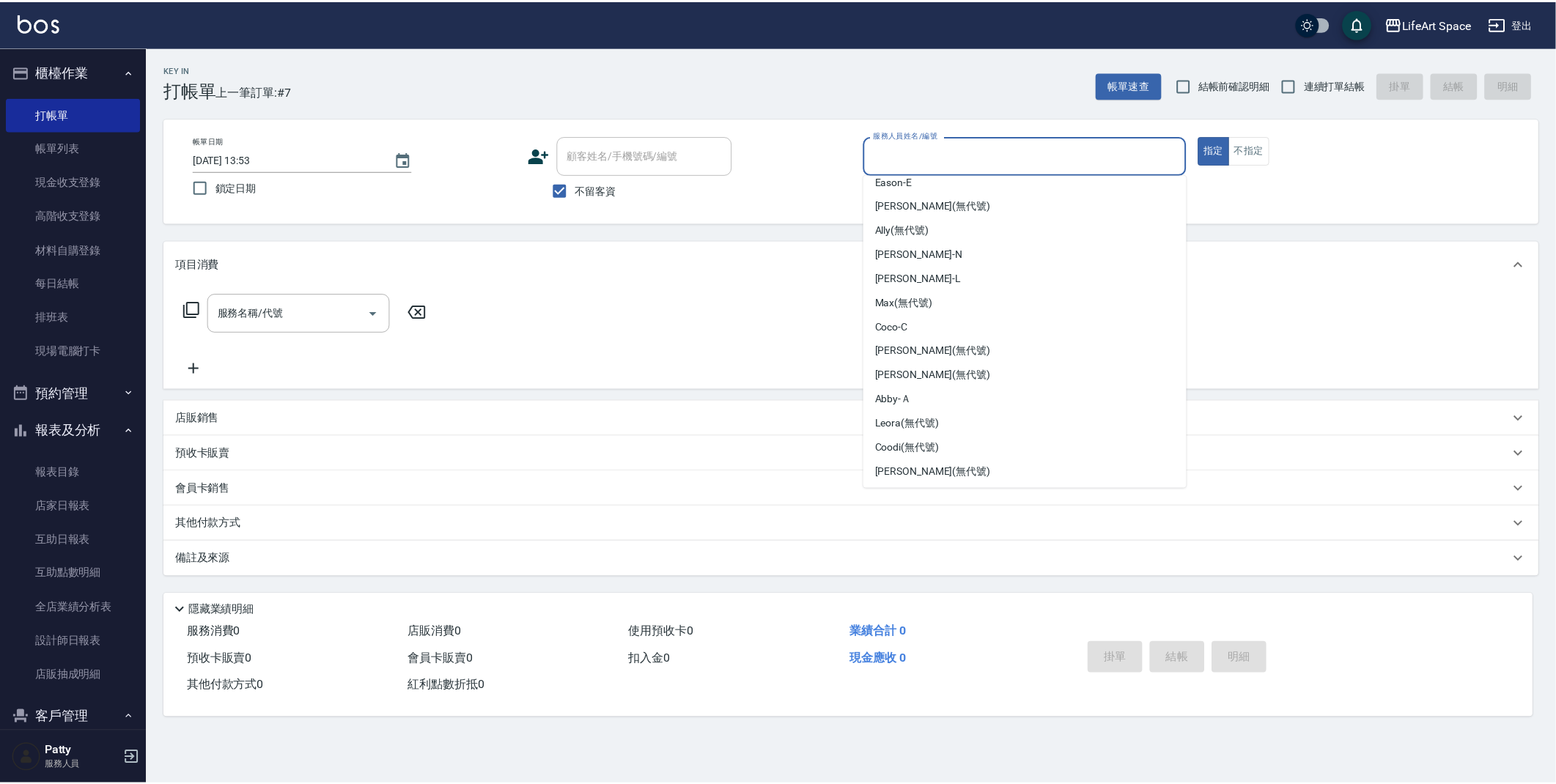
scroll to position [229, 0]
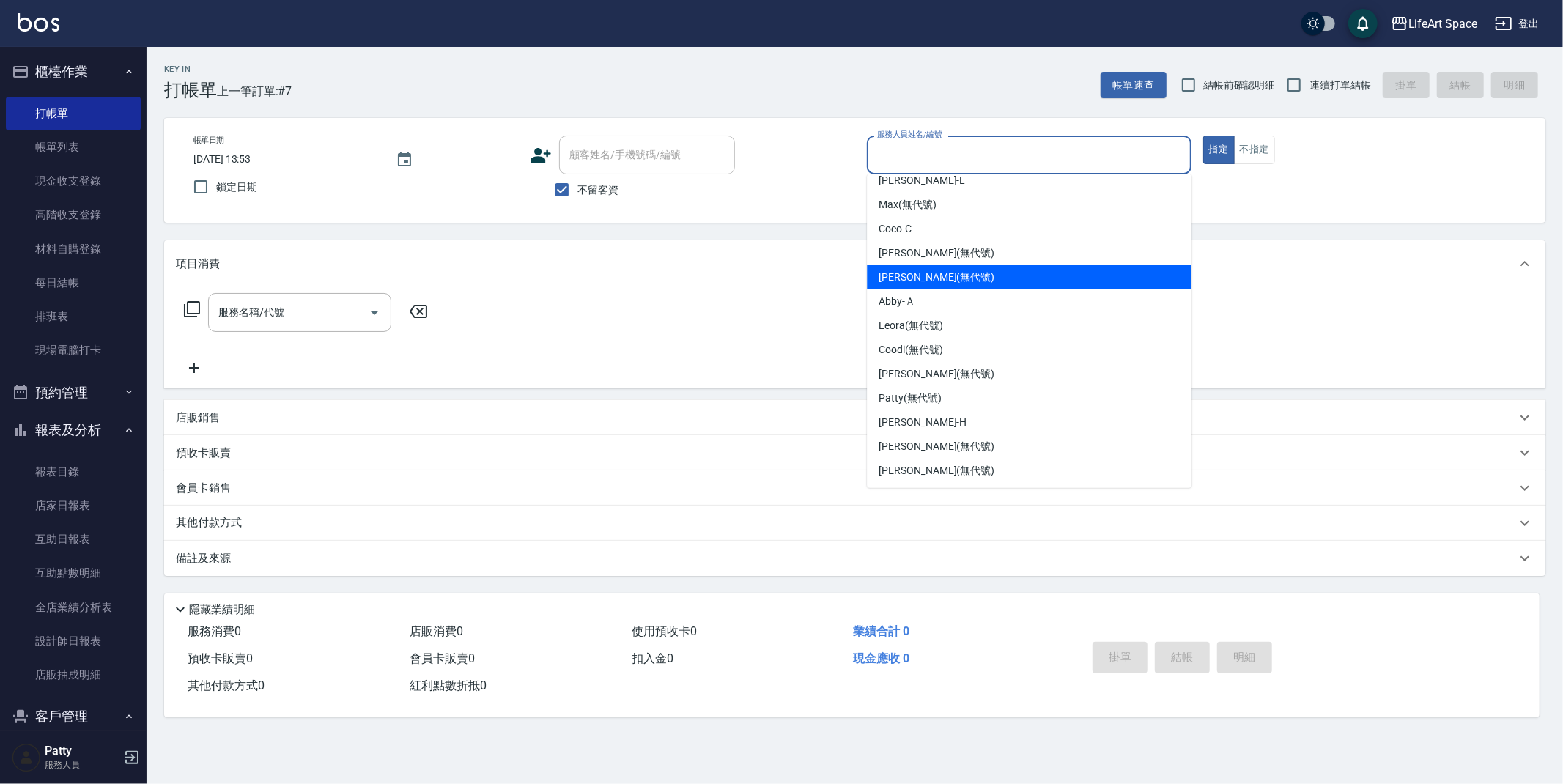
click at [968, 280] on div "[PERSON_NAME] (無代號)" at bounding box center [1029, 277] width 324 height 24
type input "[PERSON_NAME](無代號)"
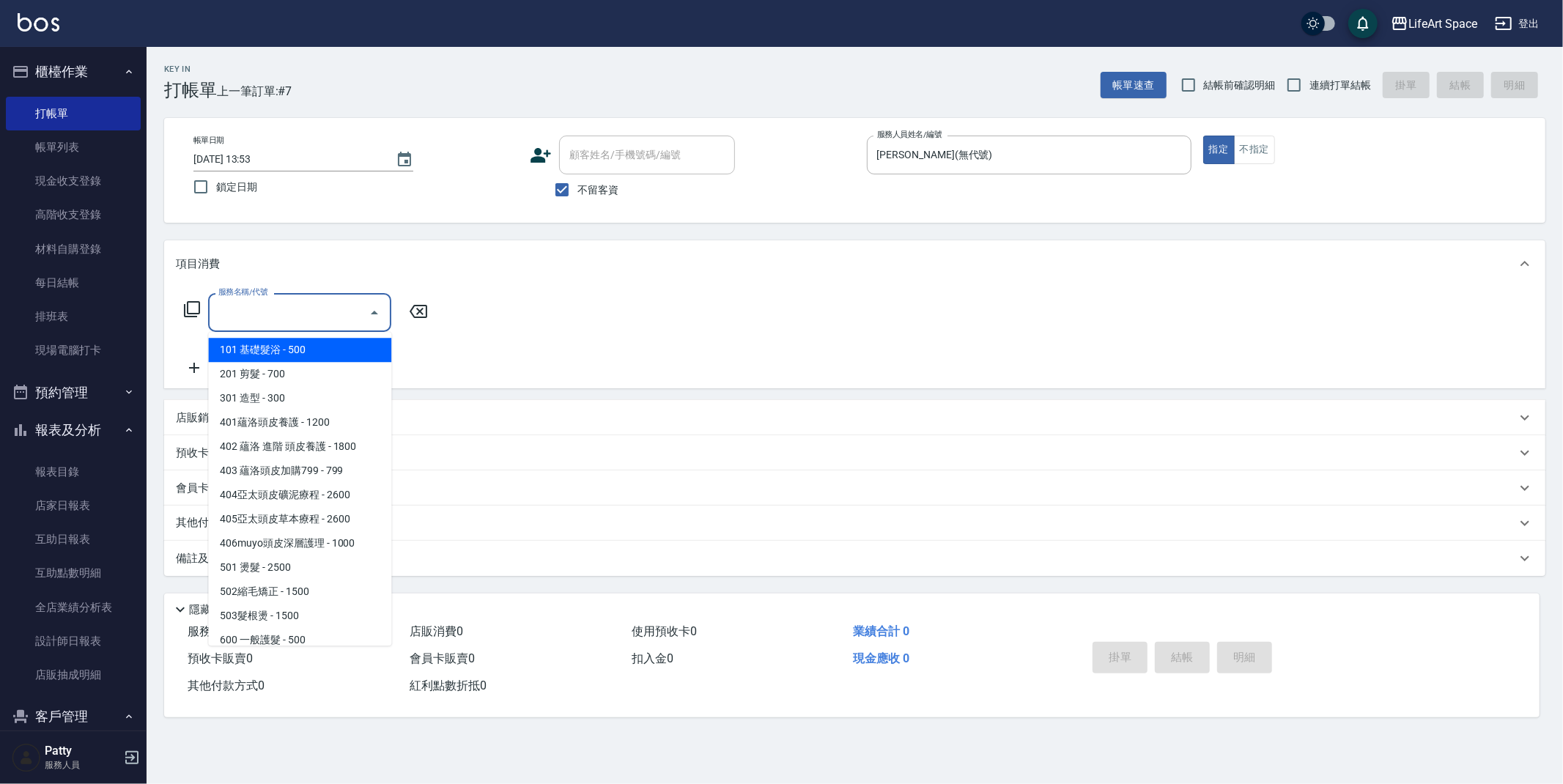
click at [284, 299] on input "服務名稱/代號" at bounding box center [289, 312] width 148 height 26
drag, startPoint x: 337, startPoint y: 371, endPoint x: 383, endPoint y: 345, distance: 52.8
click at [340, 375] on span "201 剪髮 - 700" at bounding box center [299, 373] width 184 height 24
type input "201 剪髮(201)"
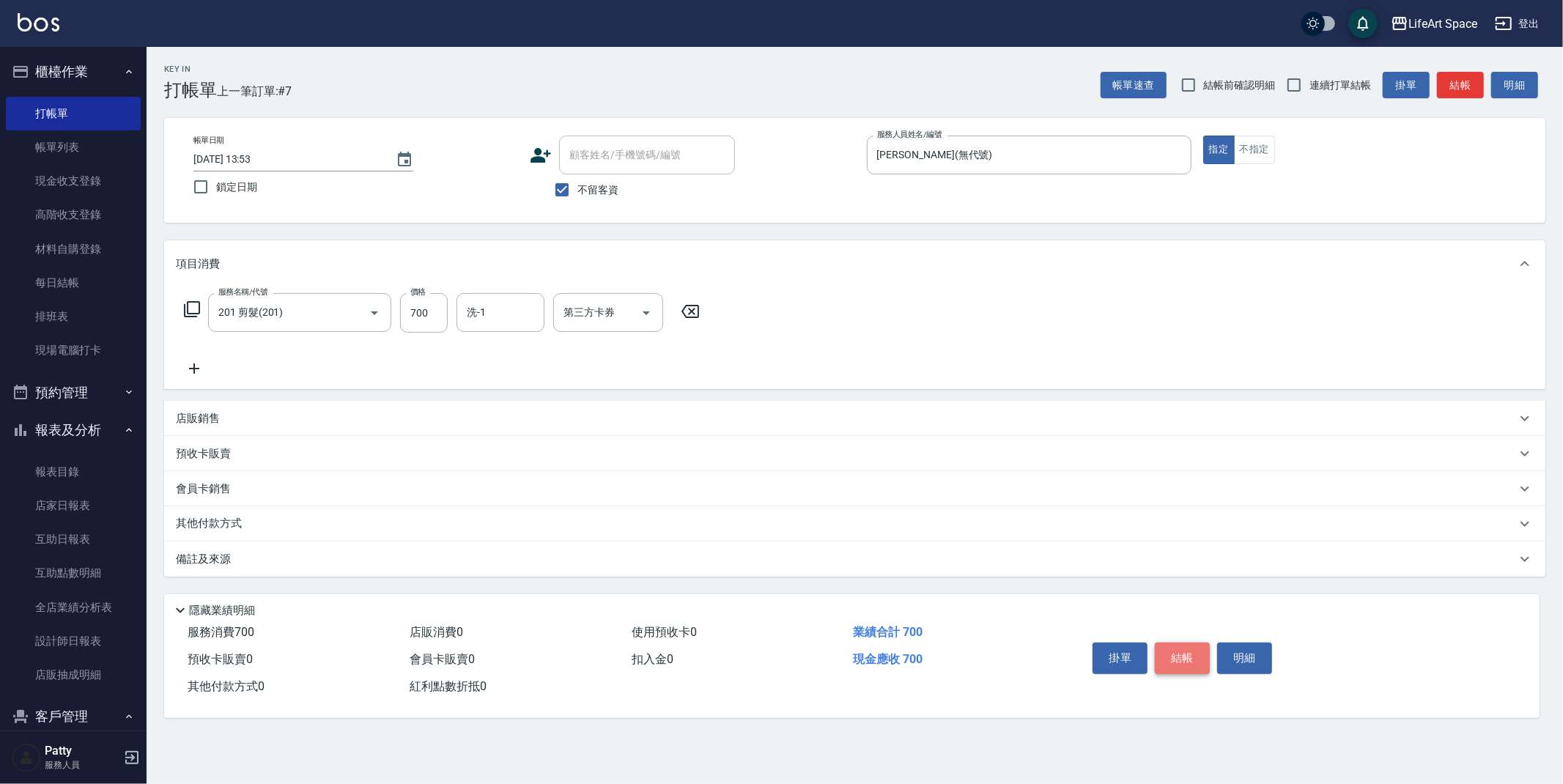
click at [1187, 654] on button "結帳" at bounding box center [1181, 657] width 55 height 31
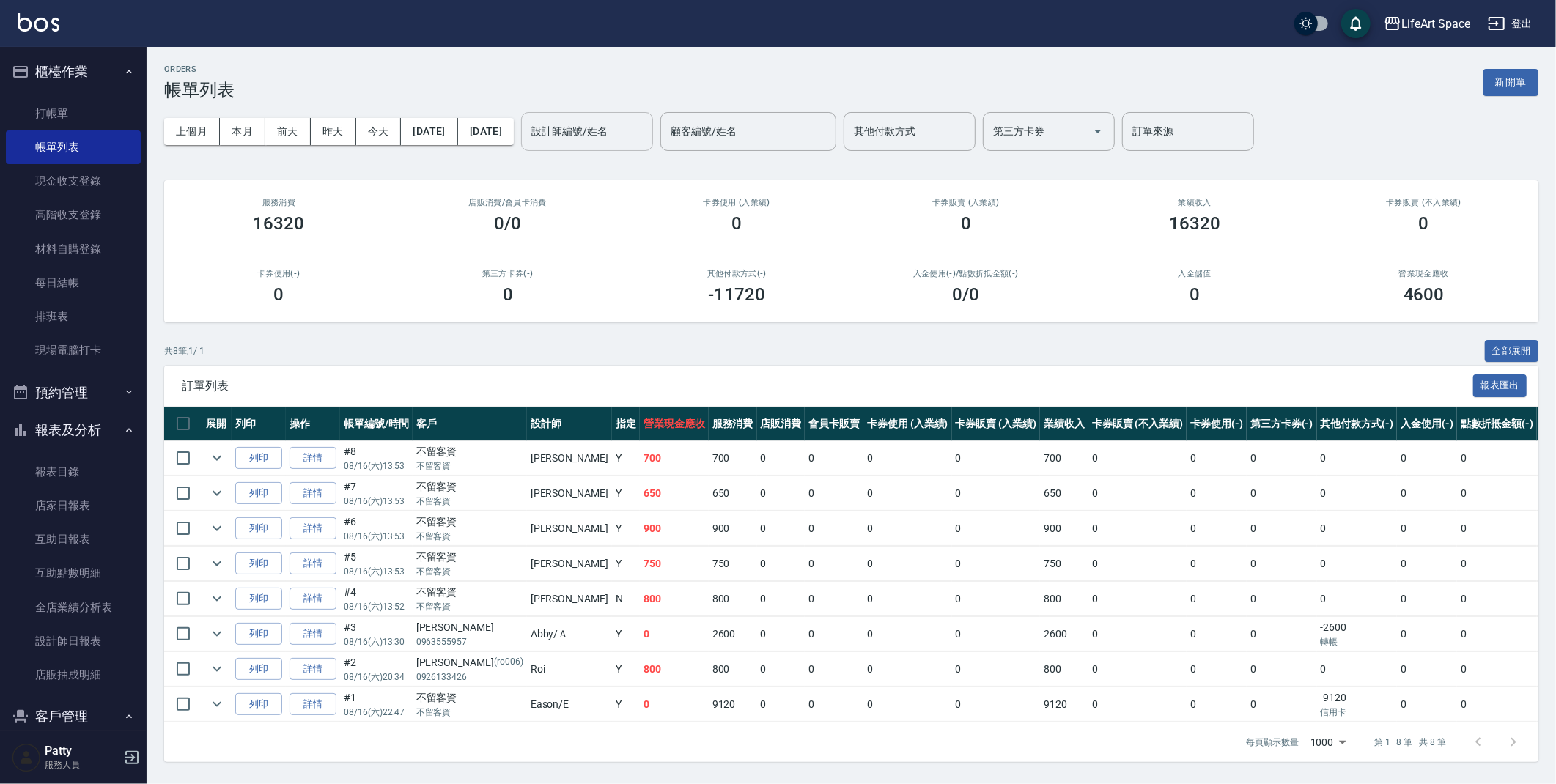
click at [633, 131] on input "設計師編號/姓名" at bounding box center [587, 132] width 119 height 26
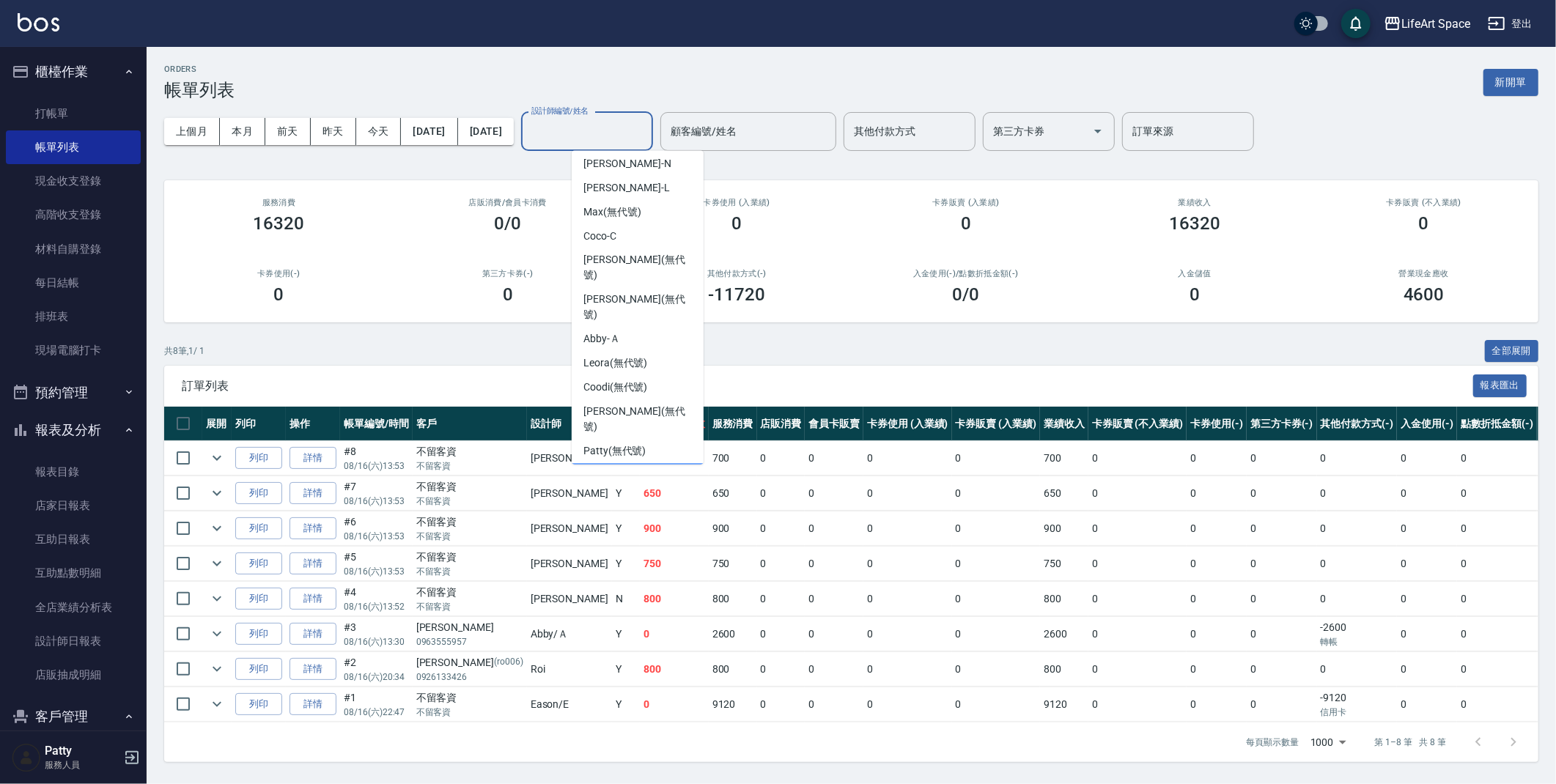
scroll to position [8, 0]
click at [655, 288] on div "[PERSON_NAME] (無代號)" at bounding box center [637, 308] width 132 height 40
type input "[PERSON_NAME](無代號)"
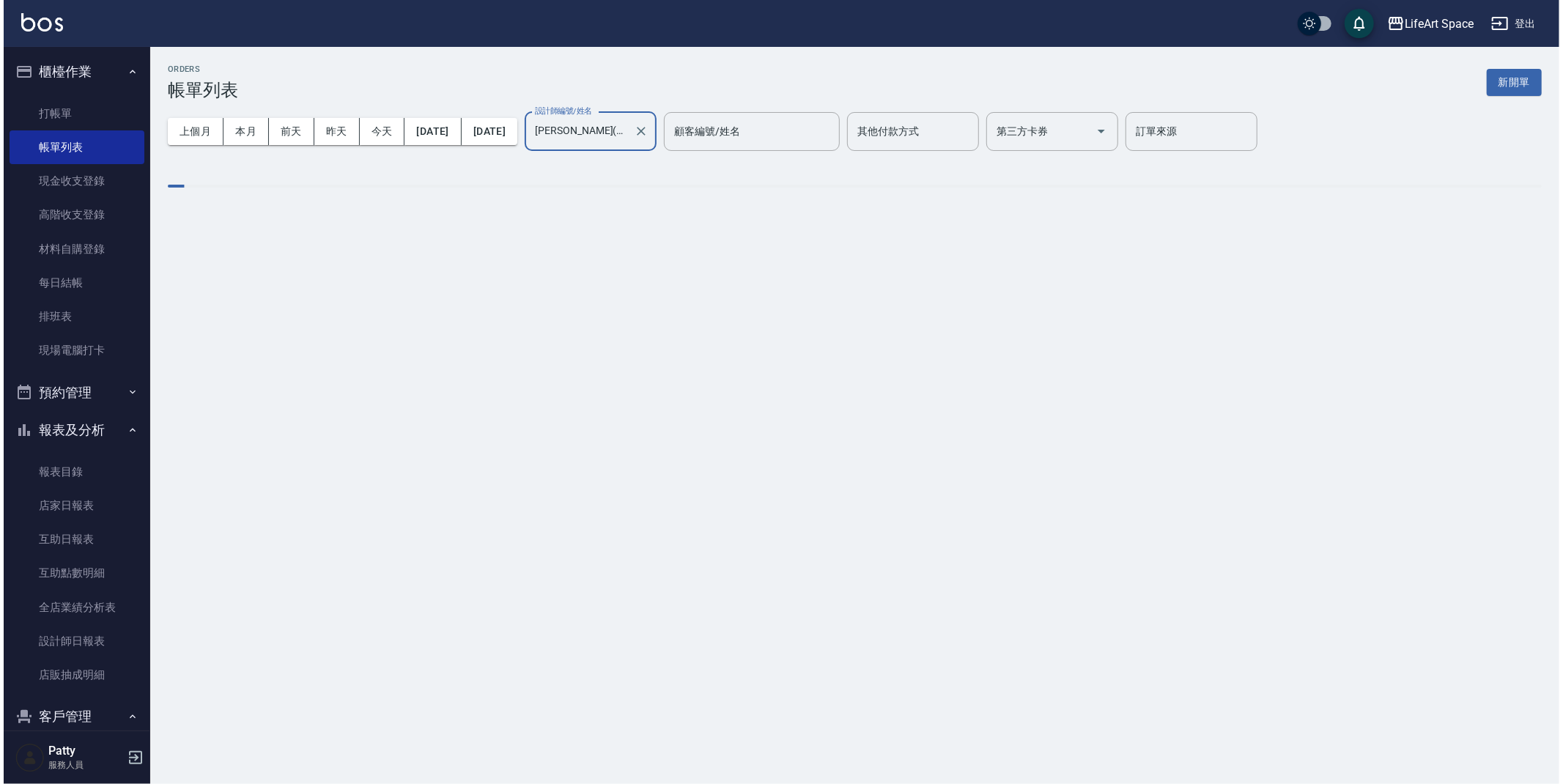
scroll to position [0, 0]
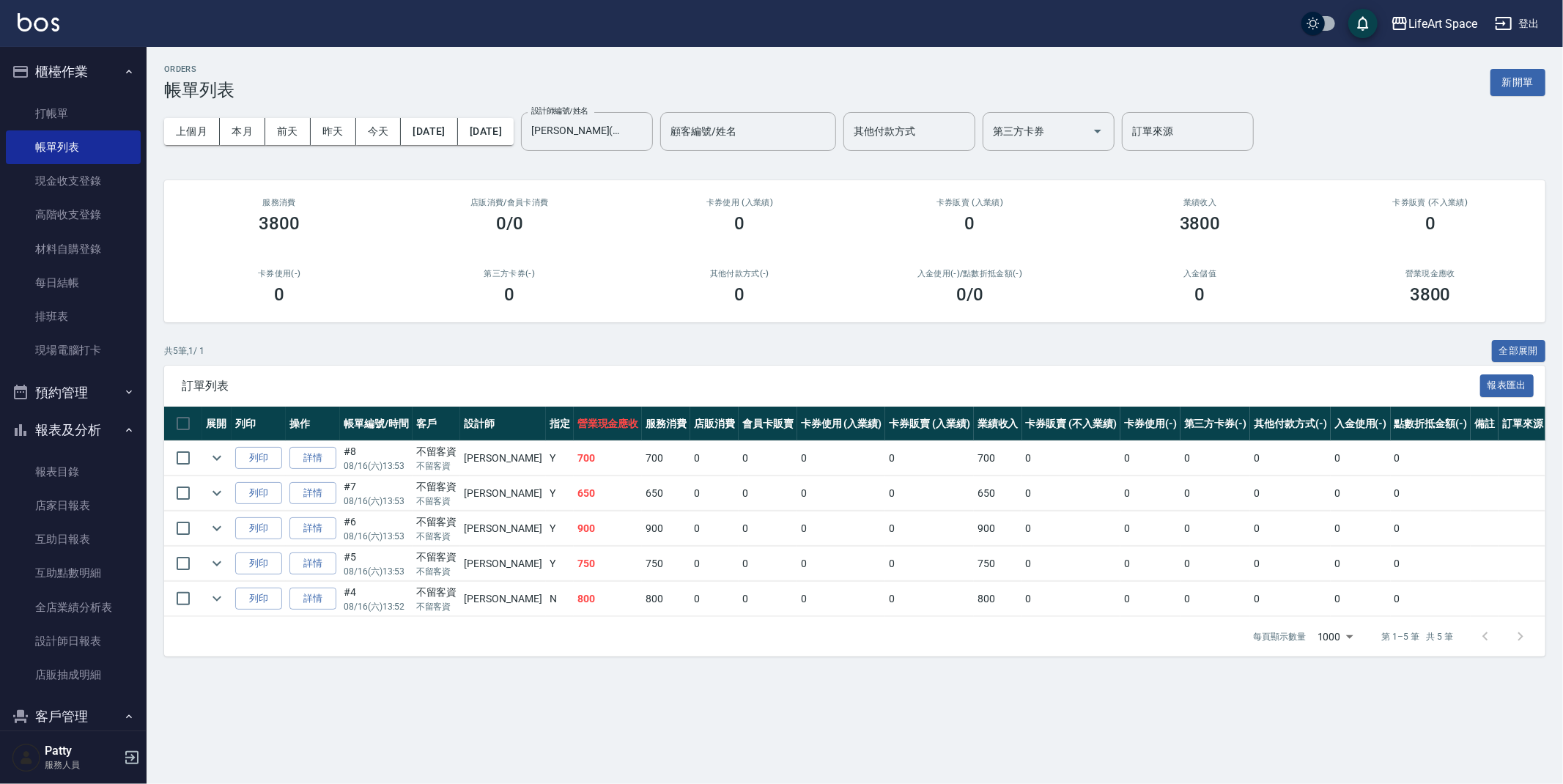
click at [445, 346] on div "共 5 筆, 1 / 1 全部展開" at bounding box center [855, 351] width 1381 height 22
click at [30, 122] on link "打帳單" at bounding box center [72, 113] width 134 height 33
